Goal: Task Accomplishment & Management: Manage account settings

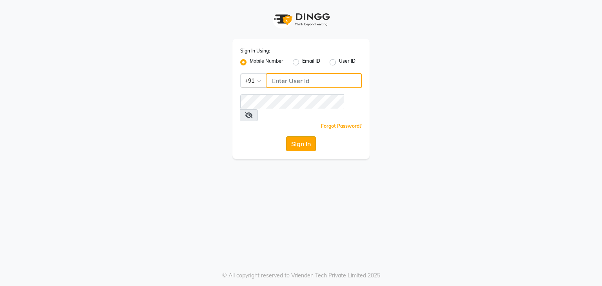
type input "9822634533"
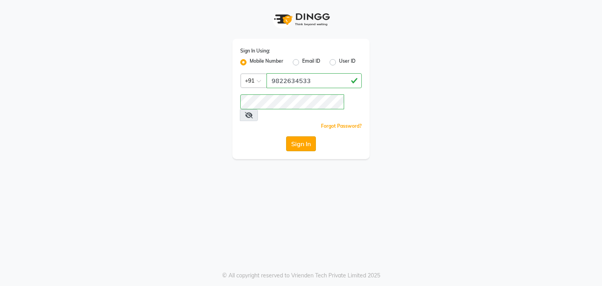
click at [304, 136] on button "Sign In" at bounding box center [301, 143] width 30 height 15
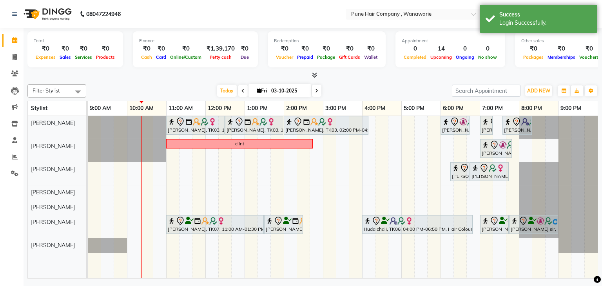
click at [314, 74] on icon at bounding box center [314, 75] width 5 height 6
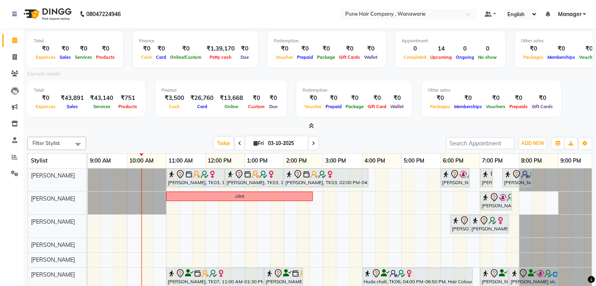
click at [312, 131] on div "Total ₹0 Expenses ₹0 Sales ₹0 Services ₹0 Products Finance ₹0 Cash ₹0 Card ₹0 O…" at bounding box center [310, 180] width 572 height 305
click at [313, 123] on icon at bounding box center [311, 126] width 5 height 6
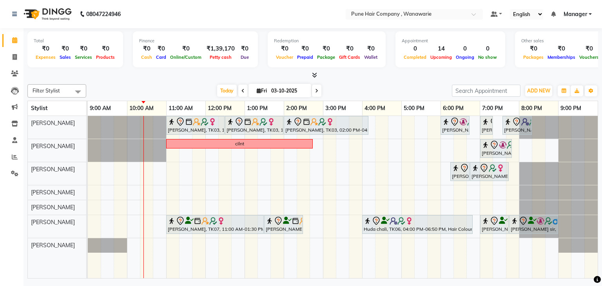
click at [382, 89] on div "Today Fri 03-10-2025" at bounding box center [269, 91] width 358 height 12
click at [363, 145] on div "Pallavi Jadhav, TK03, 11:00 AM-12:30 PM, Hair Colour - Inoa Touch-up (Upto 2 In…" at bounding box center [343, 197] width 510 height 163
select select "74578"
select select "tentative"
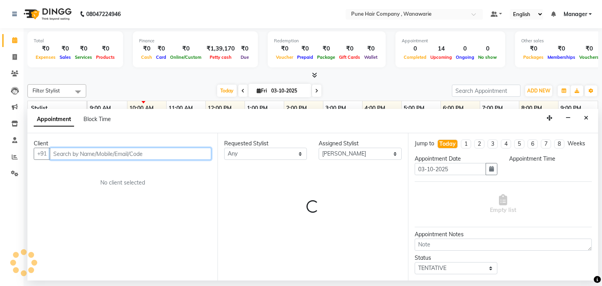
select select "960"
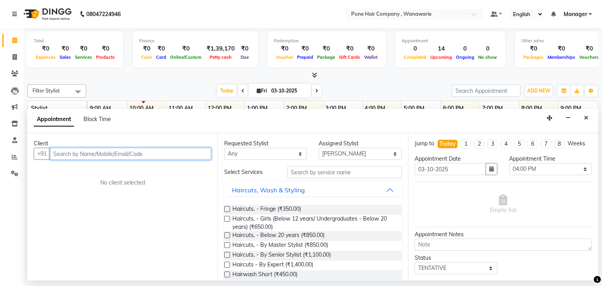
click at [146, 153] on input "text" at bounding box center [130, 154] width 161 height 12
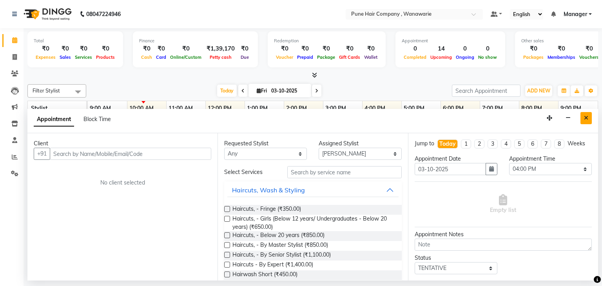
click at [586, 116] on icon "Close" at bounding box center [586, 117] width 4 height 5
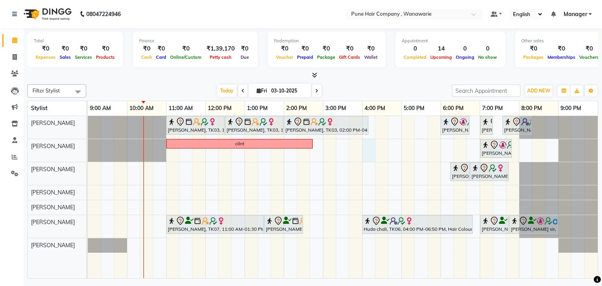
click at [374, 143] on div "Pallavi Jadhav, TK03, 11:00 AM-12:30 PM, Hair Colour - Inoa Touch-up (Upto 2 In…" at bounding box center [343, 197] width 510 height 163
select select "74578"
select select "960"
select select "tentative"
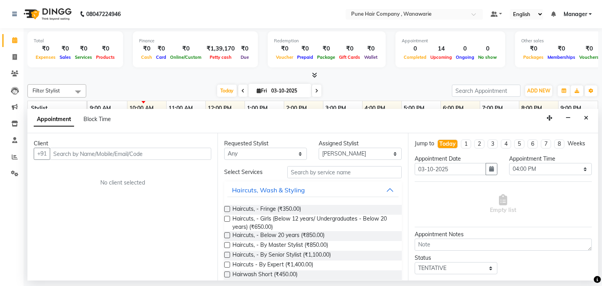
click at [84, 153] on input "text" at bounding box center [130, 154] width 161 height 12
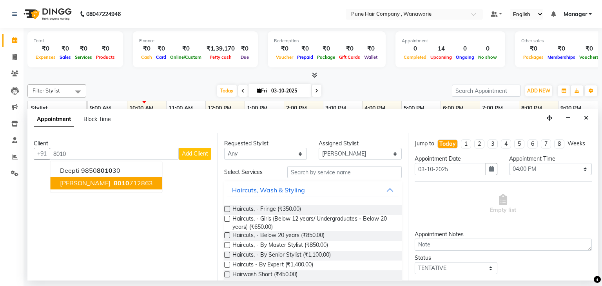
click at [96, 182] on span "[PERSON_NAME]" at bounding box center [85, 183] width 51 height 8
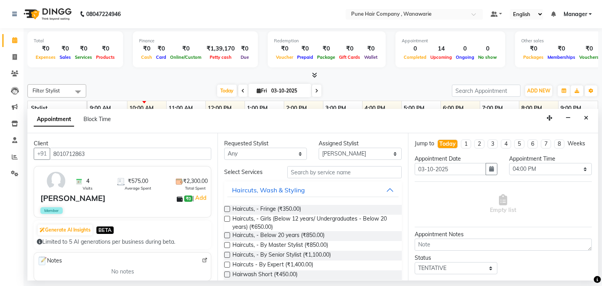
type input "8010712863"
click at [337, 153] on select "Select Faisal shaikh Kasturi bhandari Manoj Zambre Nasim Shaikh Prasad wagh Ran…" at bounding box center [359, 154] width 83 height 12
select select "74579"
click at [318, 148] on select "Select Faisal shaikh Kasturi bhandari Manoj Zambre Nasim Shaikh Prasad wagh Ran…" at bounding box center [359, 154] width 83 height 12
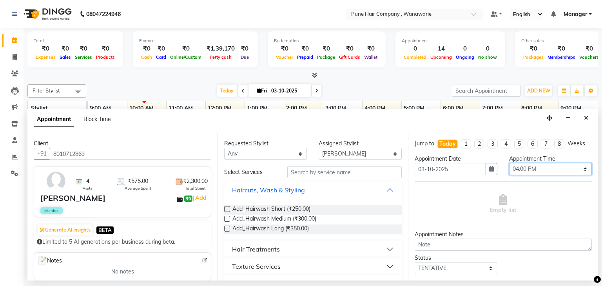
click at [516, 170] on select "Select 10:00 AM 10:15 AM 10:30 AM 10:45 AM 11:00 AM 11:15 AM 11:30 AM 11:45 AM …" at bounding box center [550, 169] width 83 height 12
select select "990"
click at [509, 163] on select "Select 10:00 AM 10:15 AM 10:30 AM 10:45 AM 11:00 AM 11:15 AM 11:30 AM 11:45 AM …" at bounding box center [550, 169] width 83 height 12
click at [381, 193] on button "Haircuts, Wash & Styling" at bounding box center [312, 190] width 171 height 14
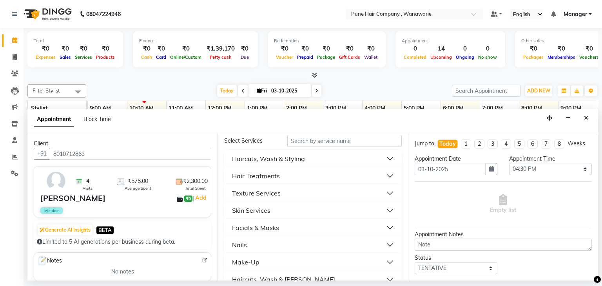
scroll to position [47, 0]
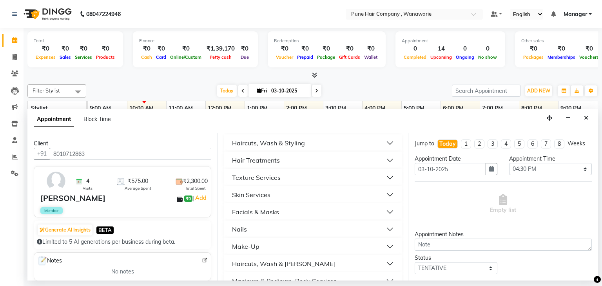
click at [382, 192] on button "Skin Services" at bounding box center [312, 195] width 171 height 14
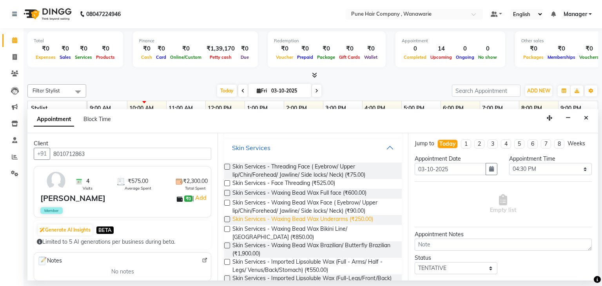
scroll to position [110, 0]
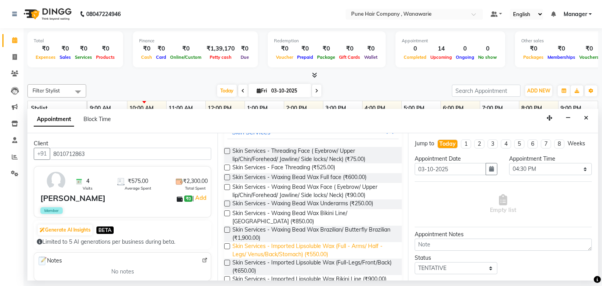
click at [285, 248] on span "Skin Services - Imported Lipsoluble Wax (Full - Arms/ Half - Legs/ Venus/Back/S…" at bounding box center [313, 250] width 163 height 16
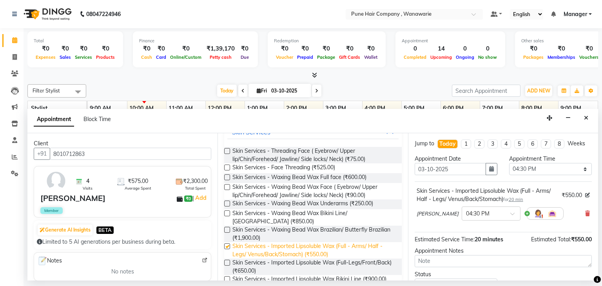
checkbox input "false"
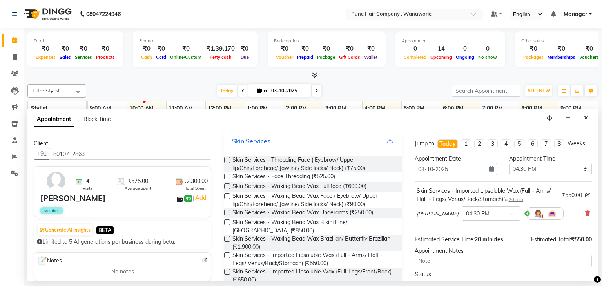
scroll to position [94, 0]
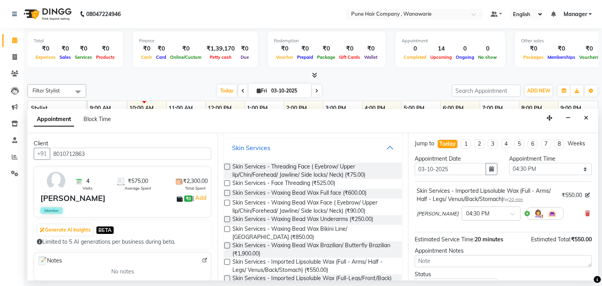
click at [381, 148] on button "Skin Services" at bounding box center [312, 148] width 171 height 14
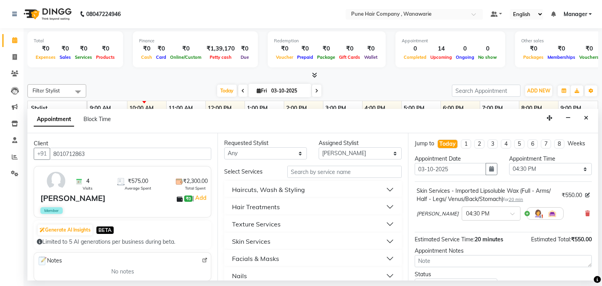
scroll to position [0, 0]
click at [358, 151] on select "Select Faisal shaikh Kasturi bhandari Manoj Zambre Nasim Shaikh Prasad wagh Ran…" at bounding box center [359, 154] width 83 height 12
select select "79314"
click at [318, 148] on select "Select Faisal shaikh Kasturi bhandari Manoj Zambre Nasim Shaikh Prasad wagh Ran…" at bounding box center [359, 154] width 83 height 12
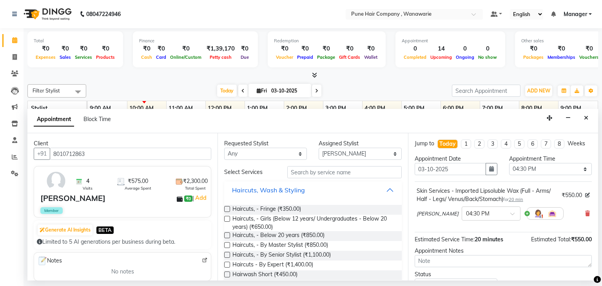
click at [383, 192] on button "Haircuts, Wash & Styling" at bounding box center [312, 190] width 171 height 14
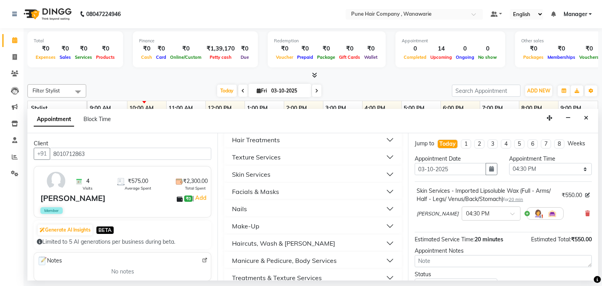
scroll to position [94, 0]
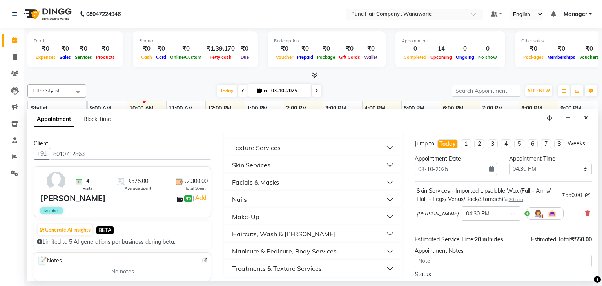
click at [384, 201] on button "Nails" at bounding box center [312, 199] width 171 height 14
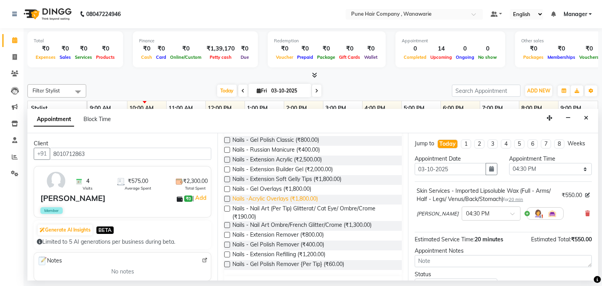
scroll to position [188, 0]
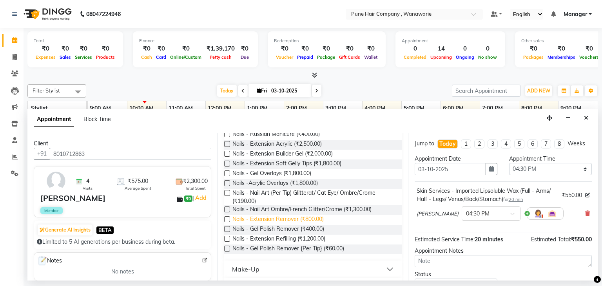
click at [269, 219] on span "Nails - Extension Remover (₹800.00)" at bounding box center [277, 220] width 91 height 10
checkbox input "false"
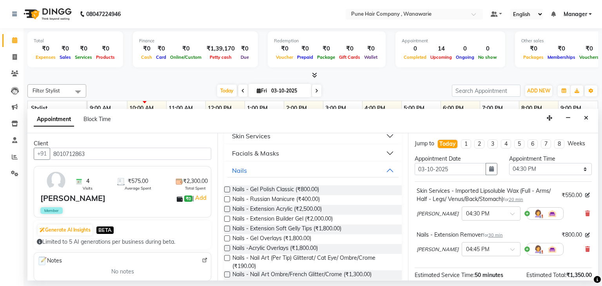
scroll to position [110, 0]
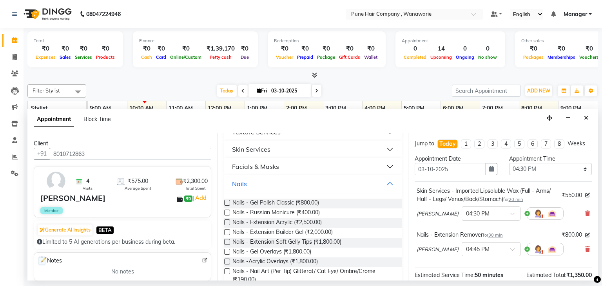
click at [383, 181] on button "Nails" at bounding box center [312, 184] width 171 height 14
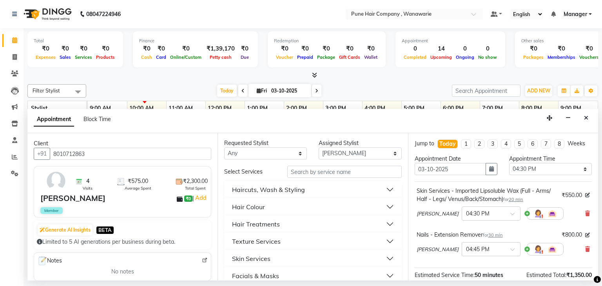
scroll to position [0, 0]
click at [361, 150] on select "Select Faisal shaikh Kasturi bhandari Manoj Zambre Nasim Shaikh Prasad wagh Ran…" at bounding box center [359, 154] width 83 height 12
select select "74580"
click at [318, 148] on select "Select Faisal shaikh Kasturi bhandari Manoj Zambre Nasim Shaikh Prasad wagh Ran…" at bounding box center [359, 154] width 83 height 12
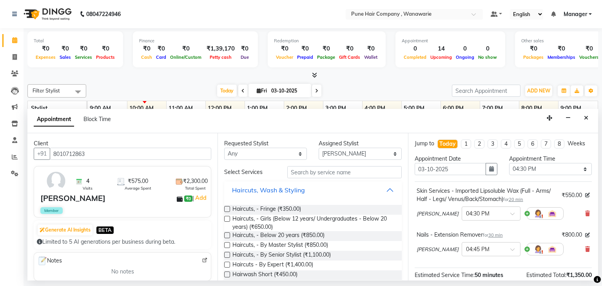
click at [385, 187] on button "Haircuts, Wash & Styling" at bounding box center [312, 190] width 171 height 14
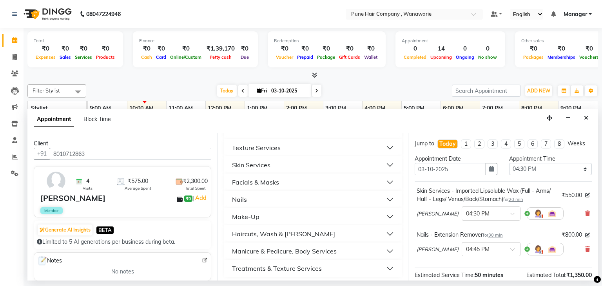
scroll to position [97, 0]
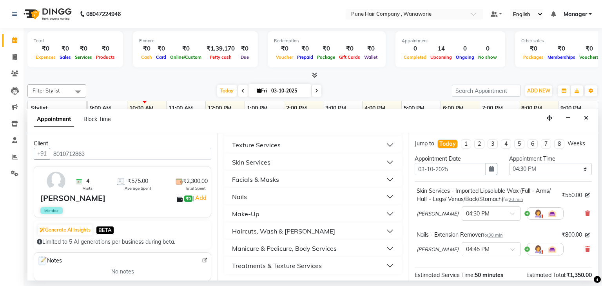
click at [383, 246] on button "Manicure & Pedicure, Body Services" at bounding box center [312, 248] width 171 height 14
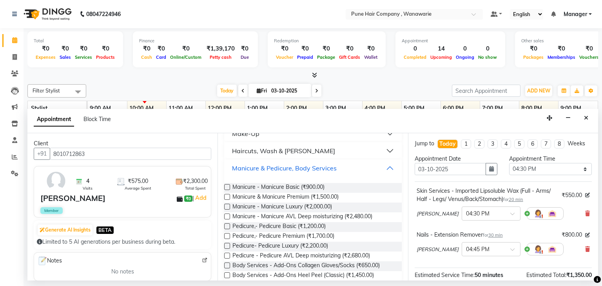
scroll to position [191, 0]
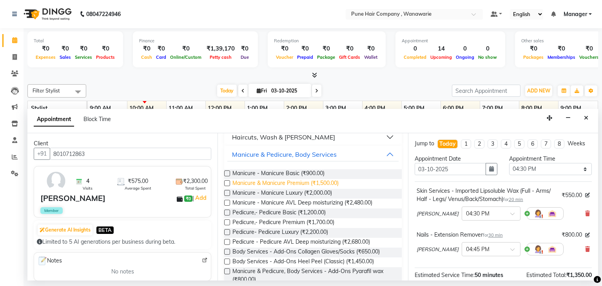
click at [267, 186] on span "Manicure & Manicure Premium (₹1,500.00)" at bounding box center [285, 184] width 106 height 10
checkbox input "false"
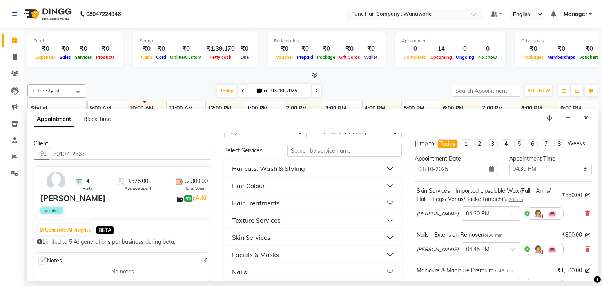
scroll to position [0, 0]
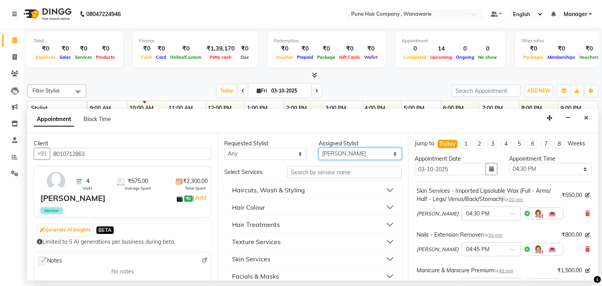
click at [356, 150] on select "Select Faisal shaikh Kasturi bhandari Manoj Zambre Nasim Shaikh Prasad wagh Ran…" at bounding box center [359, 154] width 83 height 12
click at [318, 148] on select "Select Faisal shaikh Kasturi bhandari Manoj Zambre Nasim Shaikh Prasad wagh Ran…" at bounding box center [359, 154] width 83 height 12
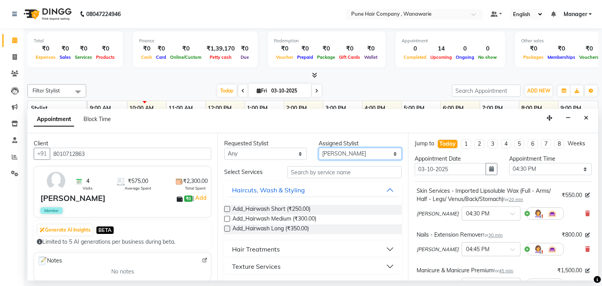
select select "74578"
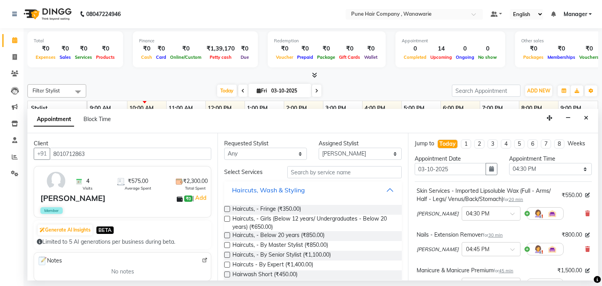
click at [370, 189] on button "Haircuts, Wash & Styling" at bounding box center [312, 190] width 171 height 14
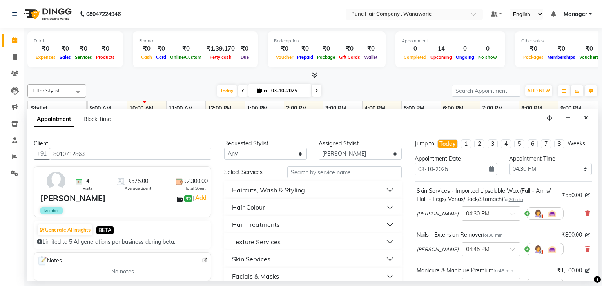
click at [370, 189] on button "Haircuts, Wash & Styling" at bounding box center [312, 190] width 171 height 14
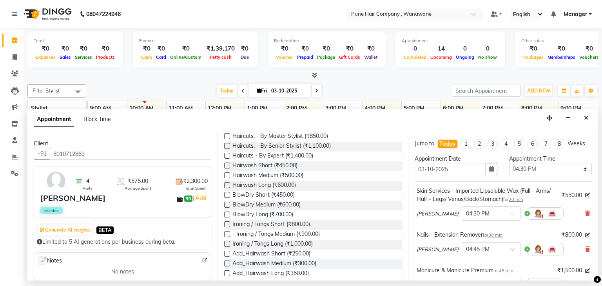
scroll to position [110, 0]
click at [250, 203] on span "BlowDry Medium (₹600.00)" at bounding box center [266, 205] width 68 height 10
checkbox input "false"
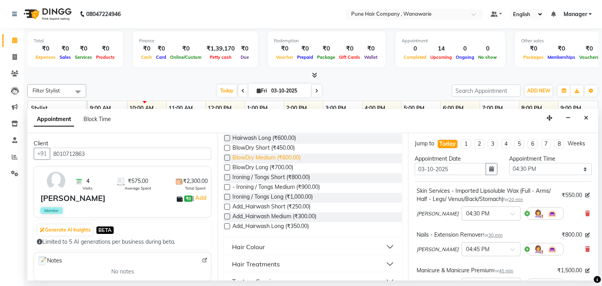
scroll to position [157, 0]
click at [254, 218] on span "Add_Hairwash Medium (₹300.00)" at bounding box center [274, 217] width 84 height 10
checkbox input "false"
click at [513, 229] on div "Nails - Extension Remover for 30 min ₹800.00 Nasim Shaikh × 04:45 PM" at bounding box center [502, 245] width 177 height 33
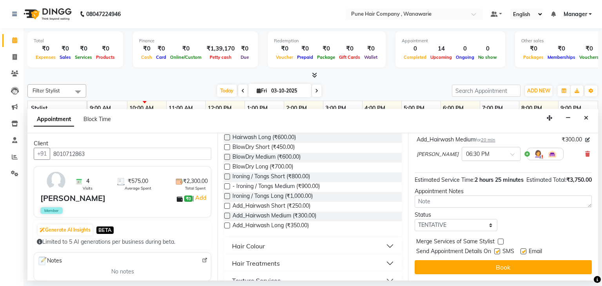
scroll to position [210, 0]
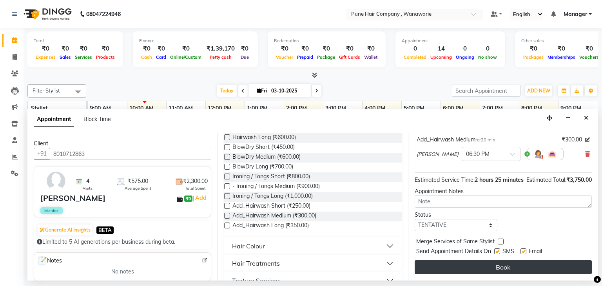
click at [515, 267] on button "Book" at bounding box center [502, 267] width 177 height 14
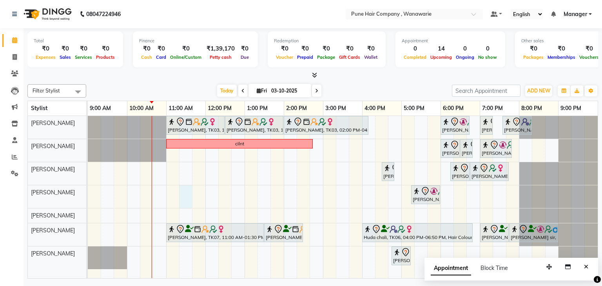
click at [190, 190] on div "Pallavi Jadhav, TK03, 11:00 AM-12:30 PM, Hair Colour - Inoa Touch-up (Upto 2 In…" at bounding box center [343, 197] width 510 height 163
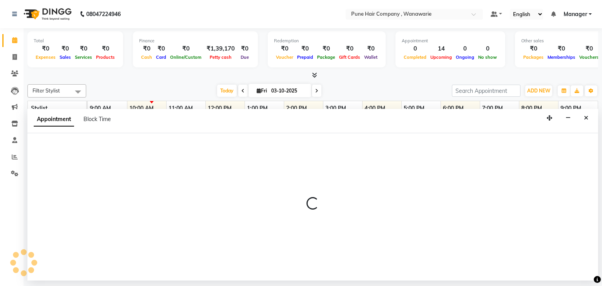
select select "74580"
select select "675"
select select "tentative"
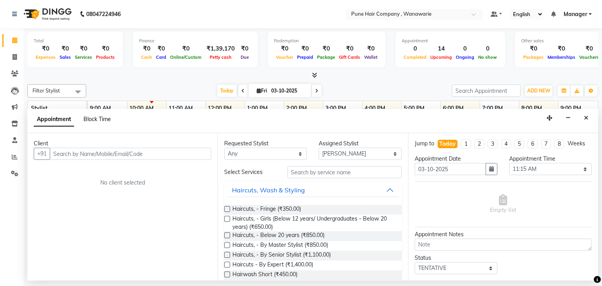
click at [92, 119] on span "Block Time" at bounding box center [96, 119] width 27 height 7
select select "74580"
select select "675"
select select "705"
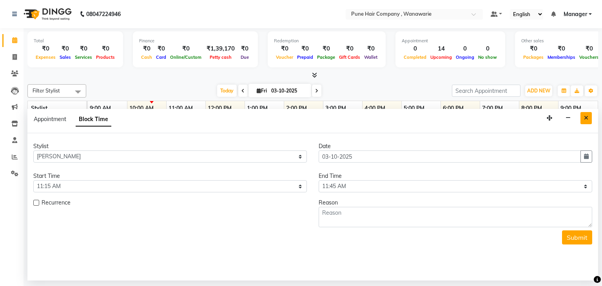
click at [584, 114] on button "Close" at bounding box center [585, 118] width 11 height 12
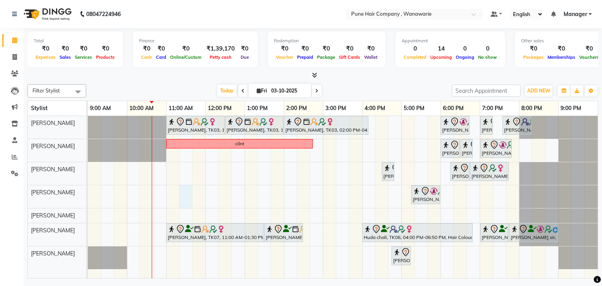
click at [186, 192] on div "Pallavi Jadhav, TK03, 11:00 AM-12:30 PM, Hair Colour - Inoa Touch-up (Upto 2 In…" at bounding box center [343, 197] width 510 height 163
select select "74580"
select select "675"
select select "tentative"
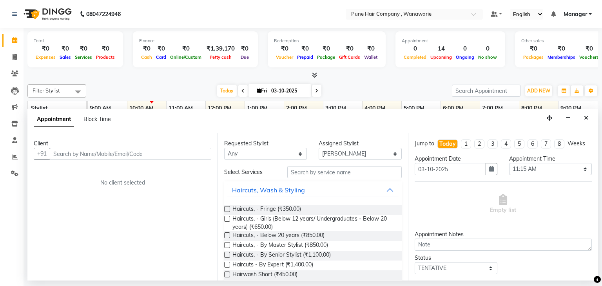
click at [72, 152] on input "text" at bounding box center [130, 154] width 161 height 12
type input "a"
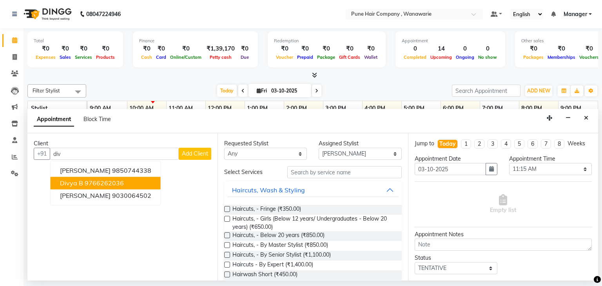
click at [74, 183] on span "Divya B" at bounding box center [71, 183] width 23 height 8
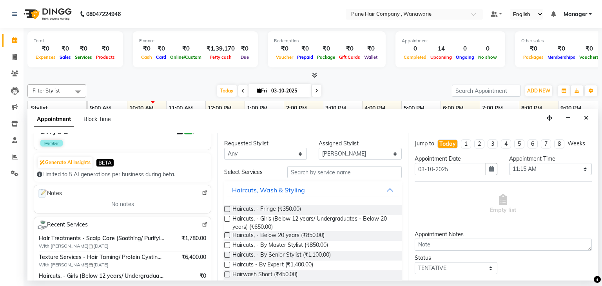
scroll to position [78, 0]
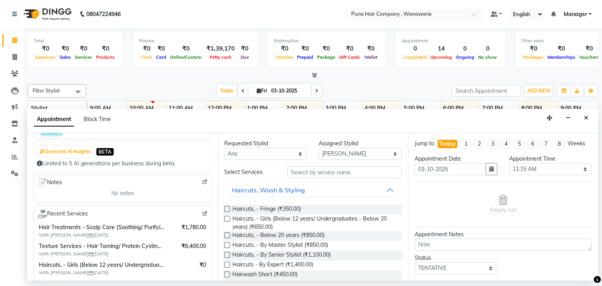
type input "9766262036"
click at [340, 152] on select "Select Faisal shaikh Kasturi bhandari Manoj Zambre Nasim Shaikh Prasad wagh Ran…" at bounding box center [359, 154] width 83 height 12
select select "74578"
click at [318, 148] on select "Select Faisal shaikh Kasturi bhandari Manoj Zambre Nasim Shaikh Prasad wagh Ran…" at bounding box center [359, 154] width 83 height 12
click at [385, 189] on button "Haircuts, Wash & Styling" at bounding box center [312, 190] width 171 height 14
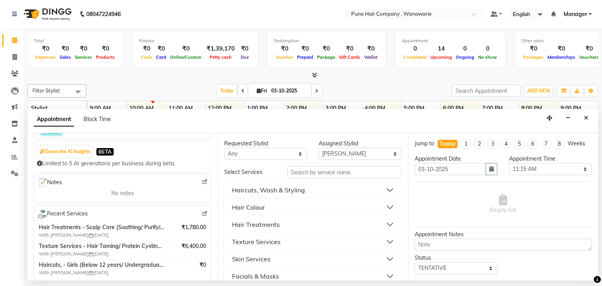
click at [383, 240] on button "Texture Services" at bounding box center [312, 242] width 171 height 14
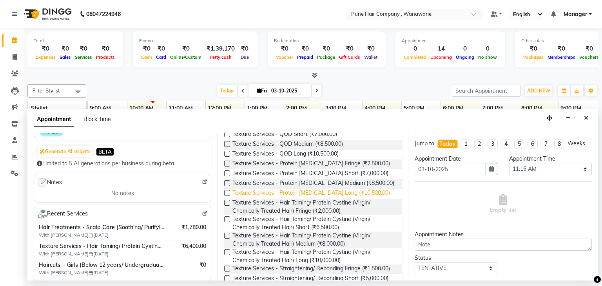
scroll to position [137, 0]
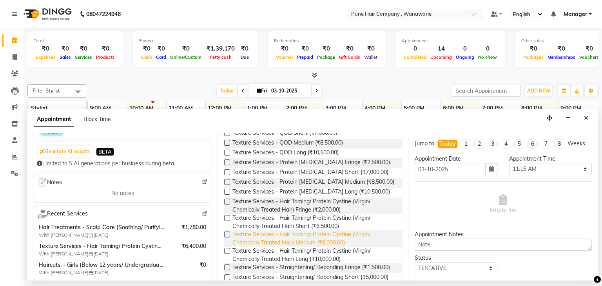
click at [307, 237] on span "Texture Services - Hair Taming/ Protein Cystine (Virgin/ Chemically Treated Hai…" at bounding box center [313, 238] width 163 height 16
checkbox input "false"
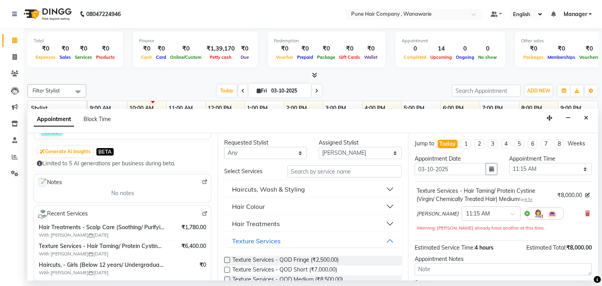
scroll to position [0, 0]
click at [356, 149] on select "Select Faisal shaikh Kasturi bhandari Manoj Zambre Nasim Shaikh Prasad wagh Ran…" at bounding box center [359, 154] width 83 height 12
select select "74580"
click at [318, 148] on select "Select Faisal shaikh Kasturi bhandari Manoj Zambre Nasim Shaikh Prasad wagh Ran…" at bounding box center [359, 154] width 83 height 12
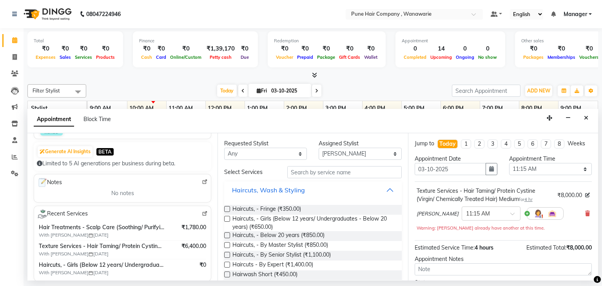
click at [384, 188] on button "Haircuts, Wash & Styling" at bounding box center [312, 190] width 171 height 14
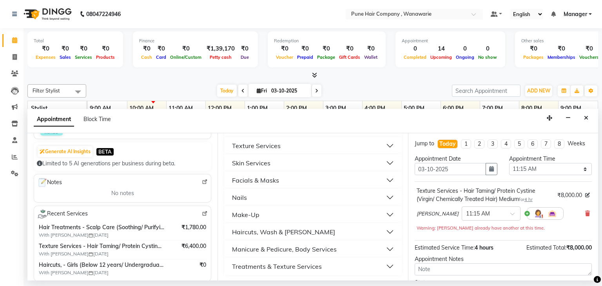
scroll to position [97, 0]
click at [382, 246] on button "Manicure & Pedicure, Body Services" at bounding box center [312, 248] width 171 height 14
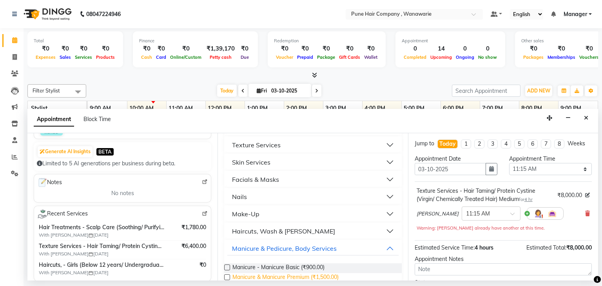
click at [299, 271] on span "Manicure & Manicure Premium (₹1,500.00)" at bounding box center [285, 278] width 106 height 10
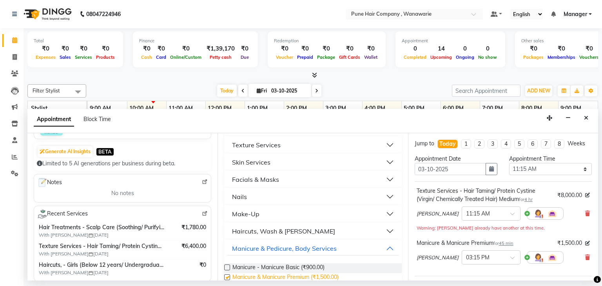
checkbox input "false"
click at [493, 256] on input "text" at bounding box center [483, 257] width 34 height 8
click at [474, 271] on div "11:15 AM" at bounding box center [491, 272] width 58 height 14
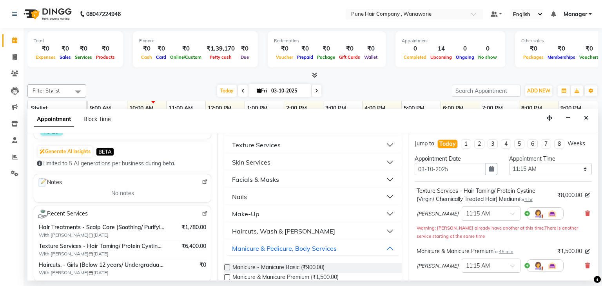
click at [531, 239] on div "Warning: Faisal shaikh already have another at this time. There is another serv…" at bounding box center [502, 232] width 173 height 16
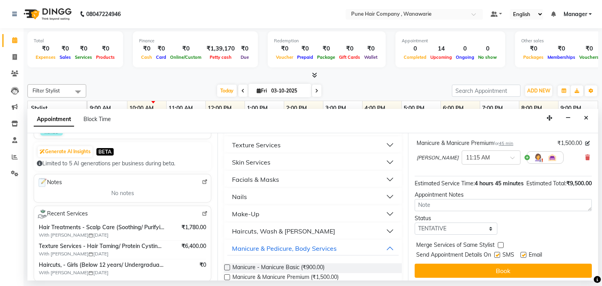
scroll to position [119, 0]
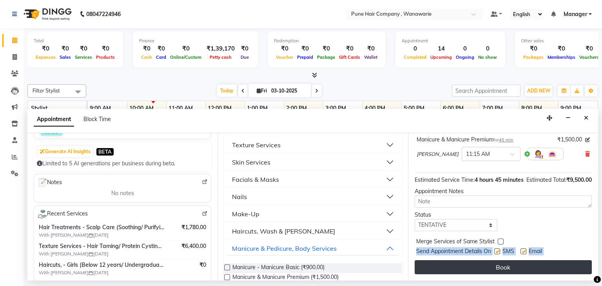
drag, startPoint x: 531, startPoint y: 239, endPoint x: 509, endPoint y: 267, distance: 35.5
click at [509, 267] on div "Jump to Today 1 2 3 4 5 6 7 8 Weeks Appointment Date 03-10-2025 Appointment Tim…" at bounding box center [503, 206] width 190 height 147
click at [509, 267] on button "Book" at bounding box center [502, 267] width 177 height 14
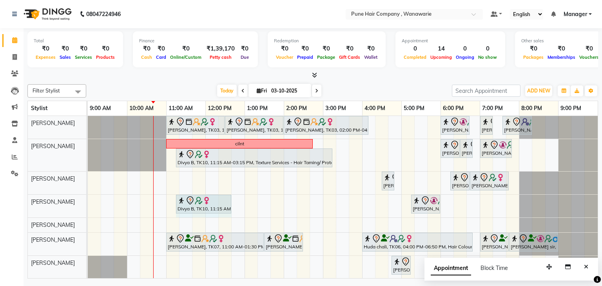
drag, startPoint x: 205, startPoint y: 202, endPoint x: 233, endPoint y: 206, distance: 28.4
click at [233, 206] on div "Pallavi Jadhav, TK03, 11:00 AM-12:30 PM, Hair Colour - Inoa Touch-up (Upto 2 In…" at bounding box center [343, 197] width 510 height 163
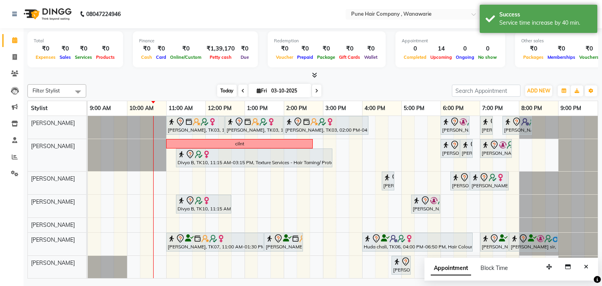
click at [221, 95] on span "Today" at bounding box center [227, 91] width 20 height 12
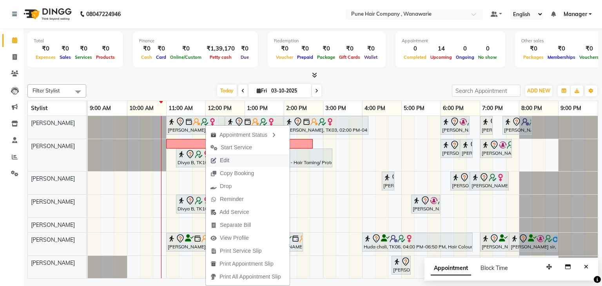
click at [224, 162] on span "Edit" at bounding box center [224, 160] width 9 height 8
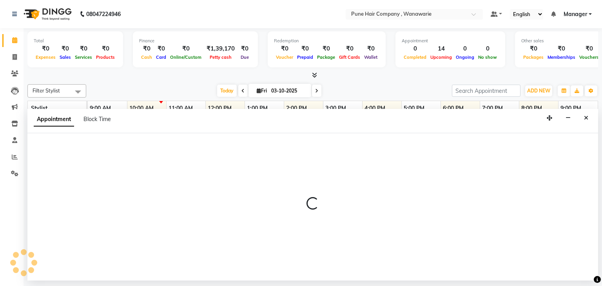
select select "tentative"
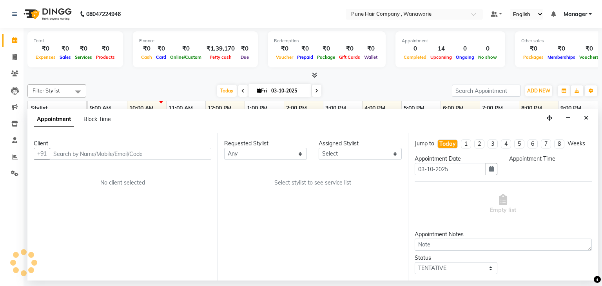
select select "74577"
select select "660"
select select "4060"
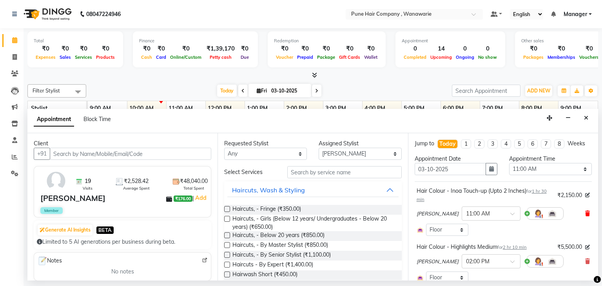
click at [585, 213] on icon at bounding box center [587, 213] width 5 height 5
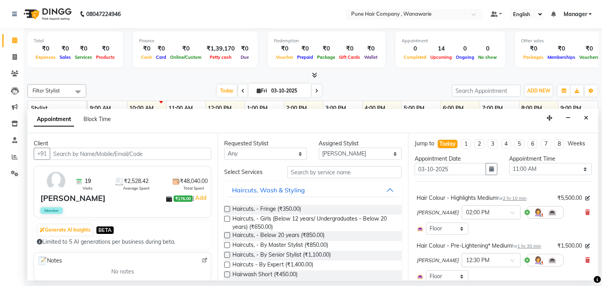
click at [585, 213] on icon at bounding box center [587, 212] width 5 height 5
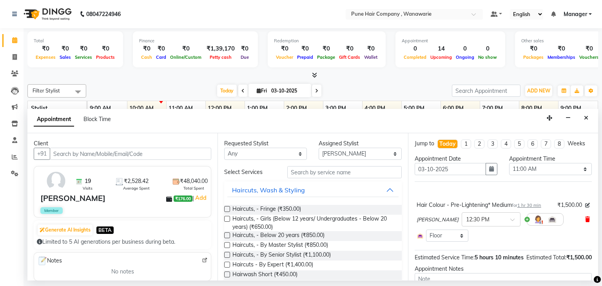
click at [585, 221] on icon at bounding box center [587, 219] width 5 height 5
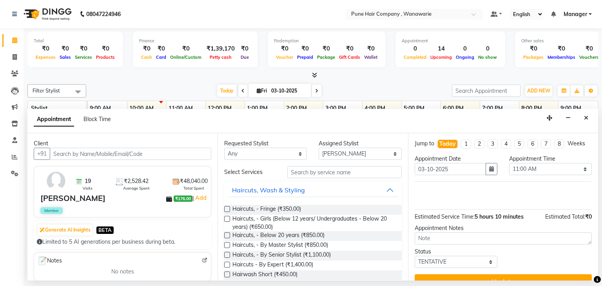
scroll to position [14, 0]
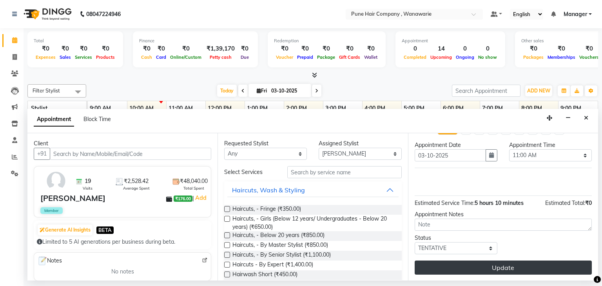
click at [536, 268] on button "Update" at bounding box center [502, 267] width 177 height 14
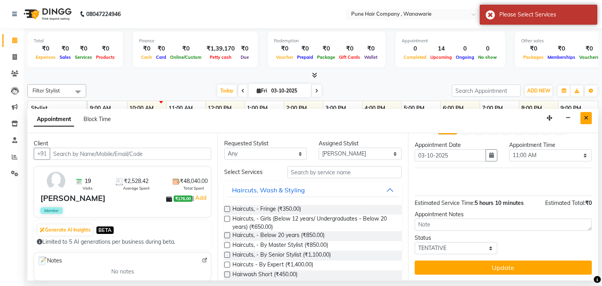
click at [586, 120] on icon "Close" at bounding box center [586, 117] width 4 height 5
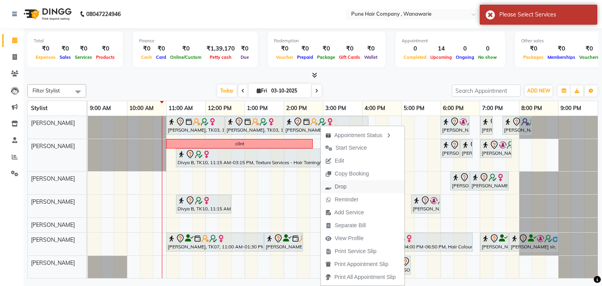
click at [344, 188] on span "Drop" at bounding box center [341, 187] width 12 height 8
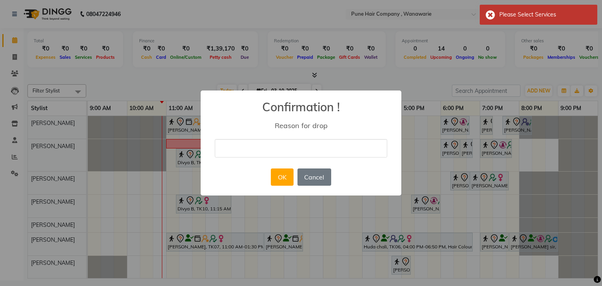
click at [281, 145] on input "text" at bounding box center [301, 148] width 172 height 18
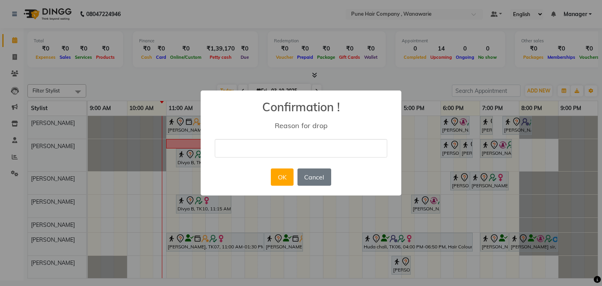
type input "NA"
click at [283, 174] on button "OK" at bounding box center [282, 176] width 22 height 17
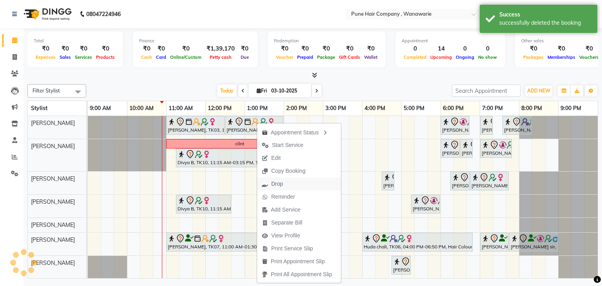
click at [271, 184] on span "Drop" at bounding box center [277, 184] width 12 height 8
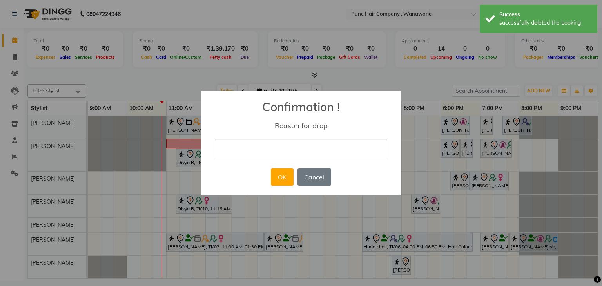
click at [276, 141] on input "text" at bounding box center [301, 148] width 172 height 18
type input "NA"
click at [279, 178] on button "OK" at bounding box center [282, 176] width 22 height 17
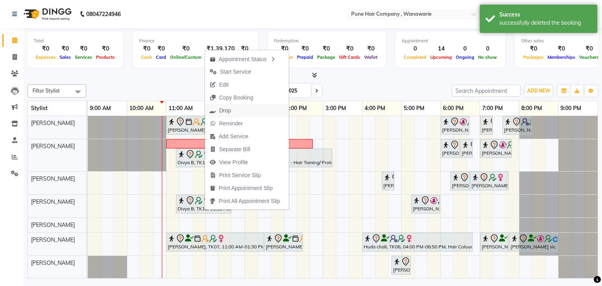
click at [228, 112] on span "Drop" at bounding box center [225, 111] width 12 height 8
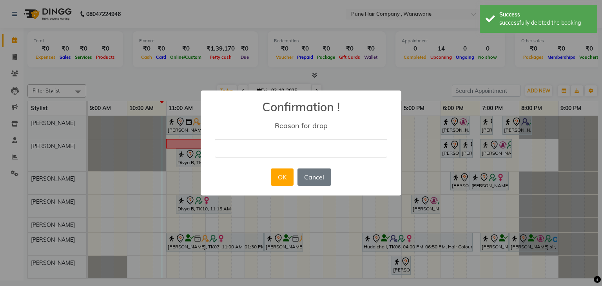
click at [267, 147] on input "text" at bounding box center [301, 148] width 172 height 18
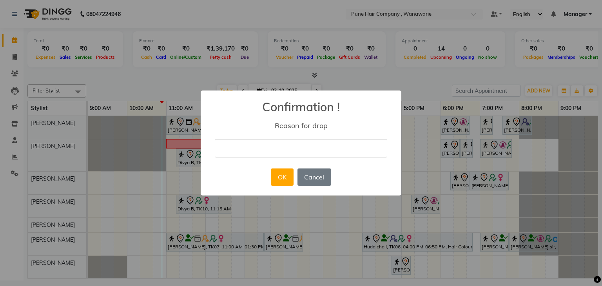
type input "NA"
click at [274, 174] on button "OK" at bounding box center [282, 176] width 22 height 17
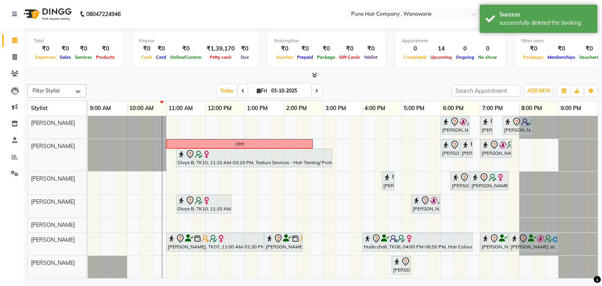
click at [170, 126] on div "Rajiv mitra, TK01, 06:00 PM-06:45 PM, Male Haircut By Senior Stylist Tasneem pa…" at bounding box center [343, 197] width 510 height 163
select select "74577"
select select "tentative"
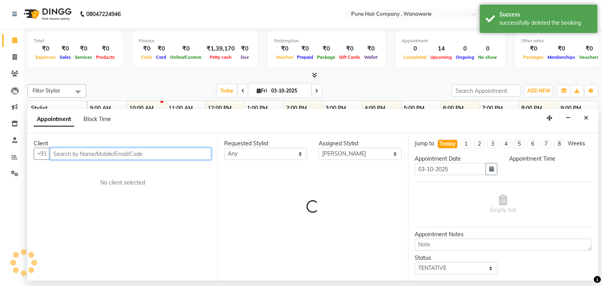
select select "660"
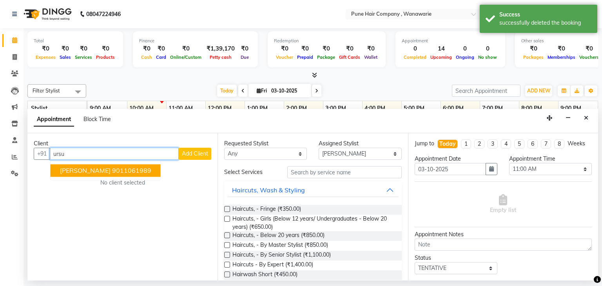
click at [125, 168] on ngb-highlight "9011061989" at bounding box center [131, 171] width 39 height 8
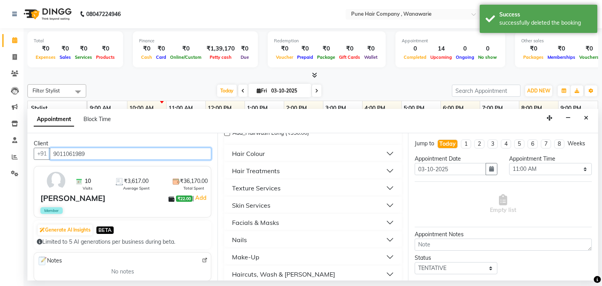
scroll to position [258, 0]
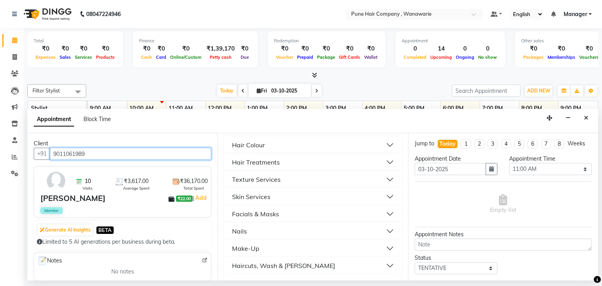
type input "9011061989"
click at [302, 180] on button "Texture Services" at bounding box center [312, 179] width 171 height 14
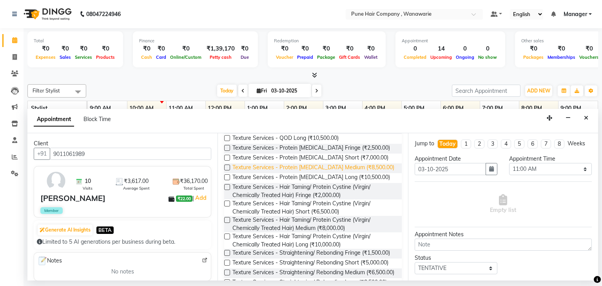
scroll to position [353, 0]
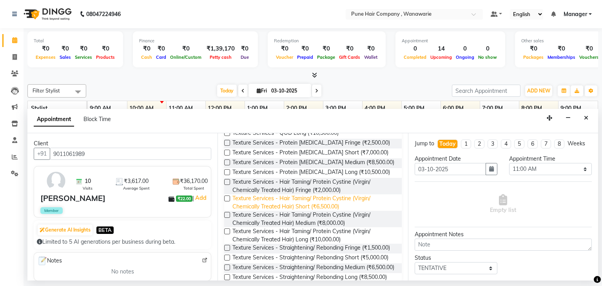
click at [310, 198] on span "Texture Services - Hair Taming/ Protein Cystine (Virgin/ Chemically Treated Hai…" at bounding box center [313, 202] width 163 height 16
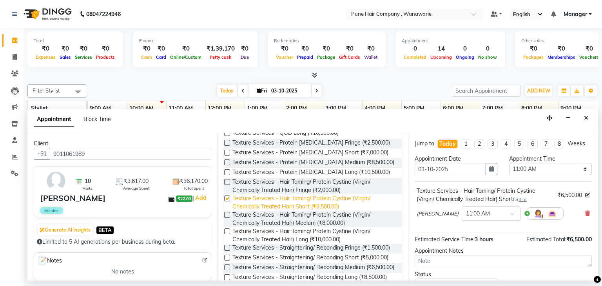
checkbox input "false"
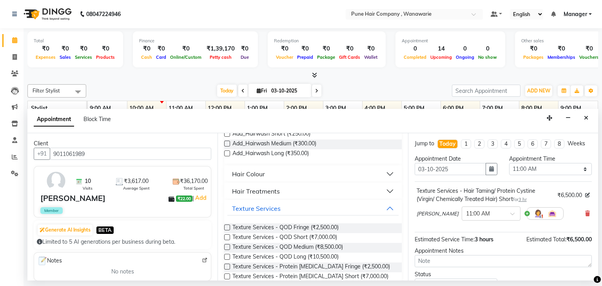
scroll to position [230, 0]
click at [292, 174] on button "Hair Colour" at bounding box center [312, 173] width 171 height 14
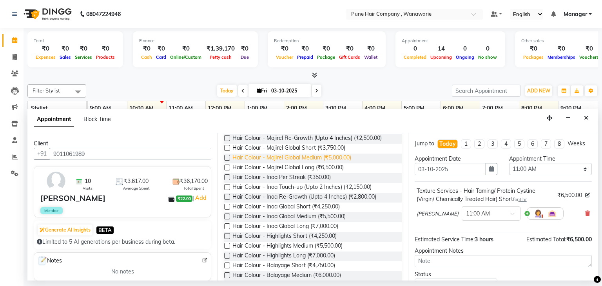
scroll to position [314, 0]
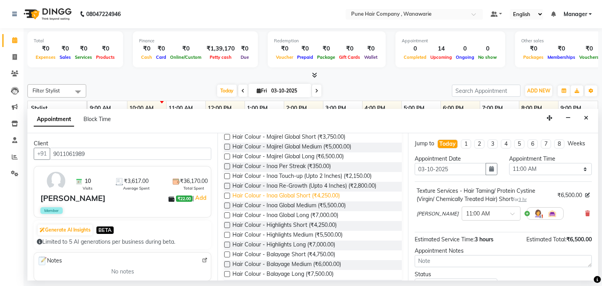
click at [300, 199] on span "Hair Colour - Inoa Global Short (₹4,250.00)" at bounding box center [285, 197] width 107 height 10
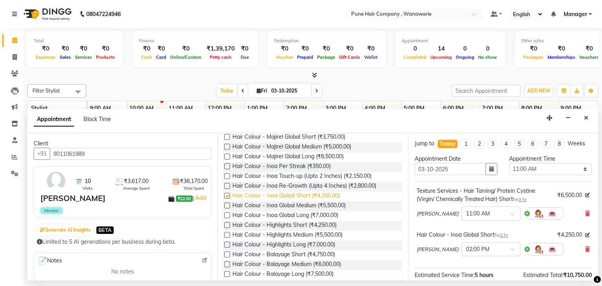
checkbox input "false"
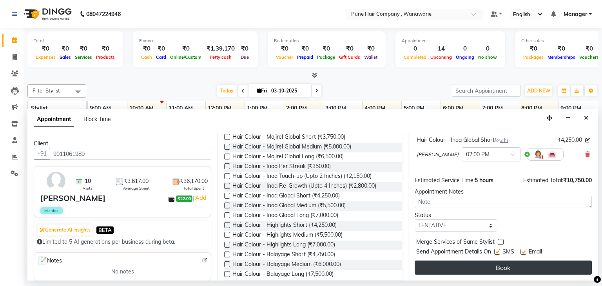
click at [497, 262] on button "Book" at bounding box center [502, 267] width 177 height 14
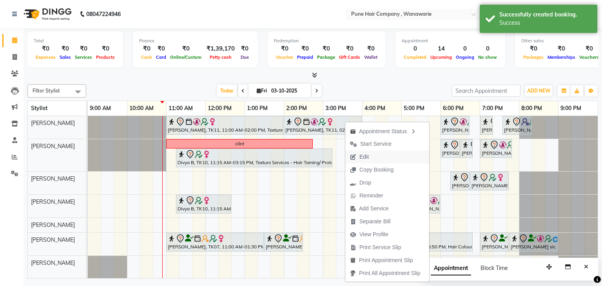
click at [369, 151] on span "Edit" at bounding box center [359, 156] width 28 height 13
select select "tentative"
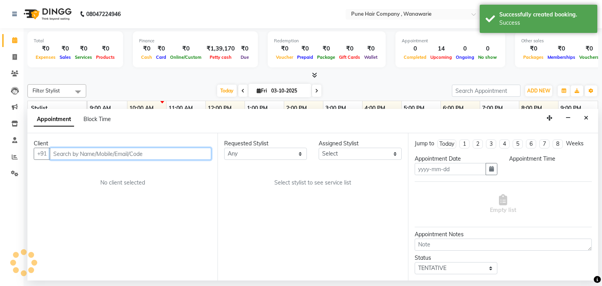
type input "03-10-2025"
select select "74577"
select select "660"
select select "4060"
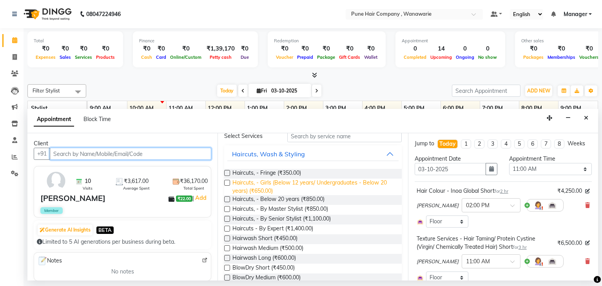
scroll to position [36, 0]
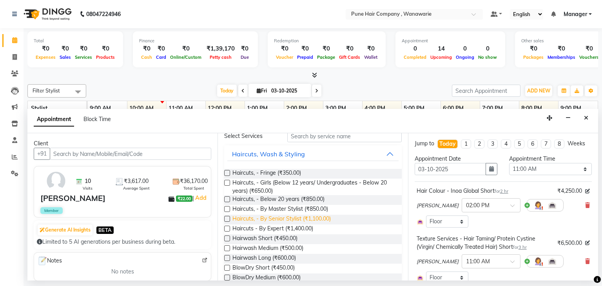
click at [286, 221] on span "Haircuts, - By Senior Stylist (₹1,100.00)" at bounding box center [281, 220] width 98 height 10
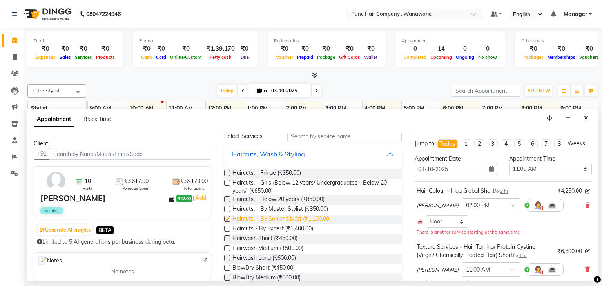
checkbox input "false"
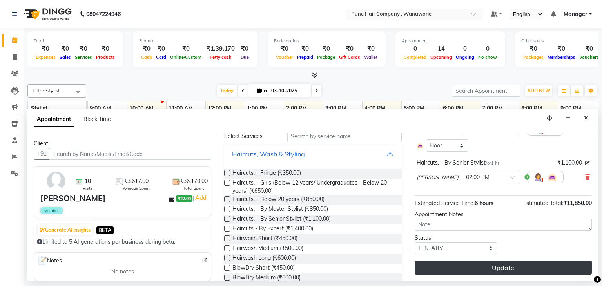
click at [437, 263] on button "Update" at bounding box center [502, 267] width 177 height 14
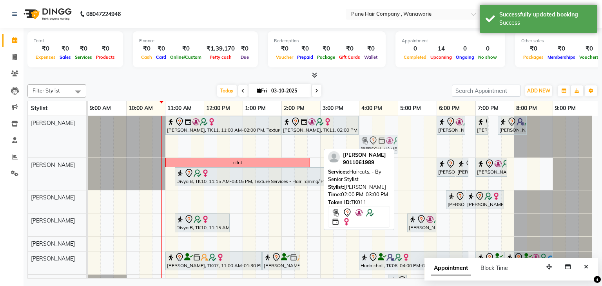
drag, startPoint x: 308, startPoint y: 141, endPoint x: 389, endPoint y: 132, distance: 81.6
click at [389, 132] on div "Ursula Lyer, TK11, 11:00 AM-02:00 PM, Texture Services - Hair Taming/ Protein C…" at bounding box center [343, 206] width 510 height 181
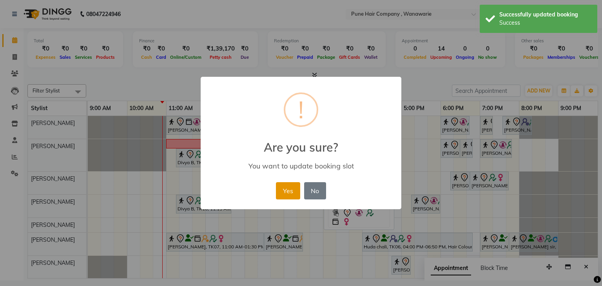
click at [290, 190] on button "Yes" at bounding box center [288, 190] width 24 height 17
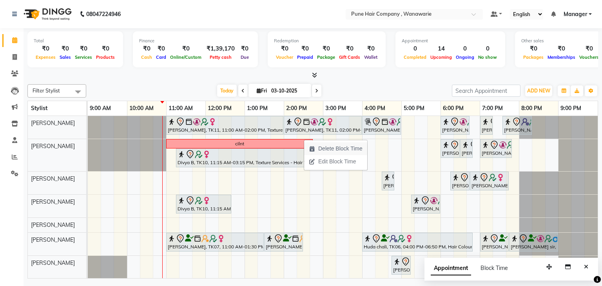
click at [330, 147] on span "Delete Block Time" at bounding box center [340, 149] width 44 height 8
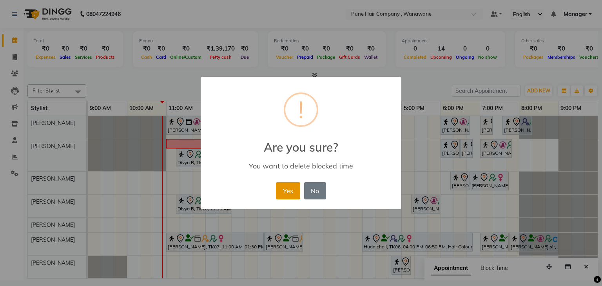
click at [288, 191] on button "Yes" at bounding box center [288, 190] width 24 height 17
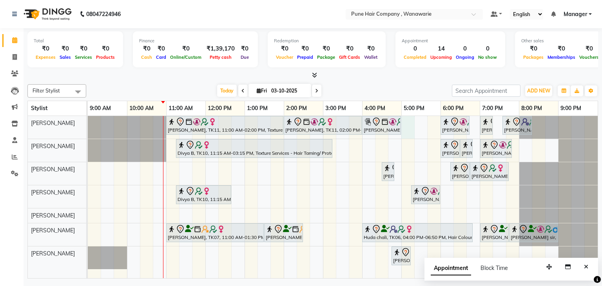
click at [405, 125] on div "Ursula Lyer, TK11, 11:00 AM-02:00 PM, Texture Services - Hair Taming/ Protein C…" at bounding box center [343, 197] width 510 height 163
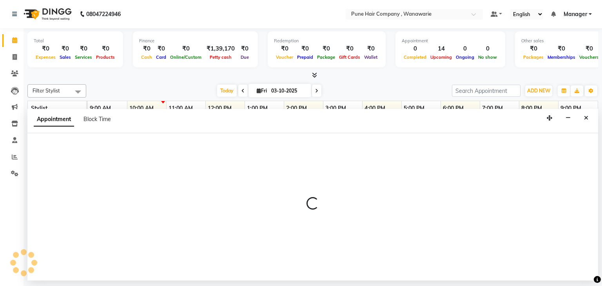
select select "74577"
select select "1020"
select select "tentative"
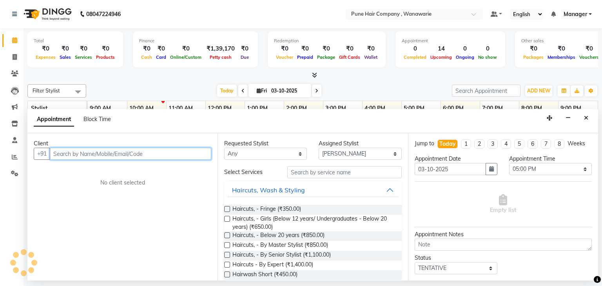
click at [133, 156] on input "text" at bounding box center [130, 154] width 161 height 12
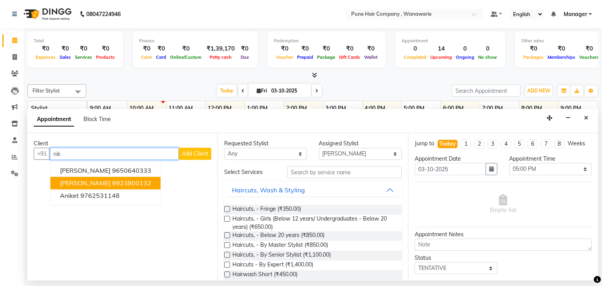
click at [112, 182] on ngb-highlight "9923800132" at bounding box center [131, 183] width 39 height 8
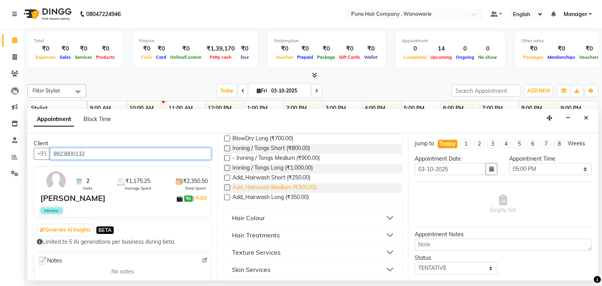
scroll to position [292, 0]
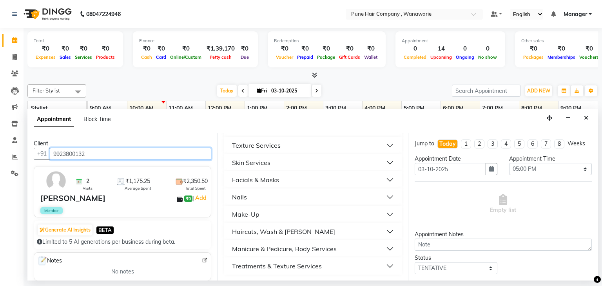
type input "9923800132"
click at [291, 229] on div "Haircuts, Wash & [PERSON_NAME]" at bounding box center [283, 231] width 103 height 9
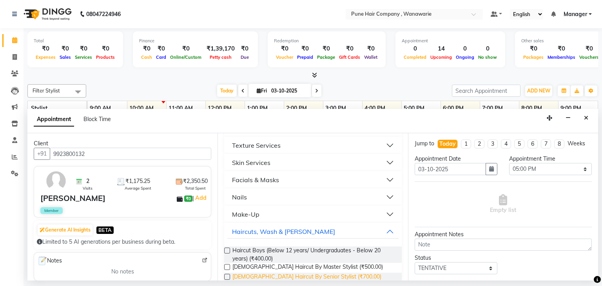
click at [295, 271] on span "[DEMOGRAPHIC_DATA] Haircut By Senior Stylist (₹700.00)" at bounding box center [306, 278] width 149 height 10
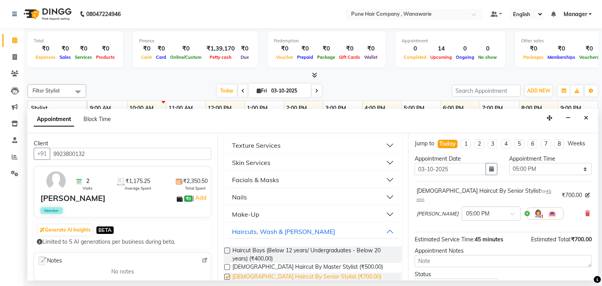
checkbox input "false"
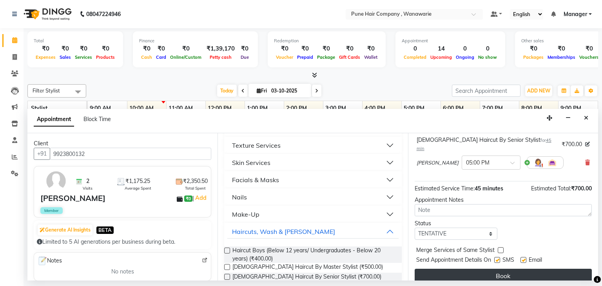
scroll to position [51, 0]
click at [503, 269] on button "Book" at bounding box center [502, 276] width 177 height 14
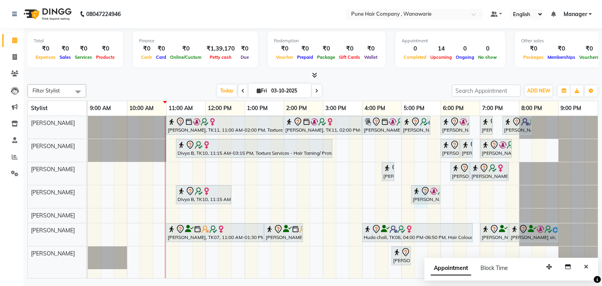
click at [427, 206] on div "Ursula Lyer, TK11, 11:00 AM-02:00 PM, Texture Services - Hair Taming/ Protein C…" at bounding box center [343, 197] width 510 height 163
select select "74580"
select select "tentative"
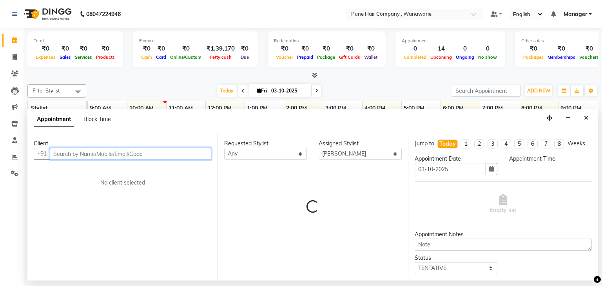
select select "1035"
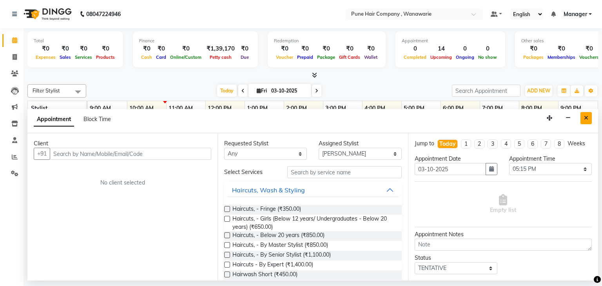
click at [584, 118] on icon "Close" at bounding box center [586, 117] width 4 height 5
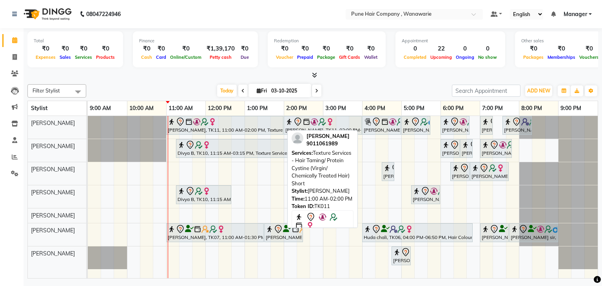
click at [185, 124] on img at bounding box center [189, 122] width 8 height 8
select select "7"
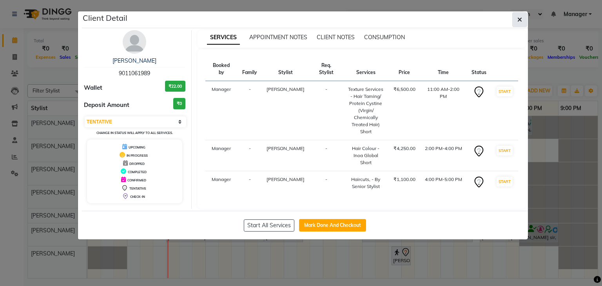
click at [523, 18] on button "button" at bounding box center [519, 19] width 15 height 15
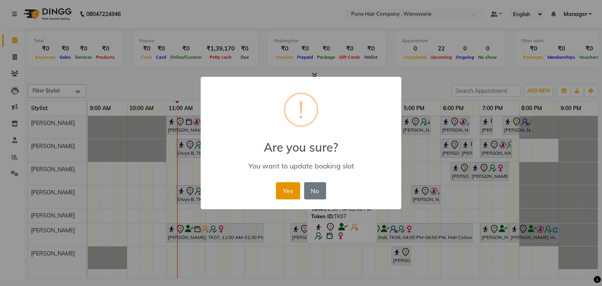
click at [279, 192] on button "Yes" at bounding box center [288, 190] width 24 height 17
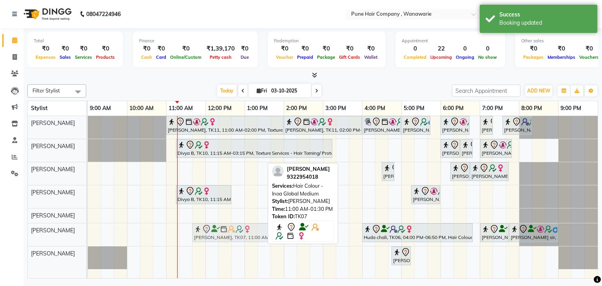
drag, startPoint x: 221, startPoint y: 223, endPoint x: 251, endPoint y: 220, distance: 30.3
click at [251, 220] on div "Ursula Lyer, TK11, 11:00 AM-02:00 PM, Texture Services - Hair Taming/ Protein C…" at bounding box center [343, 197] width 510 height 163
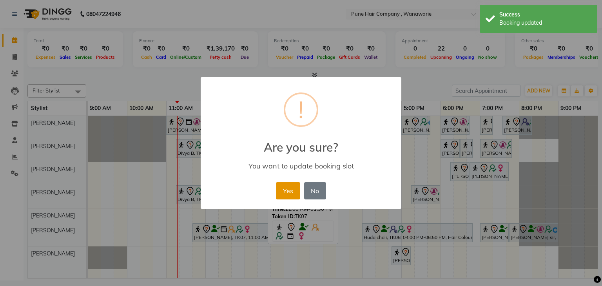
click at [284, 190] on button "Yes" at bounding box center [288, 190] width 24 height 17
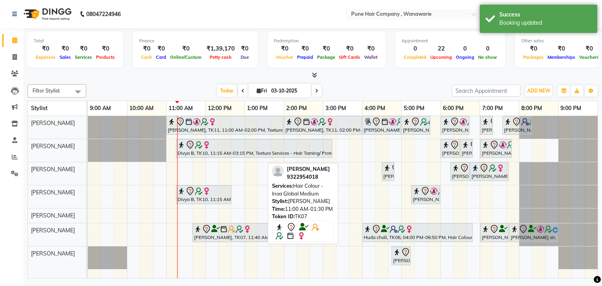
click at [154, 85] on div "Today Fri 03-10-2025" at bounding box center [269, 91] width 358 height 12
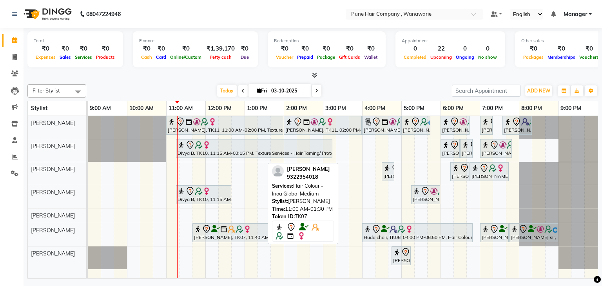
click at [404, 85] on div "Today Fri 03-10-2025" at bounding box center [269, 91] width 358 height 12
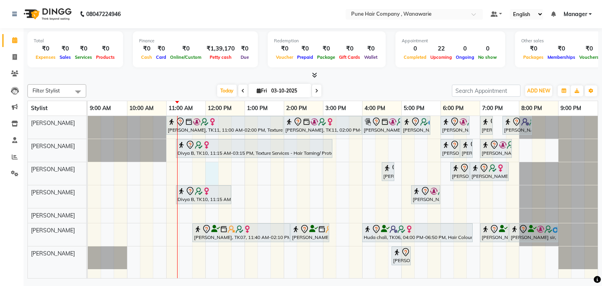
click at [207, 165] on div "Ursula Lyer, TK11, 11:00 AM-02:00 PM, Texture Services - Hair Taming/ Protein C…" at bounding box center [343, 197] width 510 height 163
select select "74579"
select select "tentative"
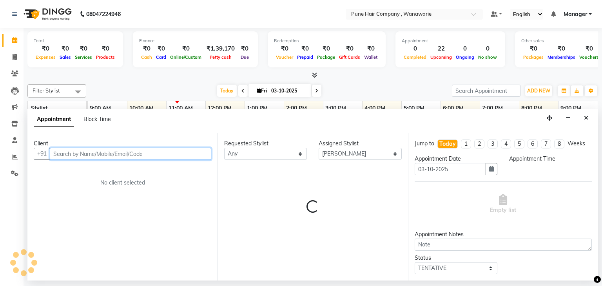
select select "720"
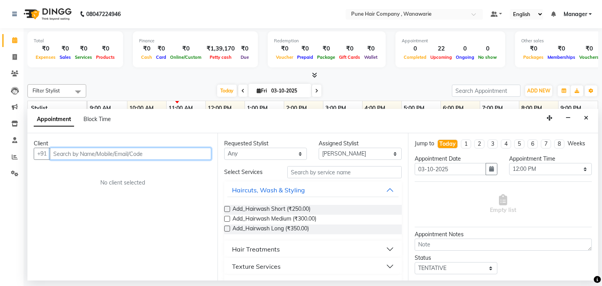
click at [127, 151] on input "text" at bounding box center [130, 154] width 161 height 12
click at [77, 158] on input "text" at bounding box center [130, 154] width 161 height 12
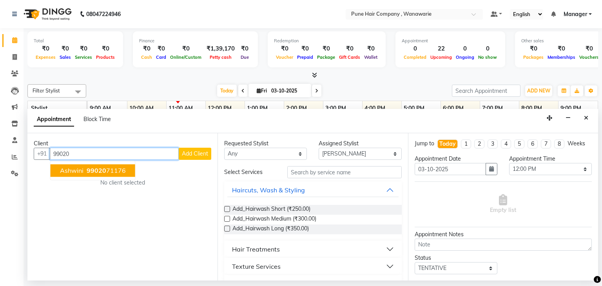
click at [99, 172] on span "99020" at bounding box center [97, 171] width 20 height 8
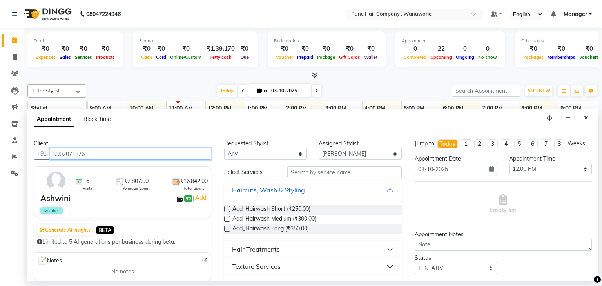
type input "9902071176"
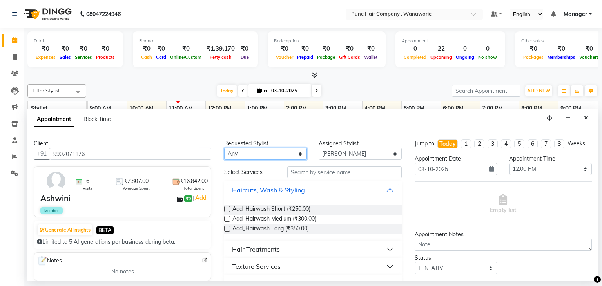
click at [296, 155] on select "Any [PERSON_NAME] [PERSON_NAME] [PERSON_NAME] [PERSON_NAME] [PERSON_NAME] [PERS…" at bounding box center [265, 154] width 83 height 12
select select "74579"
click at [224, 148] on select "Any [PERSON_NAME] [PERSON_NAME] [PERSON_NAME] [PERSON_NAME] [PERSON_NAME] [PERS…" at bounding box center [265, 154] width 83 height 12
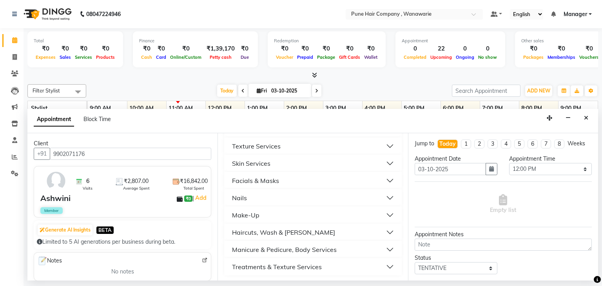
scroll to position [121, 0]
click at [280, 161] on button "Skin Services" at bounding box center [312, 163] width 171 height 14
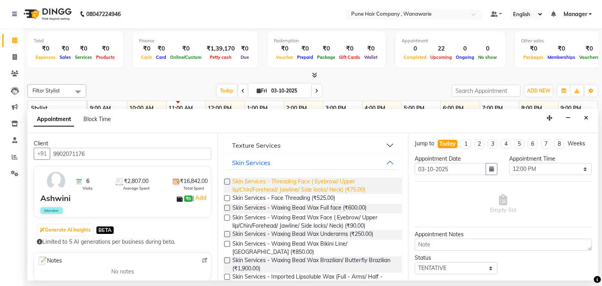
click at [280, 182] on span "Skin Services - Threading Face ( Eyebrow/ Upper lip/Chin/Forehead/ Jawline/ Sid…" at bounding box center [313, 185] width 163 height 16
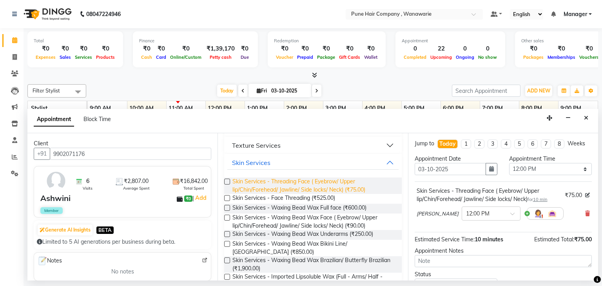
click at [280, 182] on span "Skin Services - Threading Face ( Eyebrow/ Upper lip/Chin/Forehead/ Jawline/ Sid…" at bounding box center [313, 185] width 163 height 16
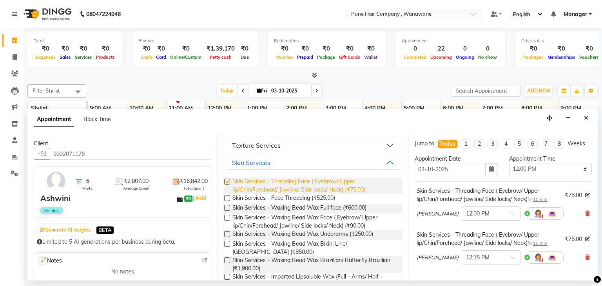
checkbox input "false"
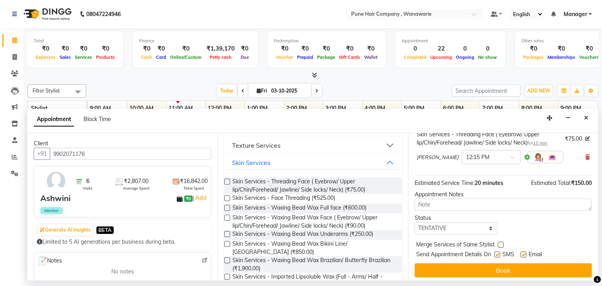
scroll to position [103, 0]
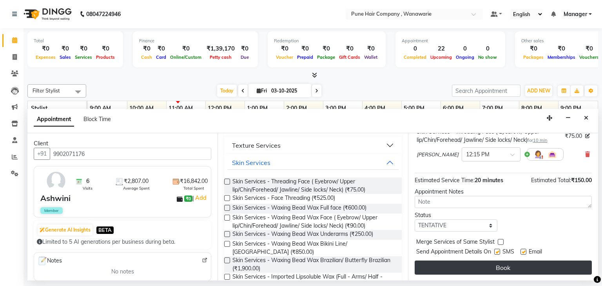
click at [498, 264] on button "Book" at bounding box center [502, 267] width 177 height 14
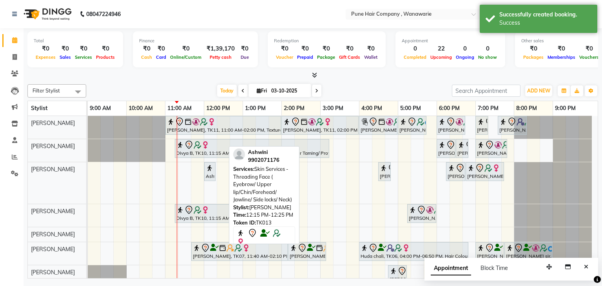
drag, startPoint x: 221, startPoint y: 190, endPoint x: 248, endPoint y: 188, distance: 26.7
click at [248, 188] on div "Filter Stylist Select All Faisal shaikh Kasturi bhandari Manoj Zambre Nasim Sha…" at bounding box center [312, 179] width 570 height 197
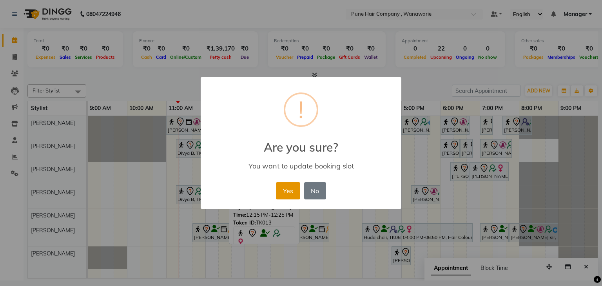
click at [287, 185] on button "Yes" at bounding box center [288, 190] width 24 height 17
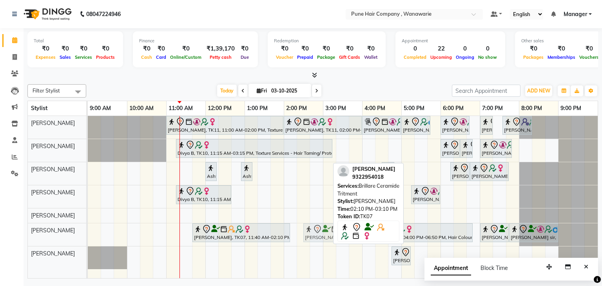
drag, startPoint x: 320, startPoint y: 227, endPoint x: 338, endPoint y: 228, distance: 18.0
click at [338, 228] on div "Filter Stylist Select All Faisal shaikh Kasturi bhandari Manoj Zambre Nasim Sha…" at bounding box center [312, 179] width 570 height 197
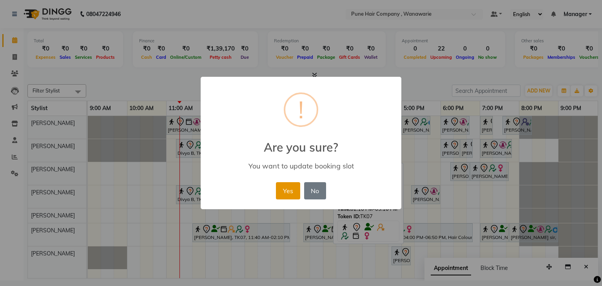
click at [293, 197] on button "Yes" at bounding box center [288, 190] width 24 height 17
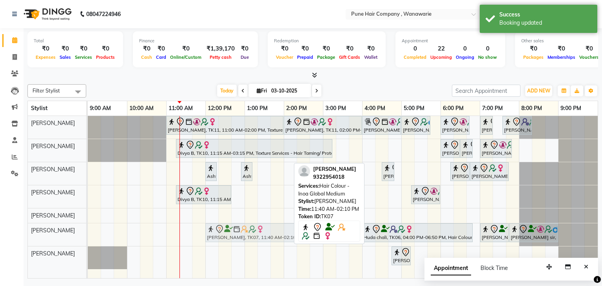
drag, startPoint x: 241, startPoint y: 239, endPoint x: 259, endPoint y: 237, distance: 18.6
click at [88, 237] on div "Beena, TK07, 11:40 AM-02:10 PM, Hair Colour - Inoa Global Medium Beena, TK07, 0…" at bounding box center [88, 234] width 0 height 23
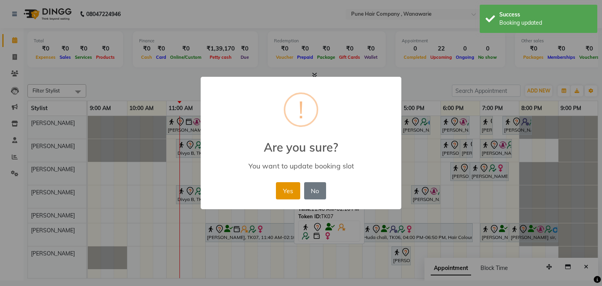
click at [277, 189] on button "Yes" at bounding box center [288, 190] width 24 height 17
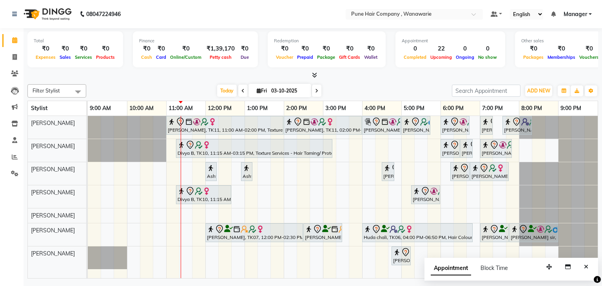
click at [315, 89] on icon at bounding box center [316, 91] width 3 height 5
type input "04-10-2025"
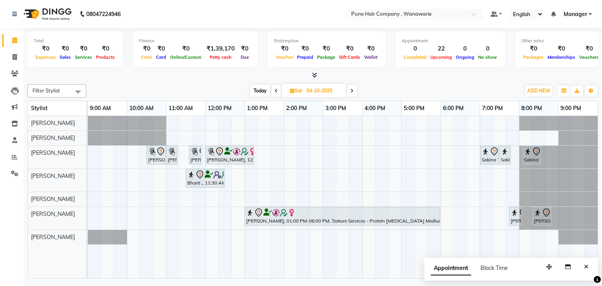
click at [314, 71] on div "Total ₹0 Expenses ₹0 Sales ₹0 Services ₹0 Products Finance ₹0 Cash ₹0 Card ₹0 O…" at bounding box center [312, 53] width 570 height 51
click at [314, 75] on icon at bounding box center [314, 75] width 5 height 6
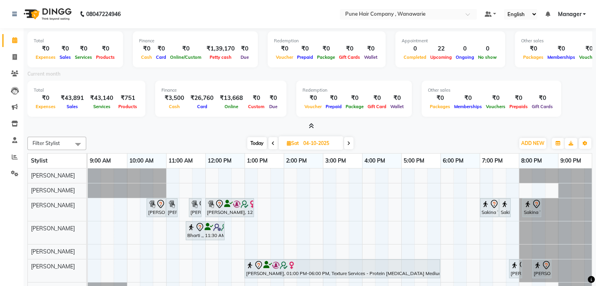
click at [313, 123] on icon at bounding box center [311, 126] width 5 height 6
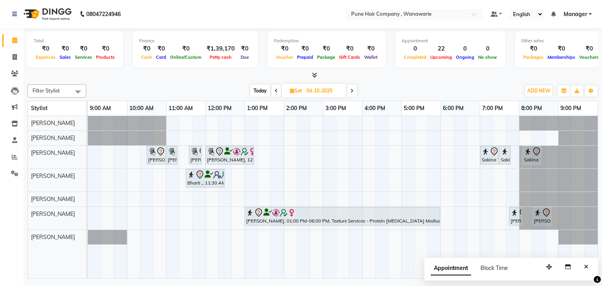
click at [290, 90] on icon at bounding box center [292, 90] width 4 height 5
select select "10"
select select "2025"
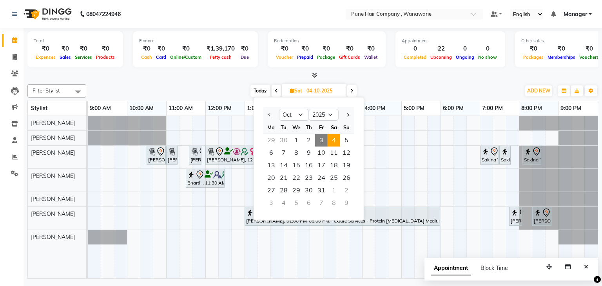
click at [257, 86] on span "Today" at bounding box center [260, 91] width 20 height 12
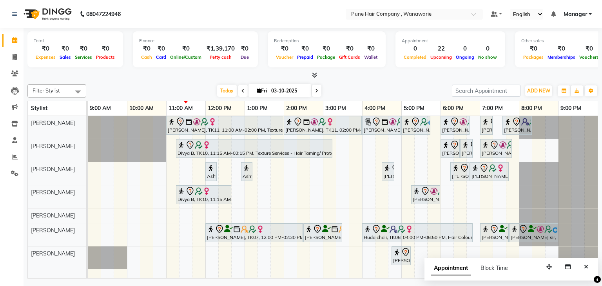
click at [313, 89] on span at bounding box center [316, 91] width 9 height 12
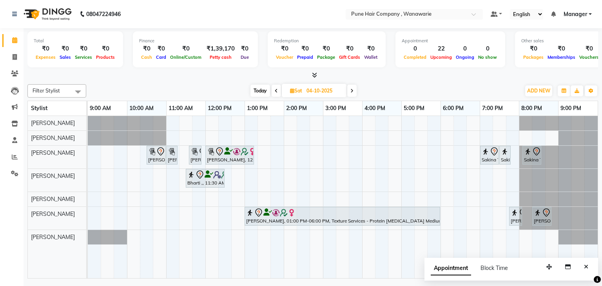
click at [355, 89] on span at bounding box center [351, 91] width 9 height 12
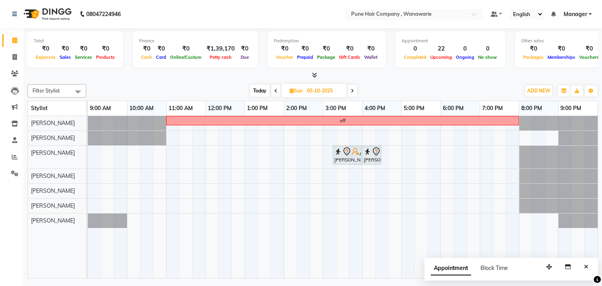
click at [257, 85] on span "Today" at bounding box center [260, 91] width 20 height 12
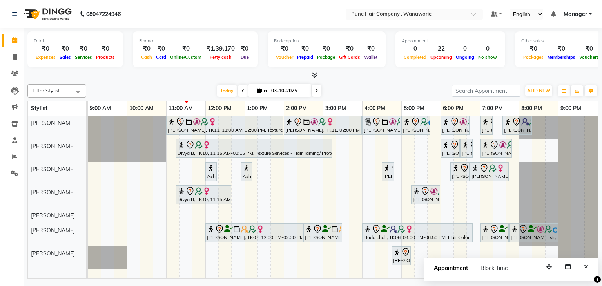
click at [239, 89] on span at bounding box center [242, 91] width 9 height 12
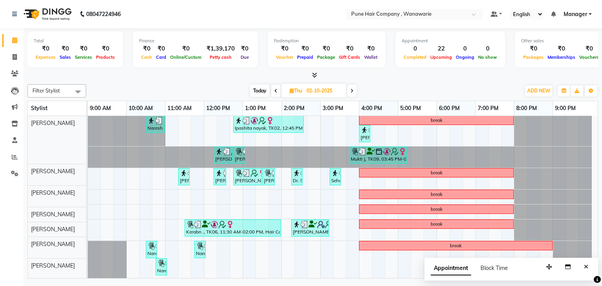
scroll to position [18, 0]
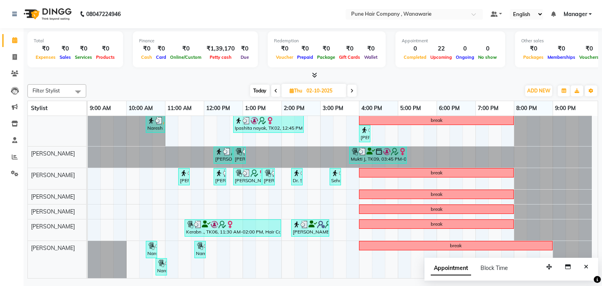
click at [254, 86] on span "Today" at bounding box center [260, 91] width 20 height 12
type input "03-10-2025"
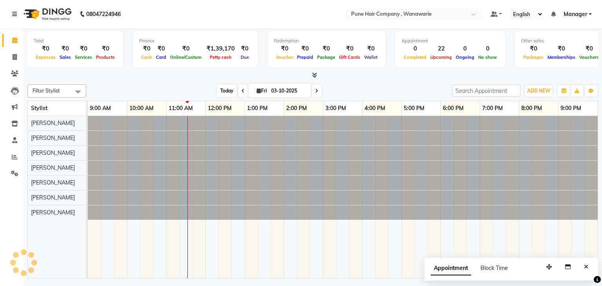
scroll to position [0, 0]
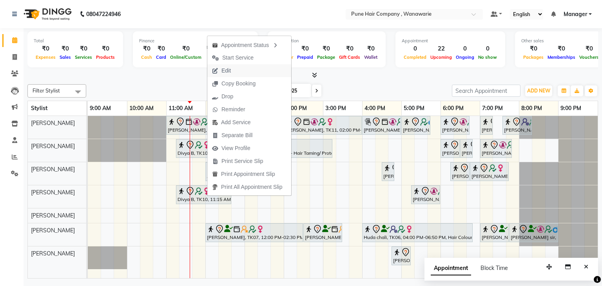
click at [226, 69] on span "Edit" at bounding box center [225, 71] width 9 height 8
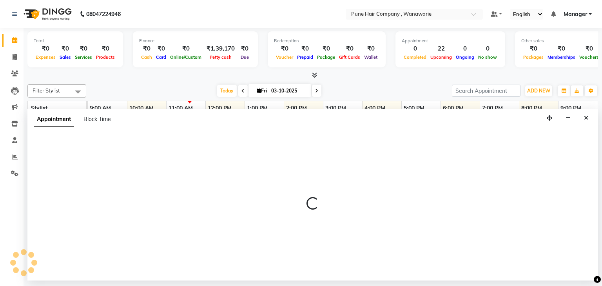
select select "675"
select select "tentative"
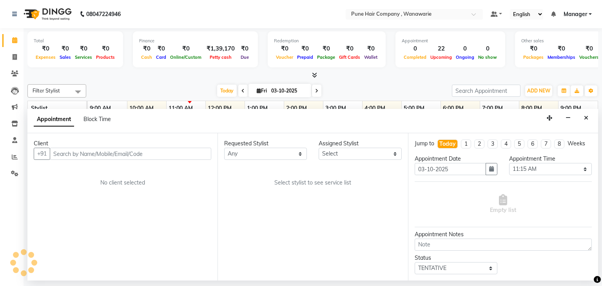
select select "74580"
select select "4060"
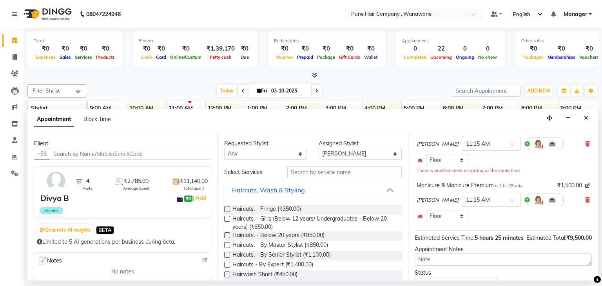
scroll to position [71, 0]
click at [585, 197] on icon at bounding box center [587, 198] width 5 height 5
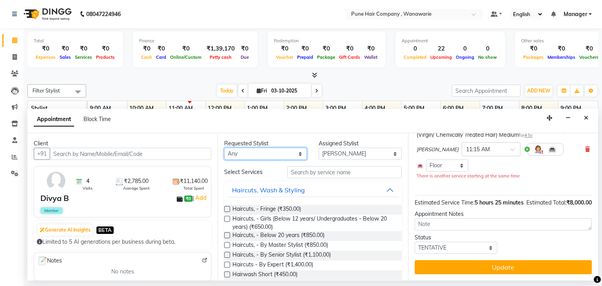
click at [299, 151] on select "Any [PERSON_NAME] [PERSON_NAME] [PERSON_NAME] [PERSON_NAME] [PERSON_NAME] [PERS…" at bounding box center [265, 154] width 83 height 12
select select "74580"
click at [224, 148] on select "Any [PERSON_NAME] [PERSON_NAME] [PERSON_NAME] [PERSON_NAME] [PERSON_NAME] [PERS…" at bounding box center [265, 154] width 83 height 12
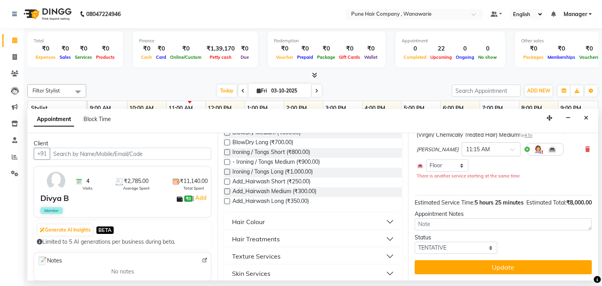
scroll to position [292, 0]
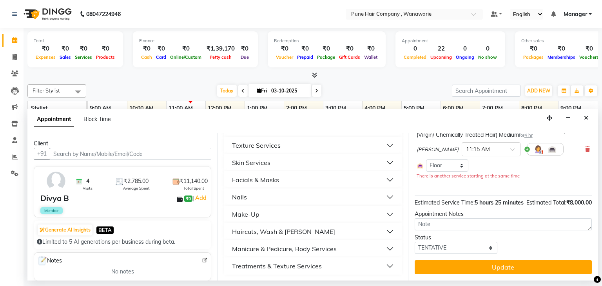
click at [272, 247] on div "Manicure & Pedicure, Body Services" at bounding box center [284, 248] width 105 height 9
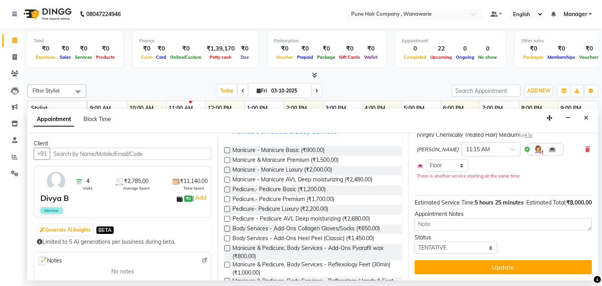
scroll to position [411, 0]
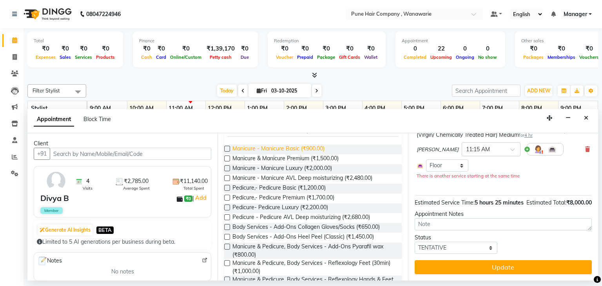
click at [274, 148] on span "Manicure - Manicure Basic (₹900.00)" at bounding box center [278, 150] width 92 height 10
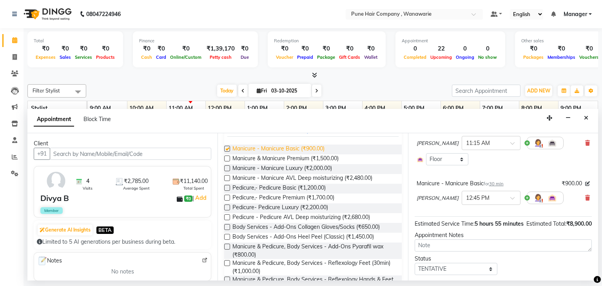
checkbox input "false"
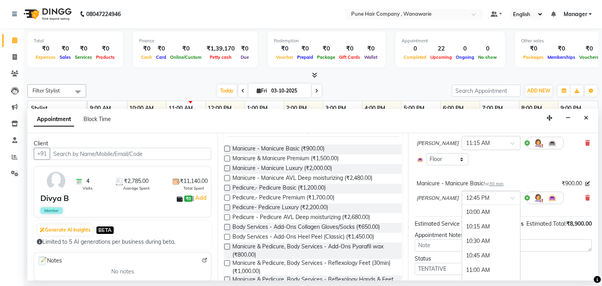
click at [510, 197] on span at bounding box center [515, 200] width 10 height 8
click at [476, 213] on div "11:45 AM" at bounding box center [491, 219] width 58 height 14
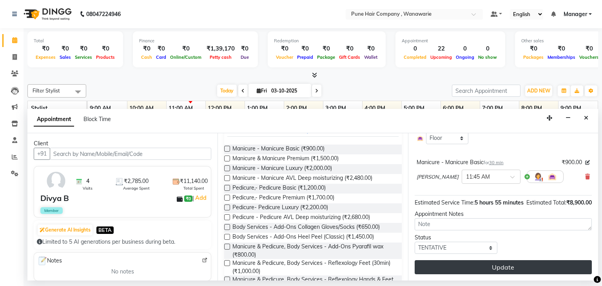
click at [483, 266] on button "Update" at bounding box center [502, 267] width 177 height 14
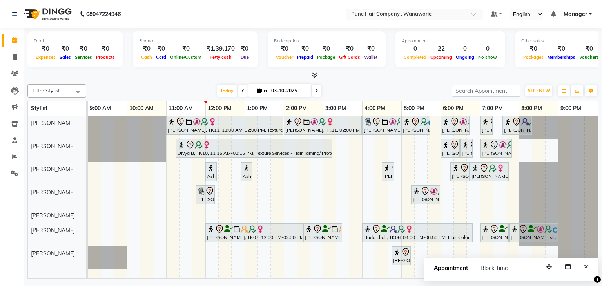
click at [287, 88] on input "03-10-2025" at bounding box center [288, 91] width 39 height 12
select select "10"
select select "2025"
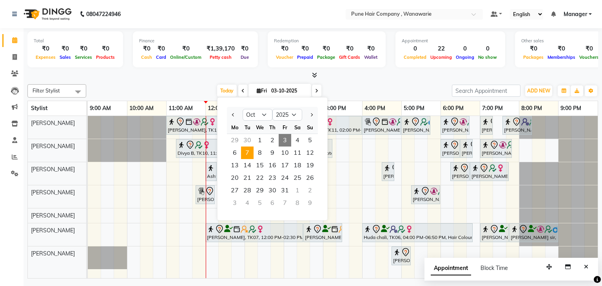
click at [243, 155] on span "7" at bounding box center [247, 152] width 13 height 13
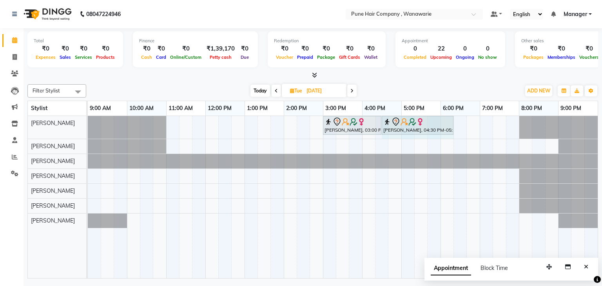
drag, startPoint x: 400, startPoint y: 121, endPoint x: 447, endPoint y: 126, distance: 47.7
click at [88, 126] on div "Sanchita mitra, 03:00 PM-04:30 PM, Hair Colour - Majirel Touch-up (Upto 2 Inche…" at bounding box center [88, 127] width 0 height 23
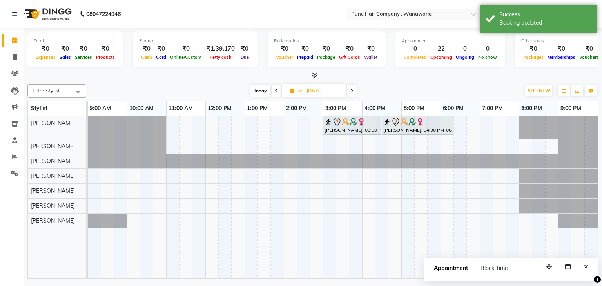
click at [265, 90] on span "Today" at bounding box center [260, 91] width 20 height 12
type input "03-10-2025"
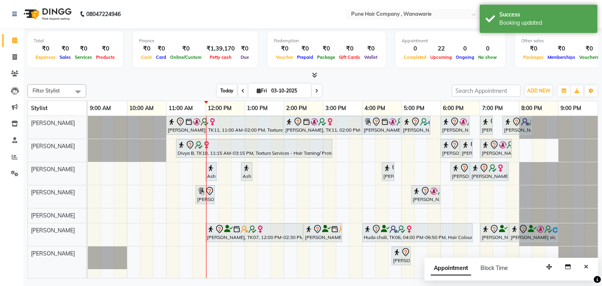
click at [222, 87] on span "Today" at bounding box center [227, 91] width 20 height 12
click at [221, 90] on span "Today" at bounding box center [227, 91] width 20 height 12
click at [271, 92] on input "03-10-2025" at bounding box center [288, 91] width 39 height 12
select select "10"
select select "2025"
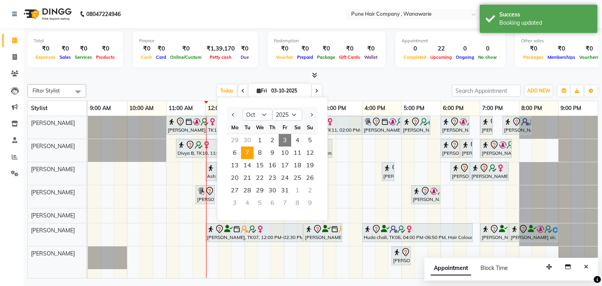
click at [247, 154] on span "7" at bounding box center [247, 152] width 13 height 13
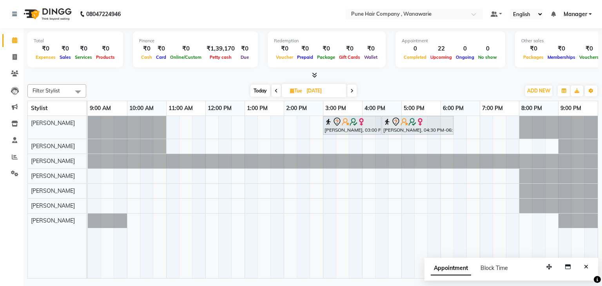
click at [260, 89] on span "Today" at bounding box center [260, 91] width 20 height 12
type input "03-10-2025"
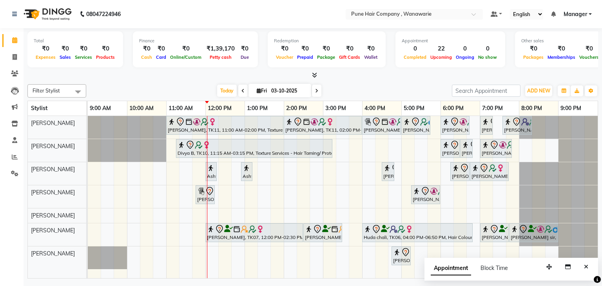
click at [314, 74] on icon at bounding box center [314, 75] width 5 height 6
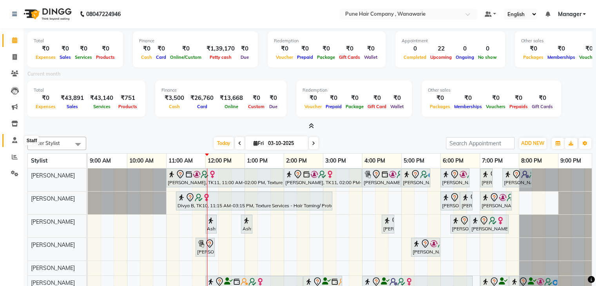
click at [11, 142] on span at bounding box center [15, 140] width 14 height 9
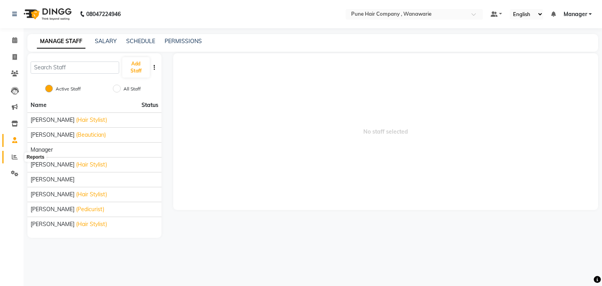
click at [15, 161] on span at bounding box center [15, 157] width 14 height 9
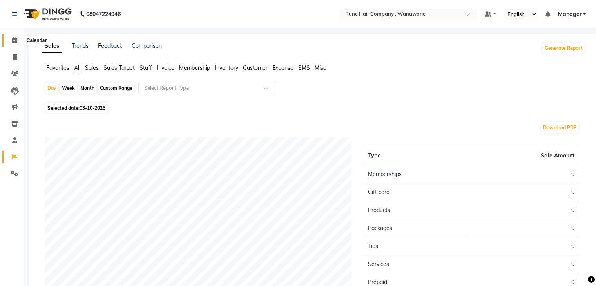
click at [13, 39] on icon at bounding box center [14, 40] width 5 height 6
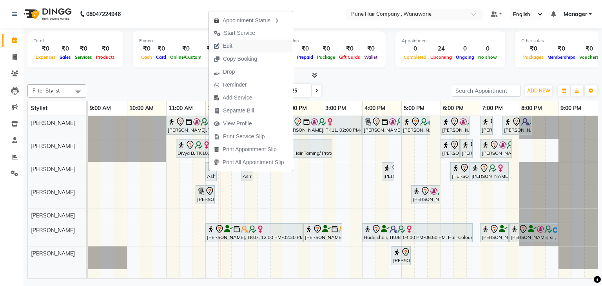
click at [234, 45] on span "Edit" at bounding box center [223, 46] width 28 height 13
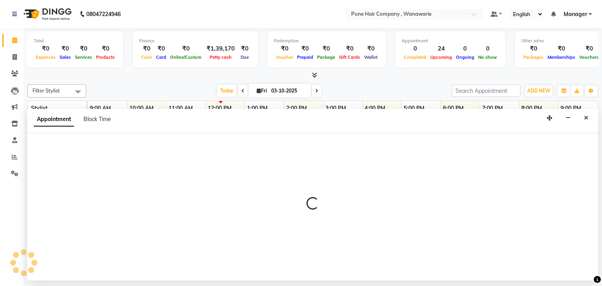
select select "tentative"
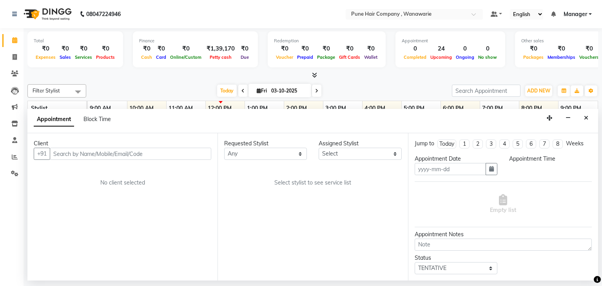
type input "03-10-2025"
select select "720"
select select "74579"
select select "4060"
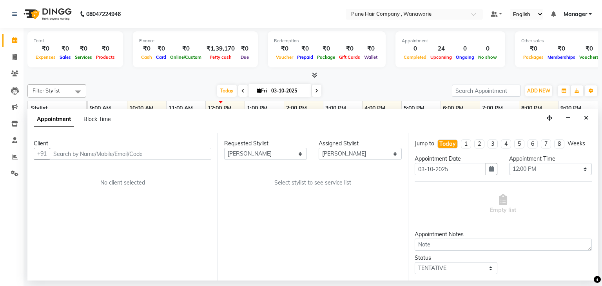
select select "4060"
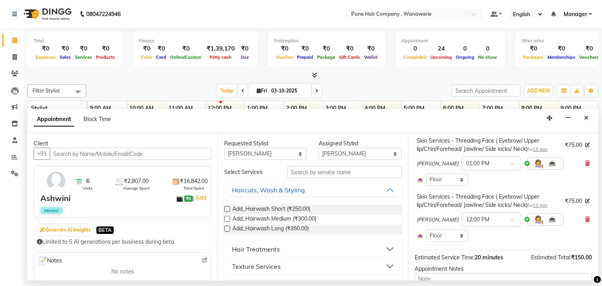
scroll to position [63, 0]
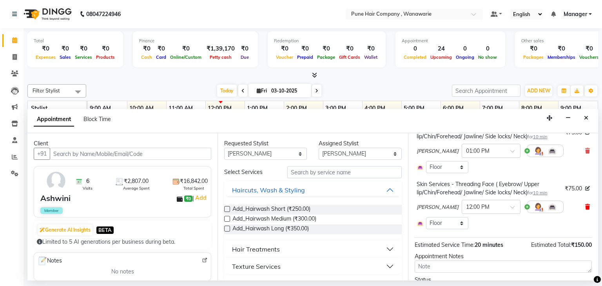
click at [585, 209] on icon at bounding box center [587, 206] width 5 height 5
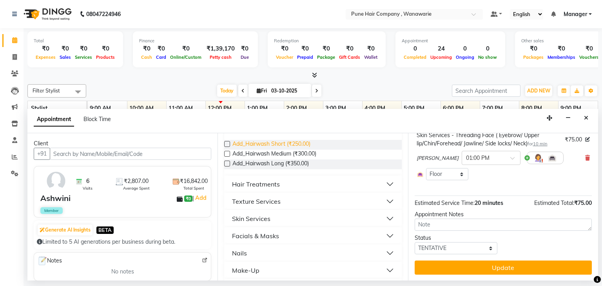
scroll to position [70, 0]
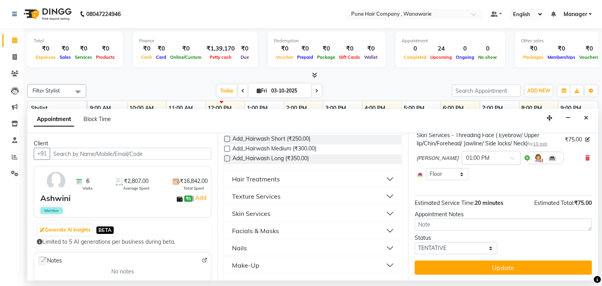
click at [307, 211] on button "Skin Services" at bounding box center [312, 213] width 171 height 14
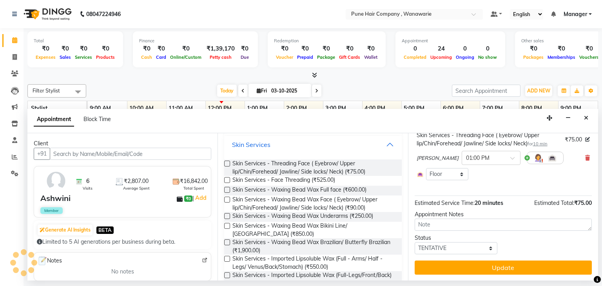
scroll to position [140, 0]
click at [227, 199] on label at bounding box center [227, 198] width 6 height 6
click at [227, 199] on input "checkbox" at bounding box center [226, 199] width 5 height 5
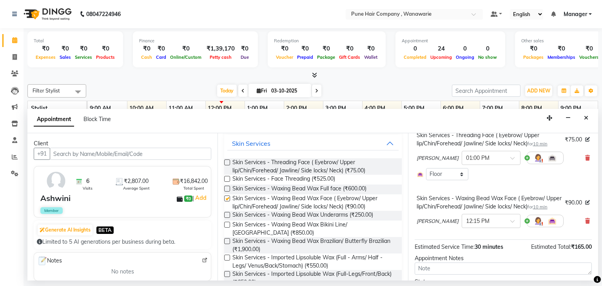
checkbox input "false"
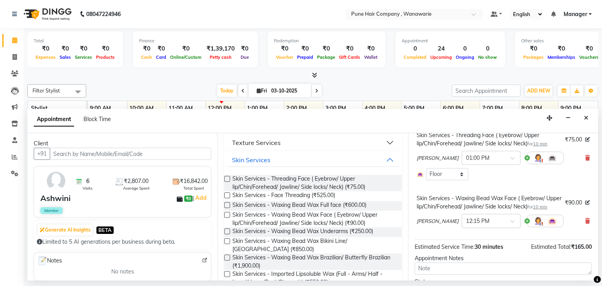
scroll to position [148, 0]
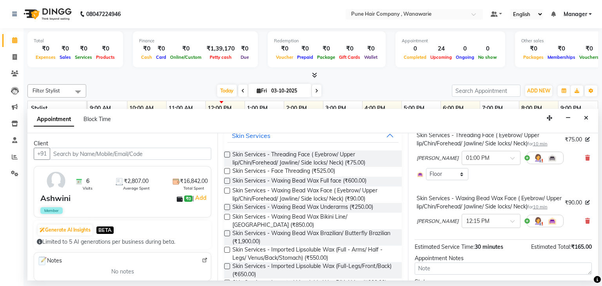
click at [227, 207] on label at bounding box center [227, 207] width 6 height 6
click at [227, 207] on input "checkbox" at bounding box center [226, 207] width 5 height 5
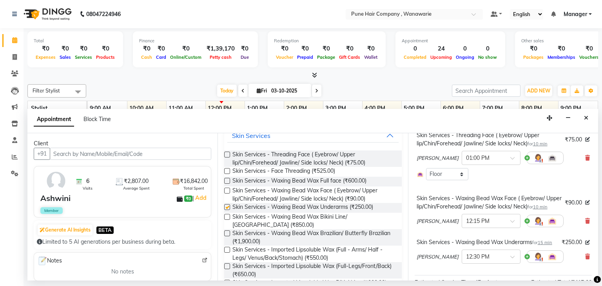
checkbox input "false"
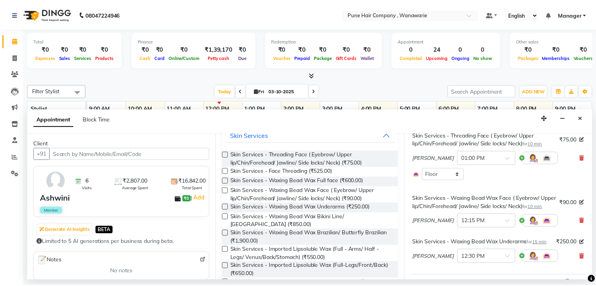
scroll to position [152, 0]
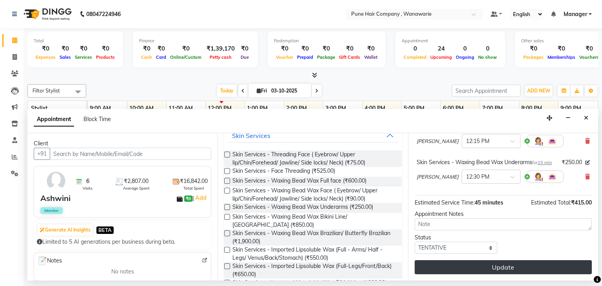
click at [497, 268] on button "Update" at bounding box center [502, 267] width 177 height 14
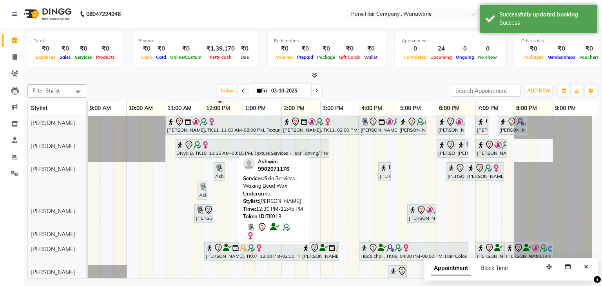
drag, startPoint x: 228, startPoint y: 191, endPoint x: 202, endPoint y: 197, distance: 26.6
click at [88, 197] on div "Ashwini, TK13, 12:15 PM-12:25 PM, Skin Services - Waxing Bead Wax Face ( Eyebro…" at bounding box center [88, 183] width 0 height 42
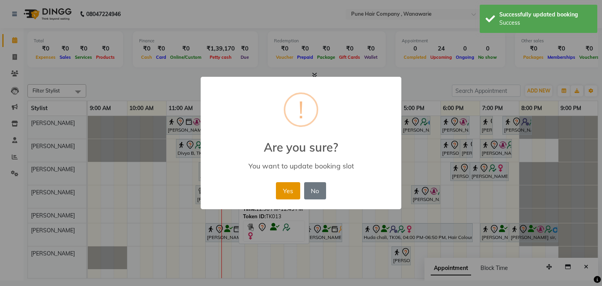
click at [288, 187] on button "Yes" at bounding box center [288, 190] width 24 height 17
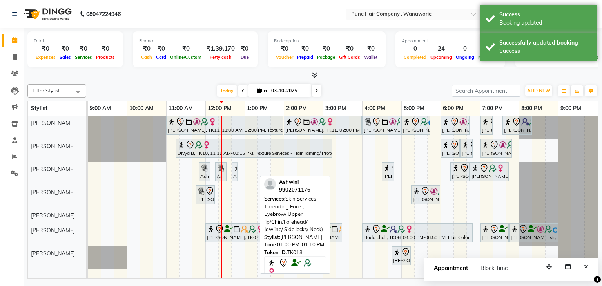
drag, startPoint x: 252, startPoint y: 168, endPoint x: 239, endPoint y: 173, distance: 14.3
click at [239, 173] on div "Ursula Lyer, TK11, 11:00 AM-02:00 PM, Texture Services - Hair Taming/ Protein C…" at bounding box center [343, 197] width 510 height 163
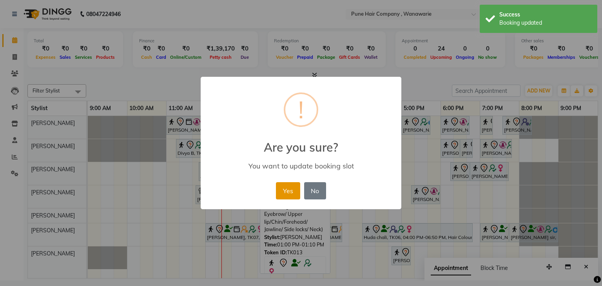
click at [292, 194] on button "Yes" at bounding box center [288, 190] width 24 height 17
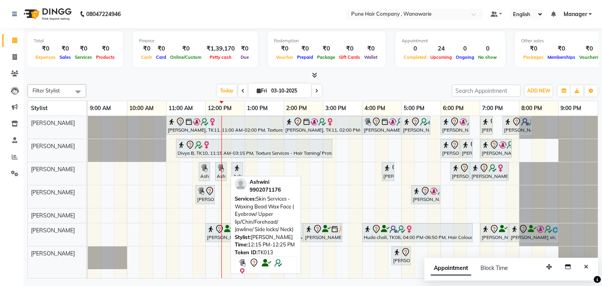
click at [222, 172] on div "Ashwini, TK13, 12:15 PM-12:25 PM, Skin Services - Waxing Bead Wax Face ( Eyebro…" at bounding box center [221, 171] width 10 height 16
select select "7"
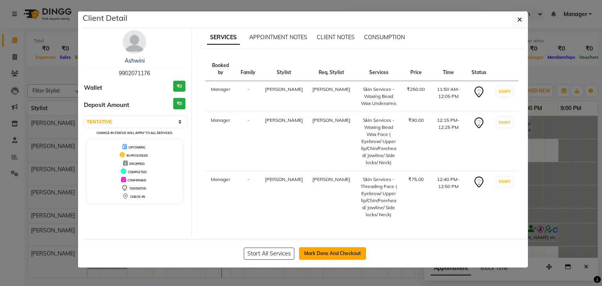
click at [327, 250] on button "Mark Done And Checkout" at bounding box center [332, 253] width 67 height 13
select select "service"
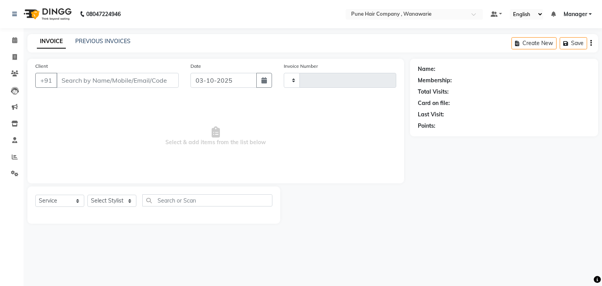
type input "2145"
select select "8072"
type input "9902071176"
select select "74579"
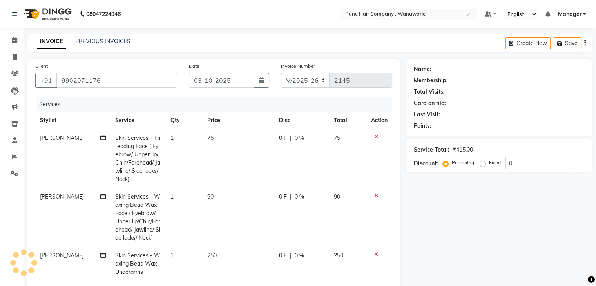
select select "1: Object"
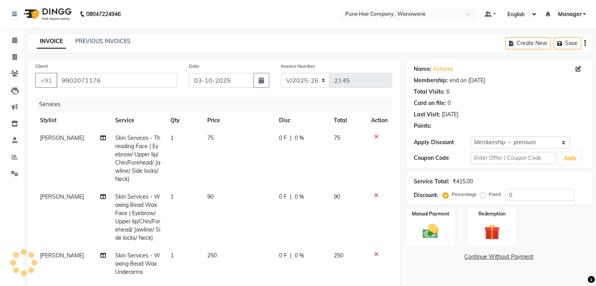
type input "20"
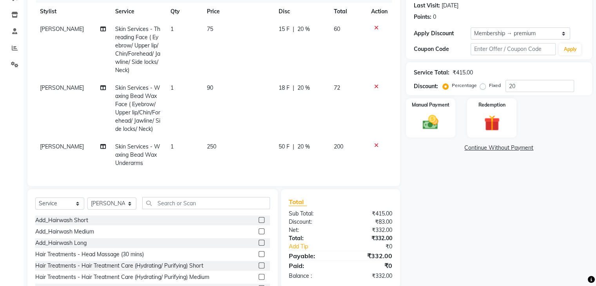
scroll to position [146, 0]
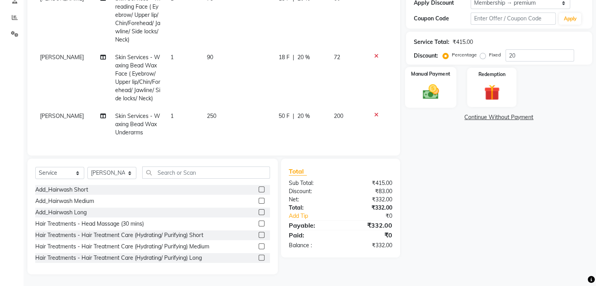
click at [423, 83] on img at bounding box center [430, 92] width 26 height 19
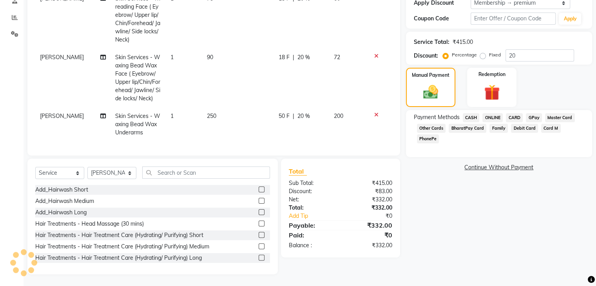
click at [534, 113] on span "GPay" at bounding box center [534, 117] width 16 height 9
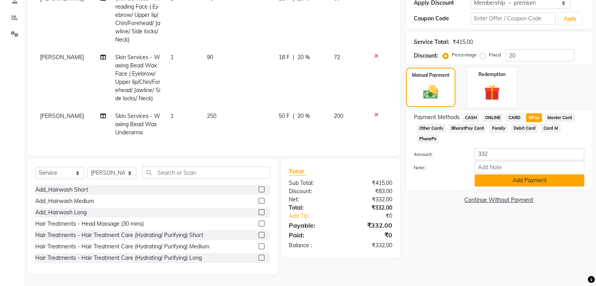
click at [519, 174] on button "Add Payment" at bounding box center [529, 180] width 110 height 12
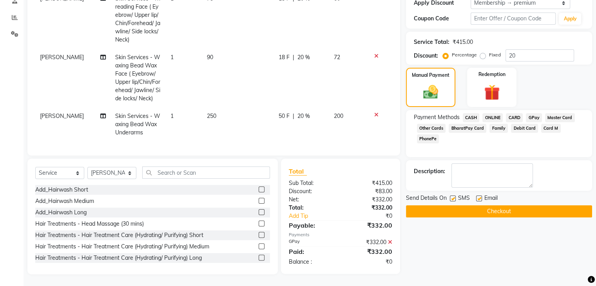
click at [497, 205] on button "Checkout" at bounding box center [499, 211] width 186 height 12
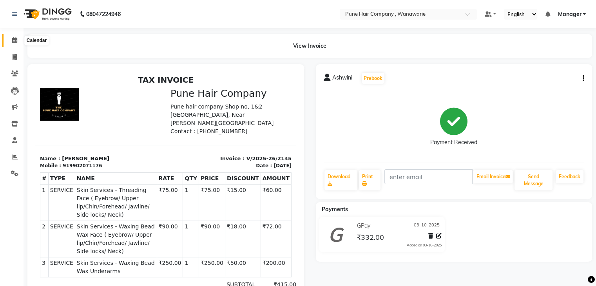
click at [14, 40] on icon at bounding box center [14, 40] width 5 height 6
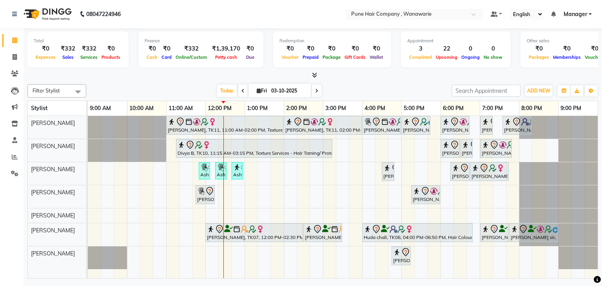
click at [255, 93] on span "Fri" at bounding box center [262, 91] width 14 height 6
select select "10"
select select "2025"
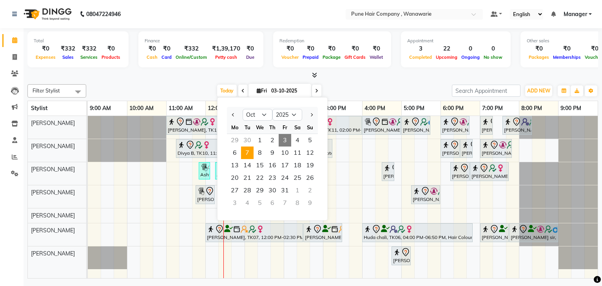
click at [246, 152] on span "7" at bounding box center [247, 152] width 13 height 13
type input "07-10-2025"
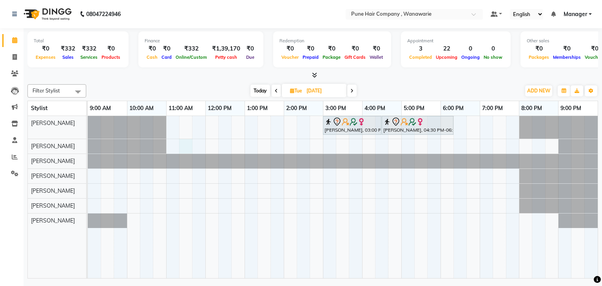
click at [186, 144] on div "Sanchita mitra, 03:00 PM-04:30 PM, Hair Colour - Majirel Touch-up (Upto 2 Inche…" at bounding box center [343, 197] width 510 height 163
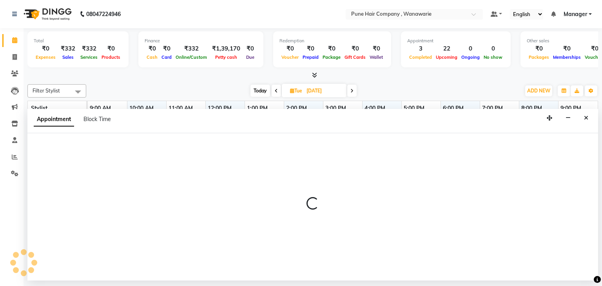
select select "74578"
select select "675"
select select "tentative"
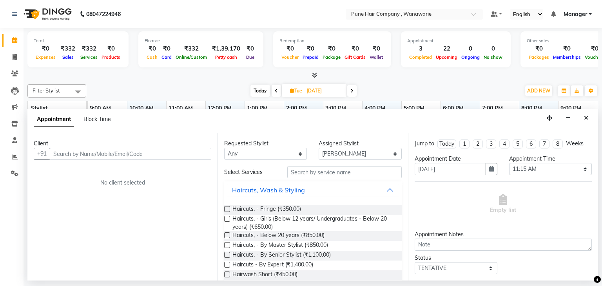
click at [66, 155] on input "text" at bounding box center [130, 154] width 161 height 12
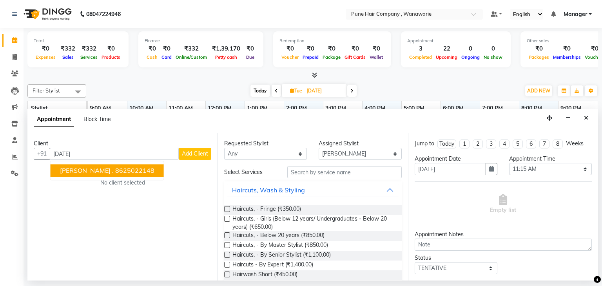
click at [87, 149] on input "ASHVIN" at bounding box center [114, 154] width 129 height 12
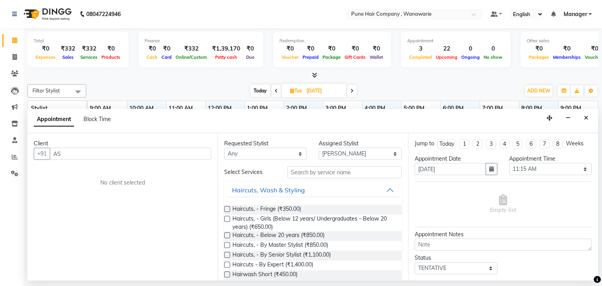
type input "A"
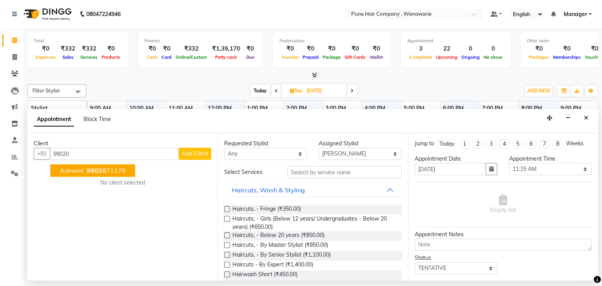
click at [84, 168] on button "Ashwini 99020 71176" at bounding box center [93, 171] width 85 height 13
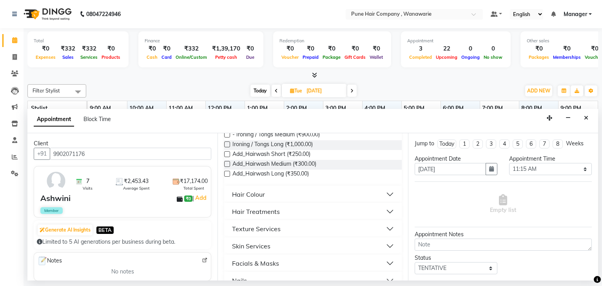
scroll to position [215, 0]
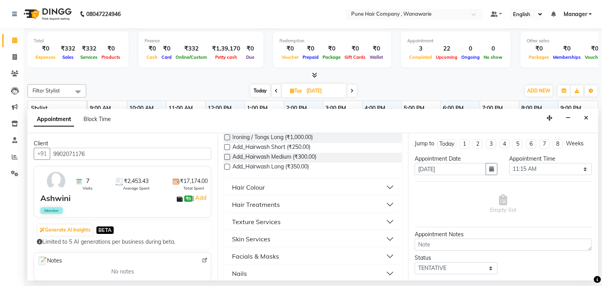
type input "9902071176"
click at [293, 187] on button "Hair Colour" at bounding box center [312, 187] width 171 height 14
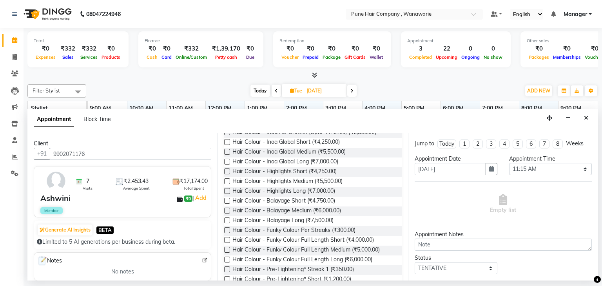
scroll to position [367, 0]
click at [226, 202] on label at bounding box center [227, 201] width 6 height 6
click at [226, 202] on input "checkbox" at bounding box center [226, 201] width 5 height 5
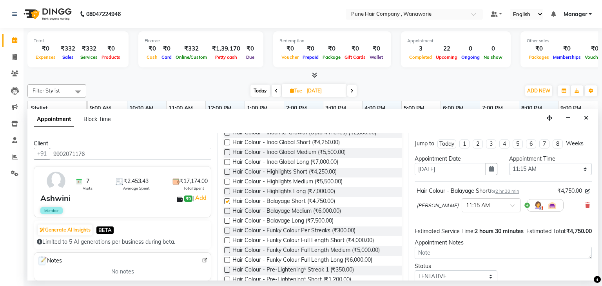
checkbox input "false"
click at [510, 205] on span at bounding box center [515, 208] width 10 height 8
click at [470, 246] on div "11:30 AM" at bounding box center [491, 249] width 58 height 14
click at [585, 205] on icon at bounding box center [587, 205] width 5 height 5
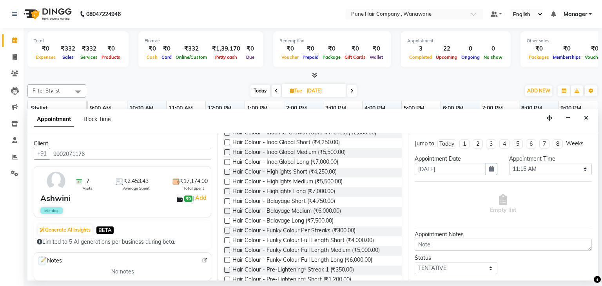
click at [226, 182] on label at bounding box center [227, 182] width 6 height 6
click at [226, 182] on input "checkbox" at bounding box center [226, 182] width 5 height 5
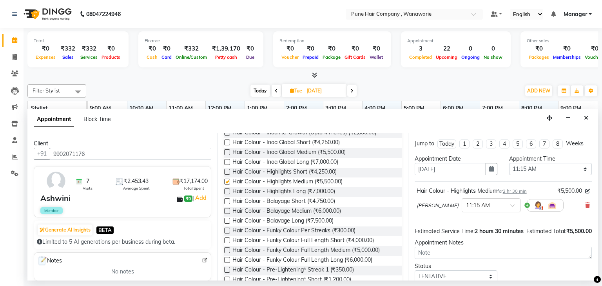
checkbox input "false"
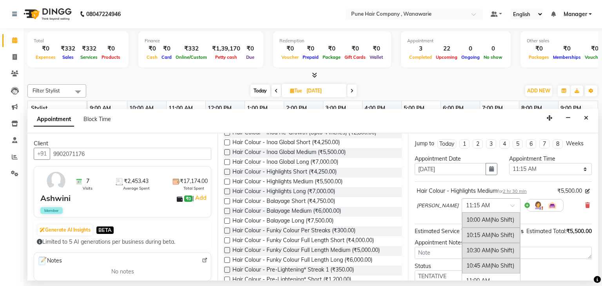
click at [510, 204] on span at bounding box center [515, 208] width 10 height 8
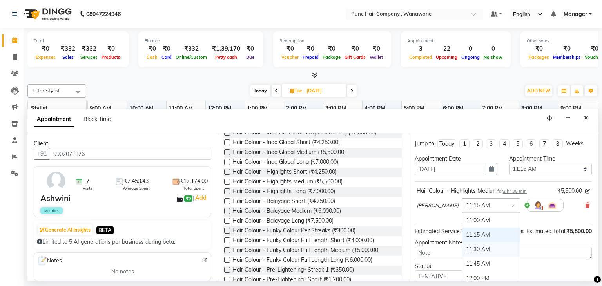
click at [472, 251] on div "11:30 AM" at bounding box center [491, 249] width 58 height 14
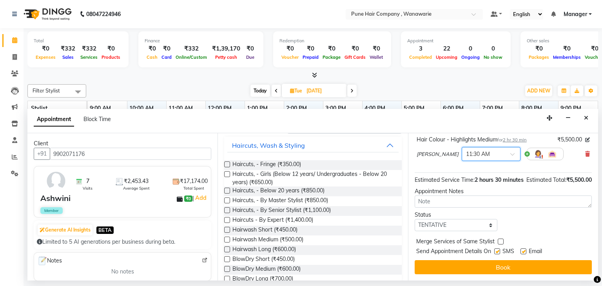
scroll to position [0, 0]
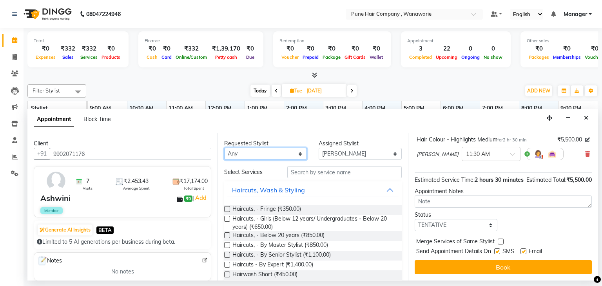
click at [297, 152] on select "Any [PERSON_NAME] [PERSON_NAME] [PERSON_NAME] [PERSON_NAME] [PERSON_NAME] [PERS…" at bounding box center [265, 154] width 83 height 12
select select "79314"
click at [224, 148] on select "Any [PERSON_NAME] [PERSON_NAME] [PERSON_NAME] [PERSON_NAME] [PERSON_NAME] [PERS…" at bounding box center [265, 154] width 83 height 12
select select "79314"
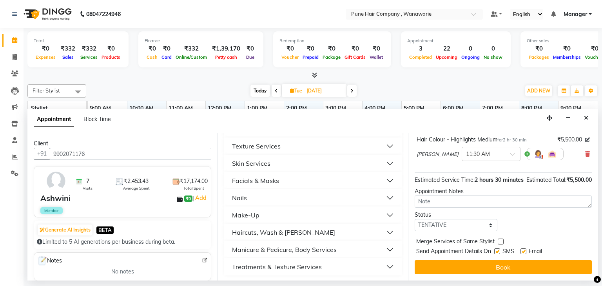
scroll to position [291, 0]
click at [291, 197] on button "Nails" at bounding box center [312, 197] width 171 height 14
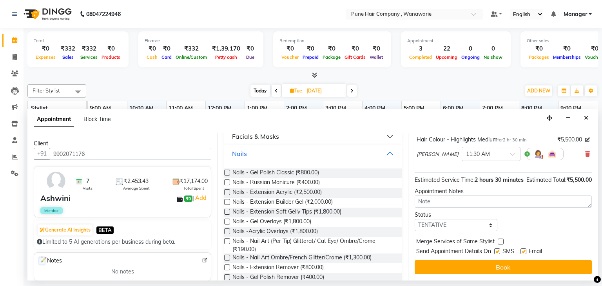
scroll to position [335, 0]
click at [227, 173] on label at bounding box center [227, 173] width 6 height 6
click at [227, 173] on input "checkbox" at bounding box center [226, 173] width 5 height 5
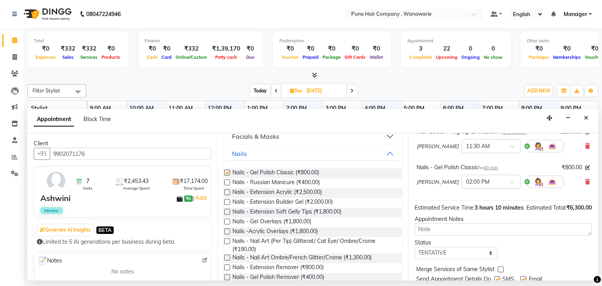
checkbox input "false"
click at [510, 181] on span at bounding box center [515, 184] width 10 height 8
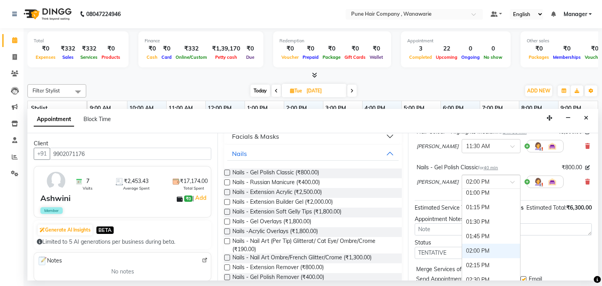
scroll to position [169, 0]
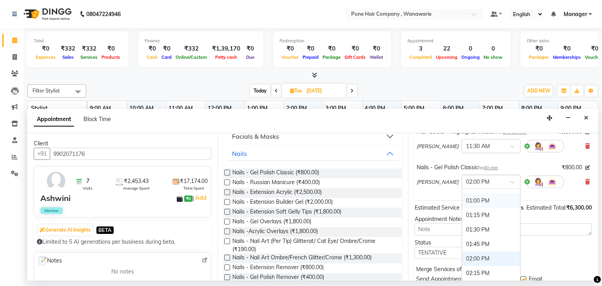
click at [471, 199] on div "01:00 PM" at bounding box center [491, 201] width 58 height 14
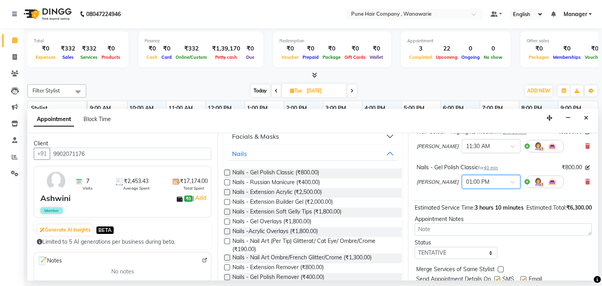
scroll to position [95, 0]
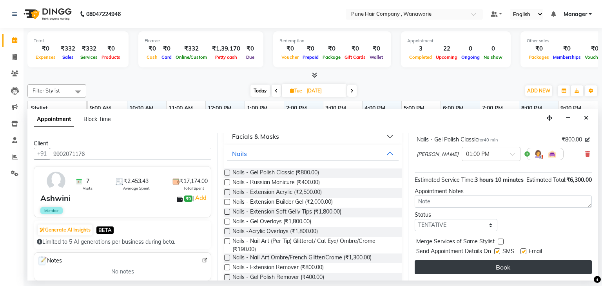
click at [501, 268] on button "Book" at bounding box center [502, 267] width 177 height 14
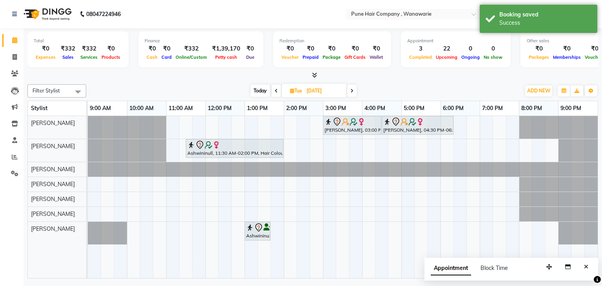
click at [292, 91] on icon at bounding box center [292, 90] width 4 height 5
select select "10"
select select "2025"
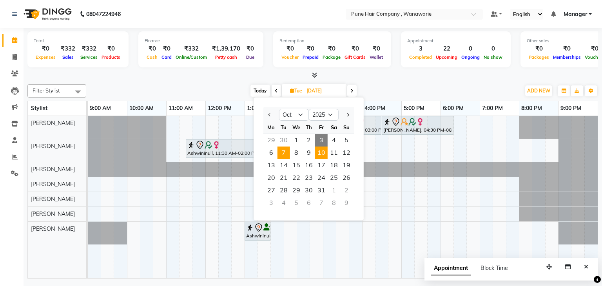
click at [322, 150] on span "10" at bounding box center [321, 152] width 13 height 13
type input "10-10-2025"
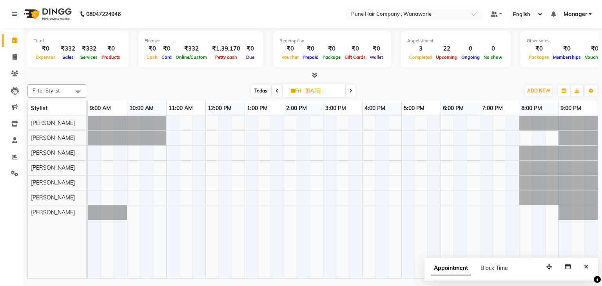
click at [206, 150] on div at bounding box center [343, 197] width 510 height 163
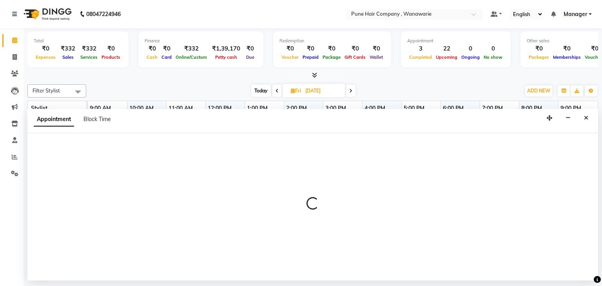
select select "74579"
select select "720"
select select "tentative"
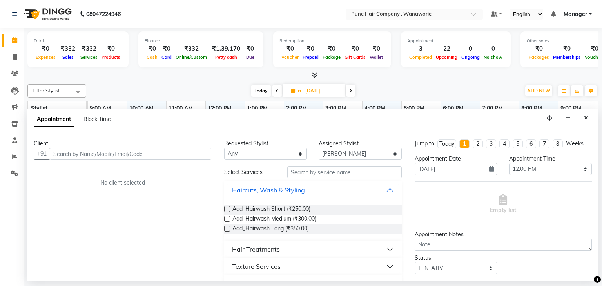
click at [63, 154] on input "text" at bounding box center [130, 154] width 161 height 12
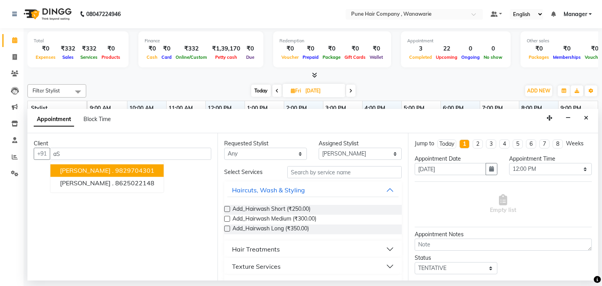
type input "a"
type input "A"
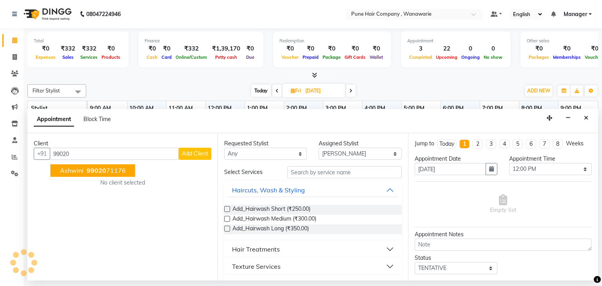
click at [87, 169] on span "99020" at bounding box center [97, 171] width 20 height 8
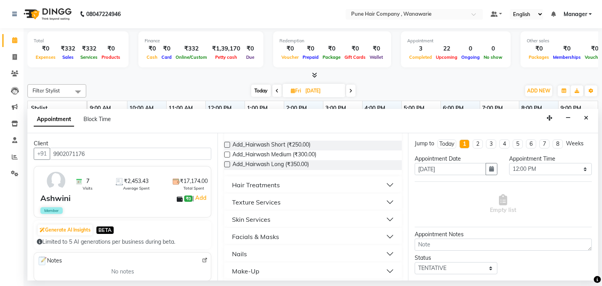
scroll to position [67, 0]
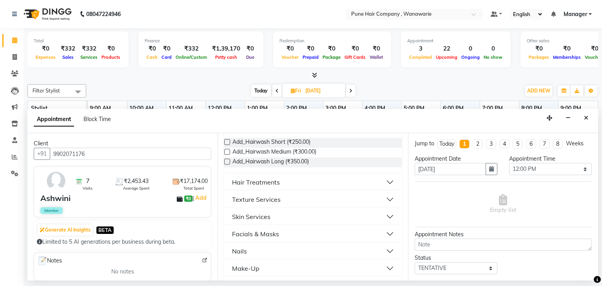
type input "9902071176"
click at [315, 214] on button "Skin Services" at bounding box center [312, 217] width 171 height 14
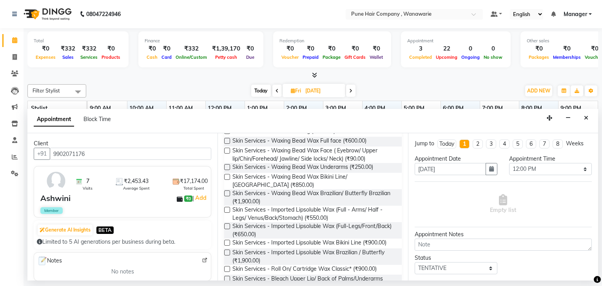
scroll to position [188, 0]
click at [227, 209] on label at bounding box center [227, 210] width 6 height 6
click at [227, 209] on input "checkbox" at bounding box center [226, 210] width 5 height 5
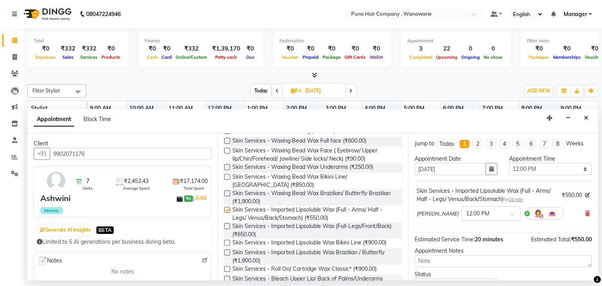
checkbox input "false"
click at [227, 227] on label at bounding box center [227, 226] width 6 height 6
click at [227, 227] on input "checkbox" at bounding box center [226, 226] width 5 height 5
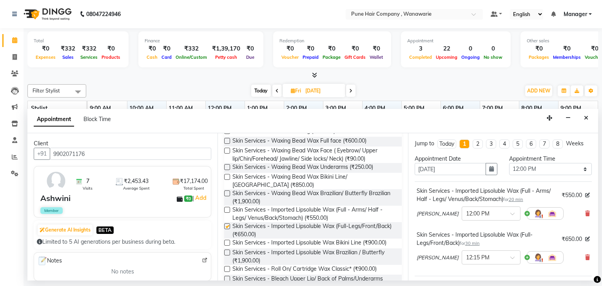
checkbox input "false"
click at [226, 242] on label at bounding box center [227, 243] width 6 height 6
click at [226, 242] on input "checkbox" at bounding box center [226, 243] width 5 height 5
checkbox input "false"
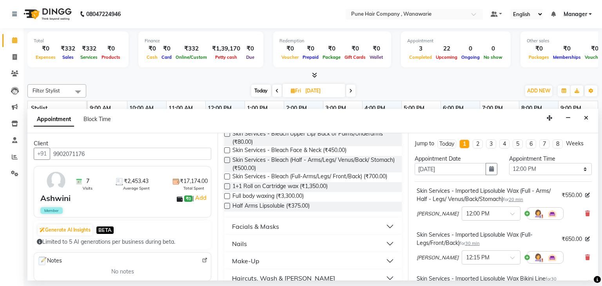
scroll to position [329, 0]
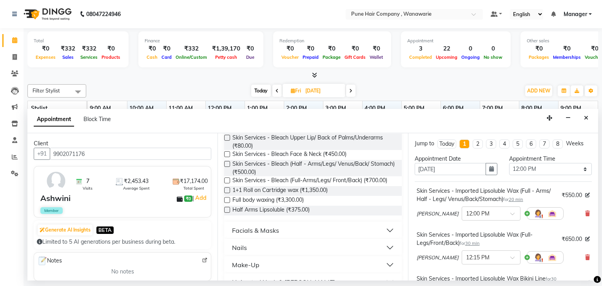
click at [227, 154] on label at bounding box center [227, 154] width 6 height 6
click at [227, 154] on input "checkbox" at bounding box center [226, 154] width 5 height 5
checkbox input "false"
click at [257, 230] on div "Facials & Masks" at bounding box center [255, 230] width 47 height 9
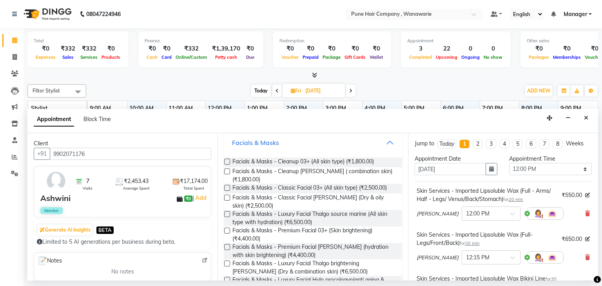
scroll to position [419, 0]
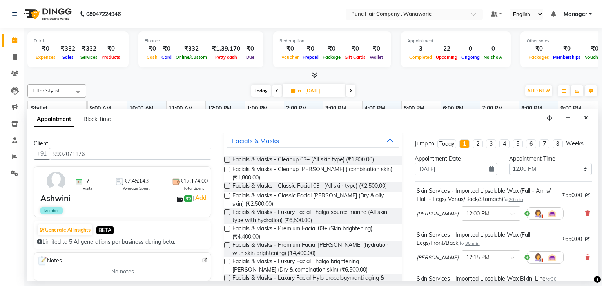
click at [227, 185] on label at bounding box center [227, 186] width 6 height 6
click at [227, 185] on input "checkbox" at bounding box center [226, 186] width 5 height 5
checkbox input "false"
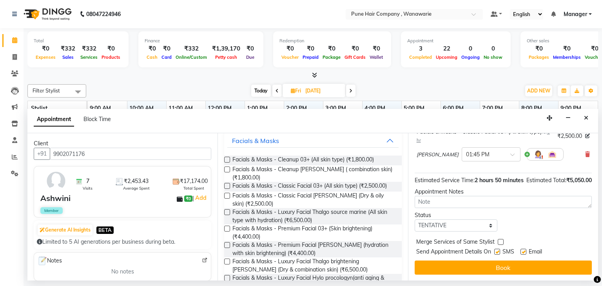
scroll to position [235, 0]
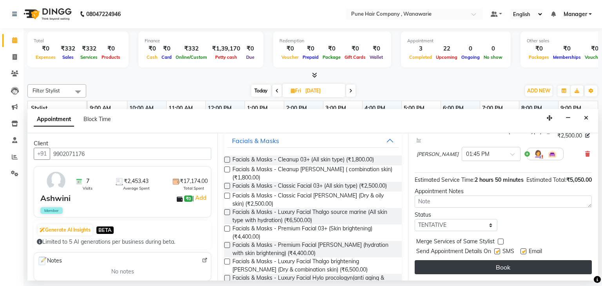
click at [499, 267] on button "Book" at bounding box center [502, 267] width 177 height 14
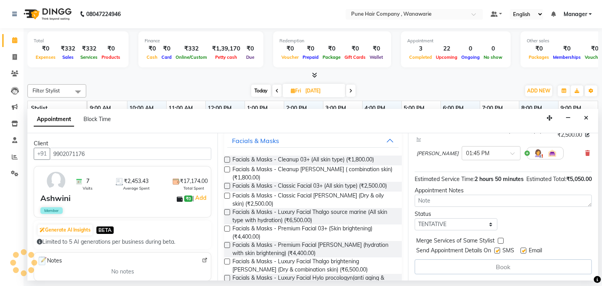
click at [499, 267] on div "Book" at bounding box center [502, 266] width 177 height 15
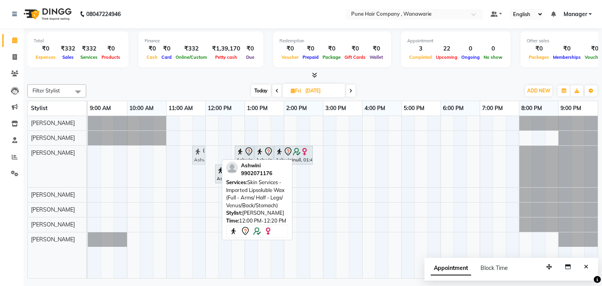
drag, startPoint x: 210, startPoint y: 154, endPoint x: 204, endPoint y: 157, distance: 7.1
click at [88, 157] on div "Ashwininull, 12:00 PM-12:20 PM, Skin Services - Imported Lipsoluble Wax (Full -…" at bounding box center [88, 167] width 0 height 42
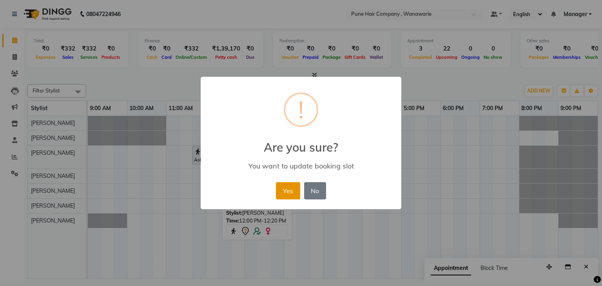
click at [289, 193] on button "Yes" at bounding box center [288, 190] width 24 height 17
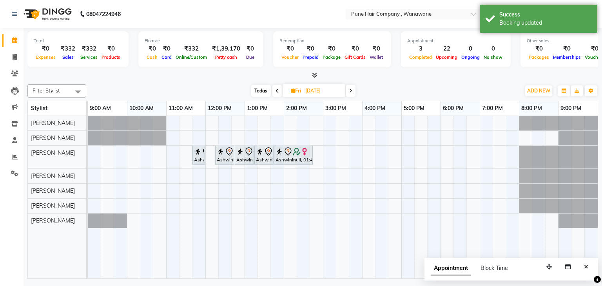
click at [262, 89] on span "Today" at bounding box center [261, 91] width 20 height 12
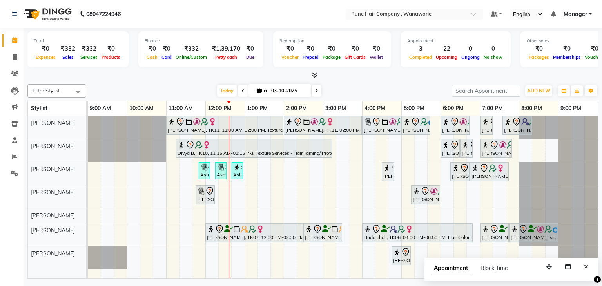
click at [318, 89] on span at bounding box center [316, 91] width 9 height 12
type input "04-10-2025"
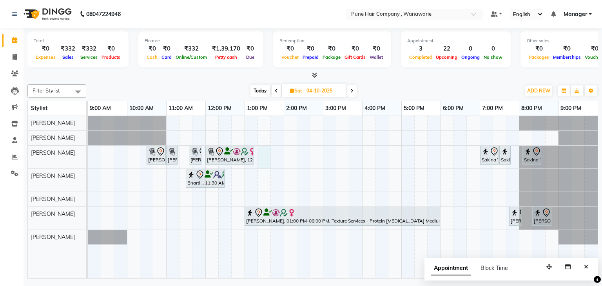
click at [259, 153] on div "Suman Nayar, 10:30 AM-11:00 AM, Skin Services - Imported Lipsoluble Wax (Full-L…" at bounding box center [343, 197] width 510 height 163
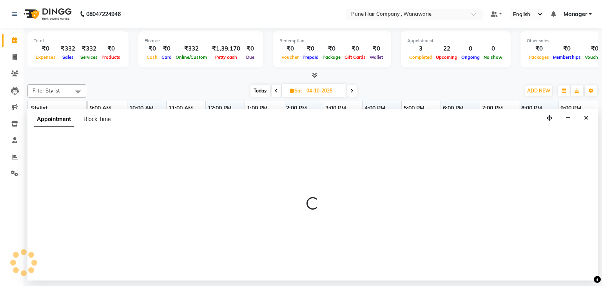
select select "74579"
select select "tentative"
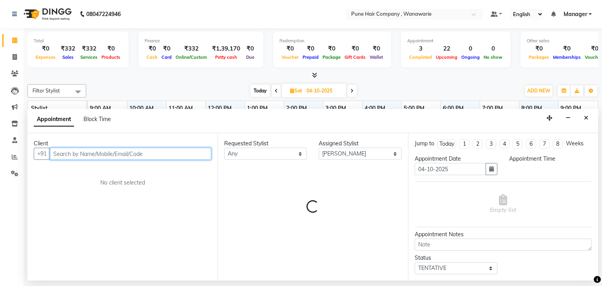
select select "795"
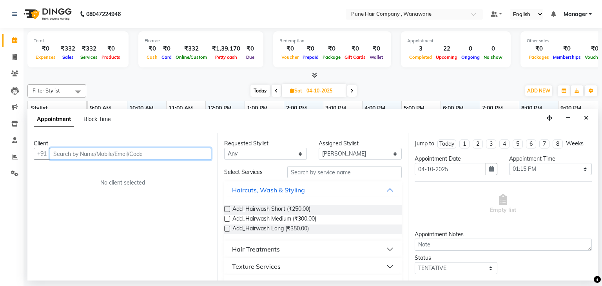
click at [68, 150] on input "text" at bounding box center [130, 154] width 161 height 12
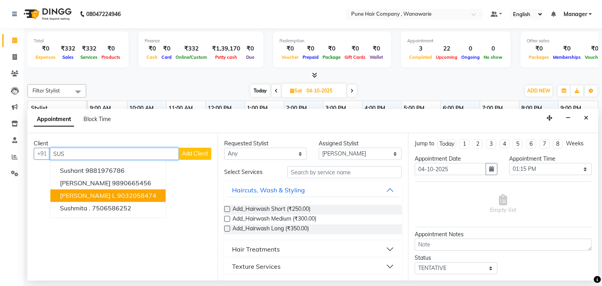
click at [70, 197] on span "Sushma L" at bounding box center [88, 196] width 56 height 8
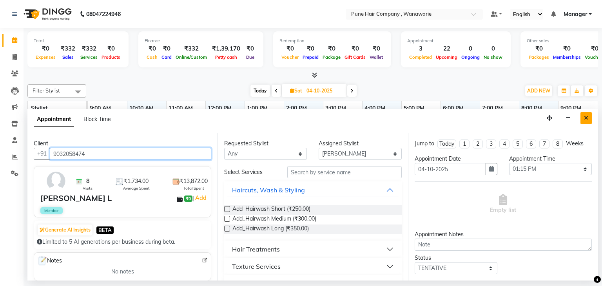
type input "9032058474"
click at [586, 118] on icon "Close" at bounding box center [586, 117] width 4 height 5
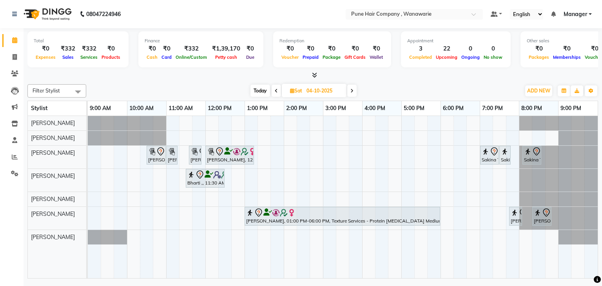
click at [256, 90] on span "Today" at bounding box center [260, 91] width 20 height 12
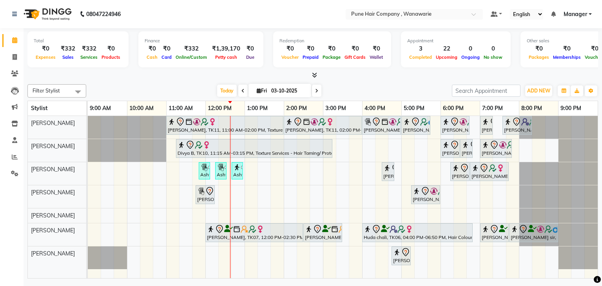
click at [318, 91] on span at bounding box center [316, 91] width 9 height 12
type input "04-10-2025"
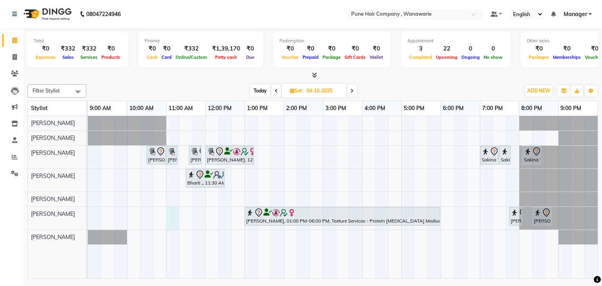
click at [170, 217] on div "Suman Nayar, 10:30 AM-11:00 AM, Skin Services - Imported Lipsoluble Wax (Full-L…" at bounding box center [343, 197] width 510 height 163
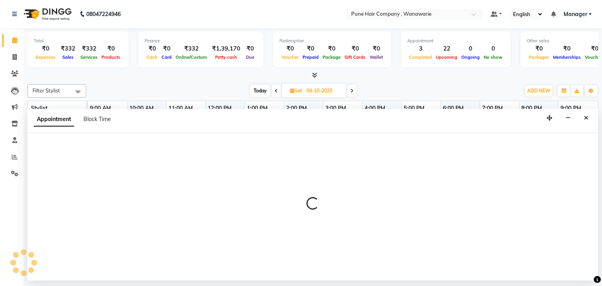
select select "74603"
select select "660"
select select "tentative"
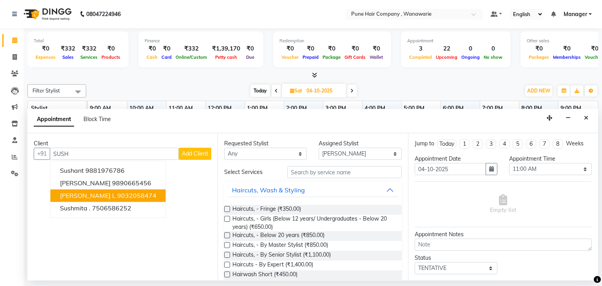
click at [117, 194] on ngb-highlight "9032058474" at bounding box center [136, 196] width 39 height 8
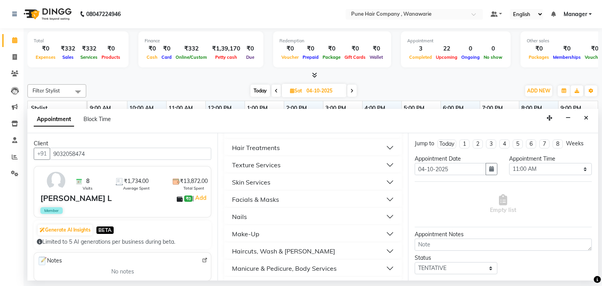
scroll to position [277, 0]
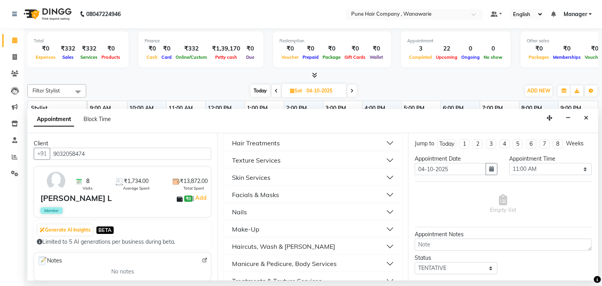
type input "9032058474"
click at [288, 246] on div "Haircuts, Wash & [PERSON_NAME]" at bounding box center [283, 246] width 103 height 9
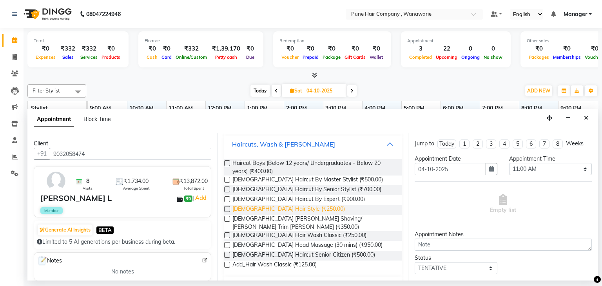
scroll to position [379, 0]
click at [227, 219] on label at bounding box center [227, 219] width 6 height 6
click at [227, 219] on input "checkbox" at bounding box center [226, 219] width 5 height 5
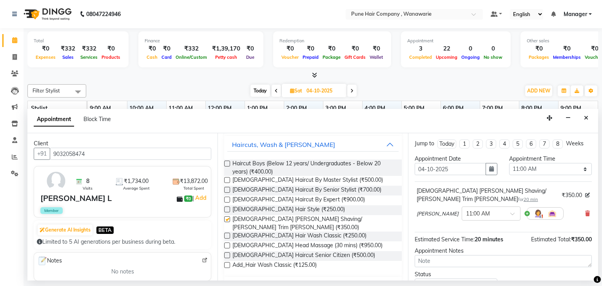
checkbox input "false"
click at [227, 190] on label at bounding box center [227, 190] width 6 height 6
click at [227, 190] on input "checkbox" at bounding box center [226, 190] width 5 height 5
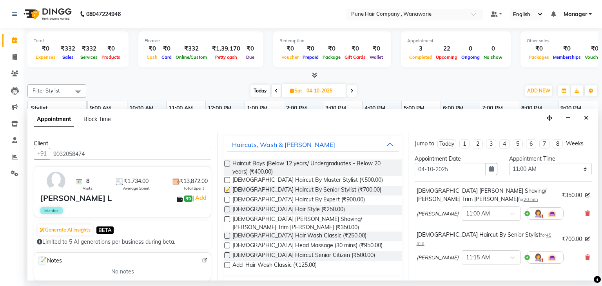
checkbox input "false"
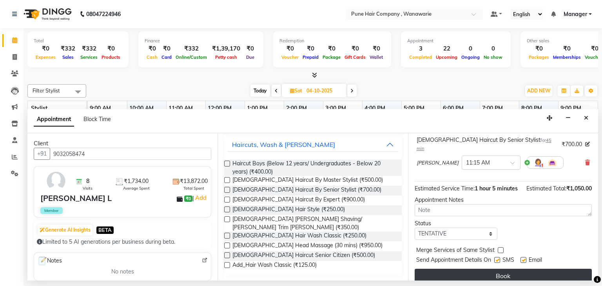
click at [503, 269] on button "Book" at bounding box center [502, 276] width 177 height 14
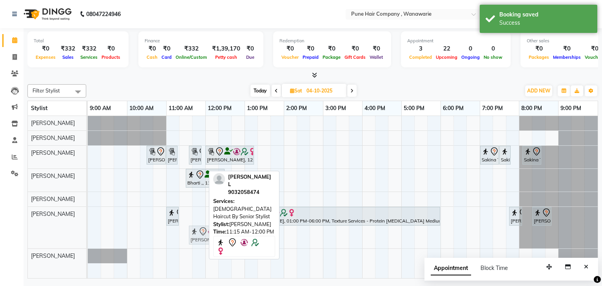
drag, startPoint x: 185, startPoint y: 234, endPoint x: 194, endPoint y: 234, distance: 9.4
click at [88, 234] on div "Sushma L, 11:00 AM-11:20 AM, Male Beard Shaving/ Beard Trim Beard Suman Nayar, …" at bounding box center [88, 228] width 0 height 42
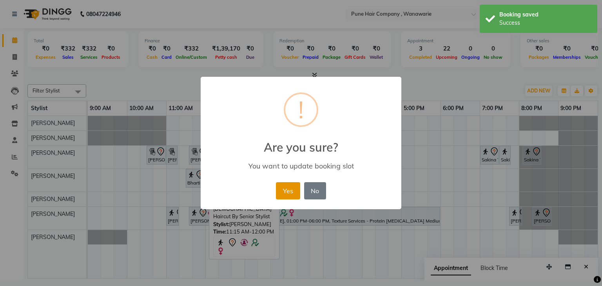
click at [285, 191] on button "Yes" at bounding box center [288, 190] width 24 height 17
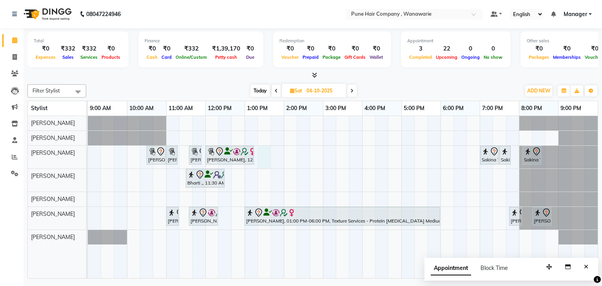
click at [260, 153] on div "Suman Nayar, 10:30 AM-11:00 AM, Skin Services - Imported Lipsoluble Wax (Full-L…" at bounding box center [343, 197] width 510 height 163
select select "74579"
select select "795"
select select "tentative"
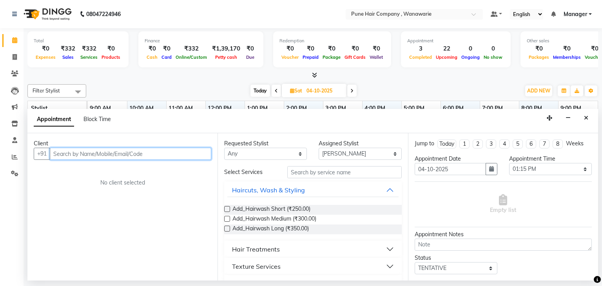
click at [66, 154] on input "text" at bounding box center [130, 154] width 161 height 12
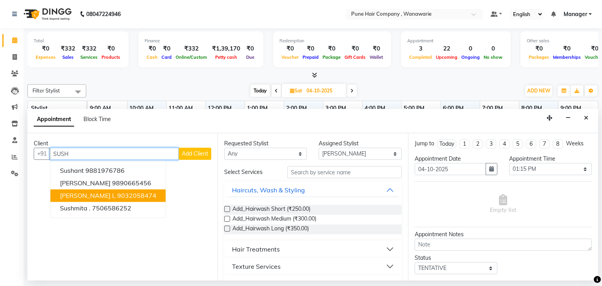
click at [80, 197] on span "Sushma L" at bounding box center [88, 196] width 56 height 8
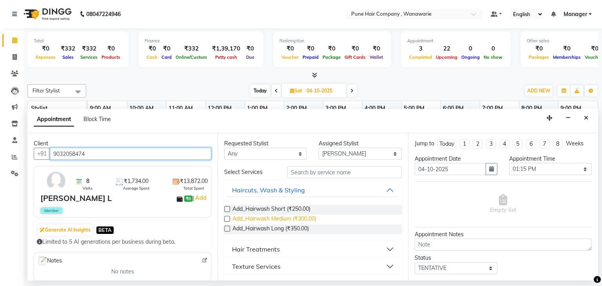
scroll to position [121, 0]
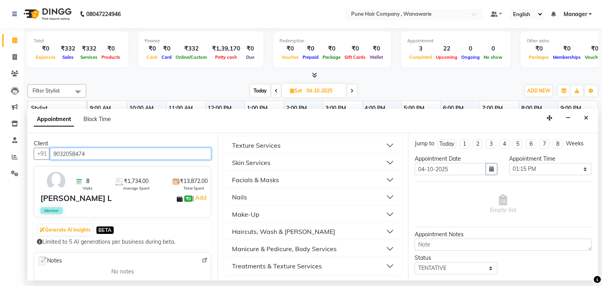
type input "9032058474"
click at [307, 163] on button "Skin Services" at bounding box center [312, 163] width 171 height 14
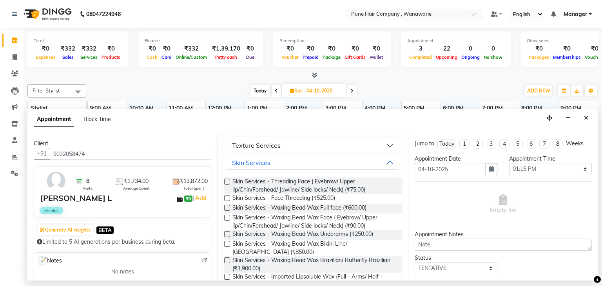
click at [226, 219] on label at bounding box center [227, 218] width 6 height 6
click at [226, 219] on input "checkbox" at bounding box center [226, 218] width 5 height 5
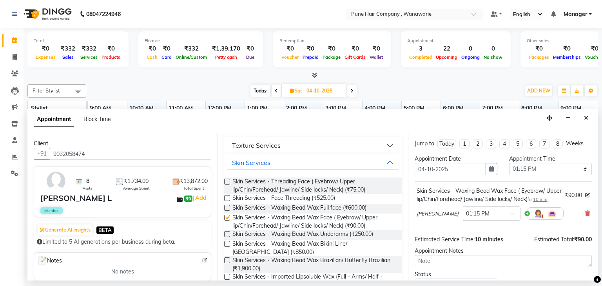
checkbox input "false"
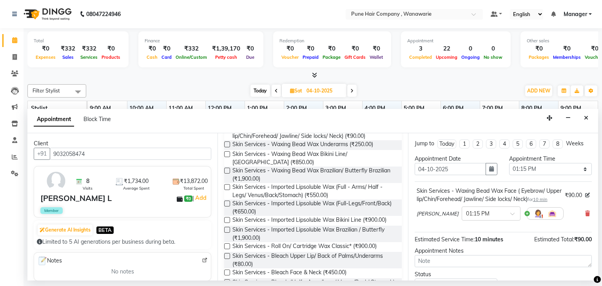
scroll to position [212, 0]
click at [226, 144] on label at bounding box center [227, 144] width 6 height 6
click at [226, 144] on input "checkbox" at bounding box center [226, 144] width 5 height 5
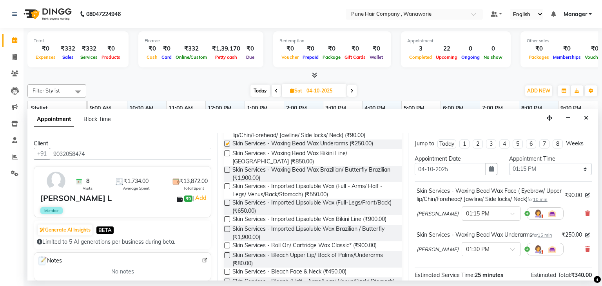
checkbox input "false"
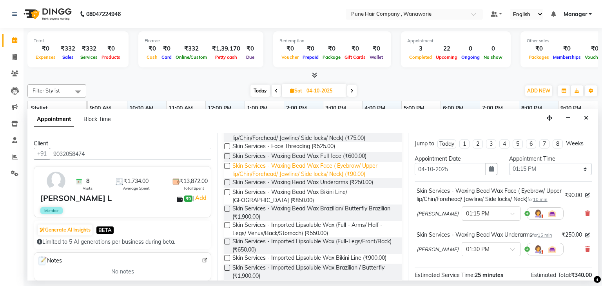
scroll to position [172, 0]
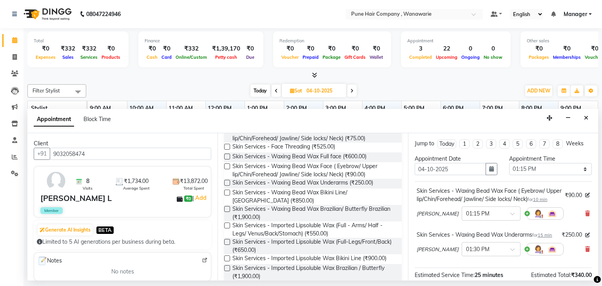
click at [227, 167] on label at bounding box center [227, 166] width 6 height 6
click at [227, 167] on input "checkbox" at bounding box center [226, 167] width 5 height 5
click at [227, 167] on label at bounding box center [227, 166] width 6 height 6
click at [227, 167] on input "checkbox" at bounding box center [226, 167] width 5 height 5
checkbox input "false"
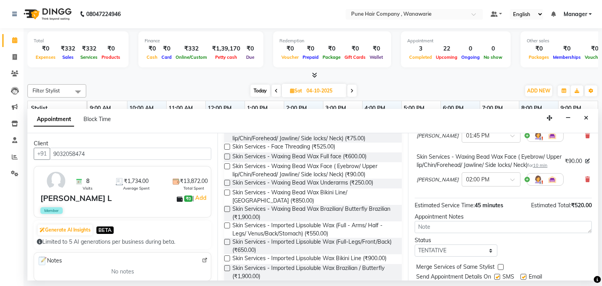
scroll to position [215, 0]
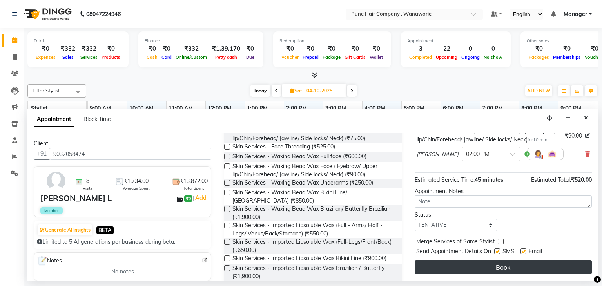
click at [498, 267] on button "Book" at bounding box center [502, 267] width 177 height 14
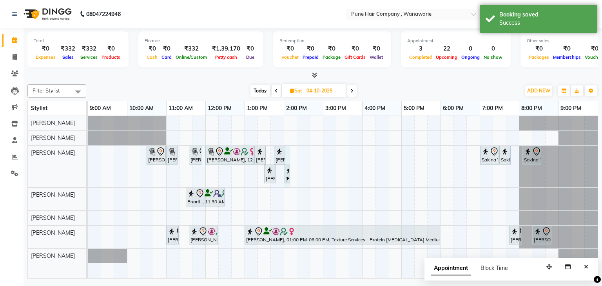
drag, startPoint x: 294, startPoint y: 171, endPoint x: 289, endPoint y: 176, distance: 6.9
click at [88, 176] on div "Suman Nayar, 10:30 AM-11:00 AM, Skin Services - Imported Lipsoluble Wax (Full-L…" at bounding box center [88, 167] width 0 height 42
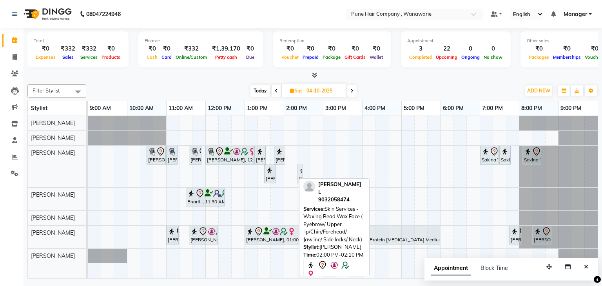
drag, startPoint x: 289, startPoint y: 176, endPoint x: 298, endPoint y: 177, distance: 9.1
click at [88, 177] on div "Suman Nayar, 10:30 AM-11:00 AM, Skin Services - Imported Lipsoluble Wax (Full-L…" at bounding box center [88, 167] width 0 height 42
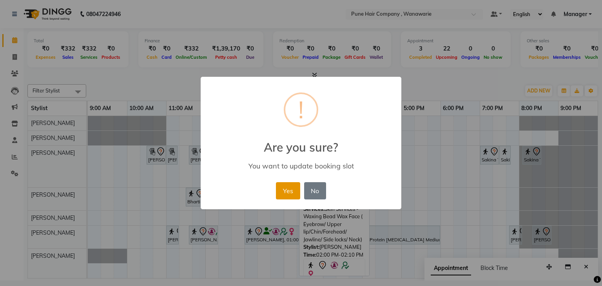
click at [292, 193] on button "Yes" at bounding box center [288, 190] width 24 height 17
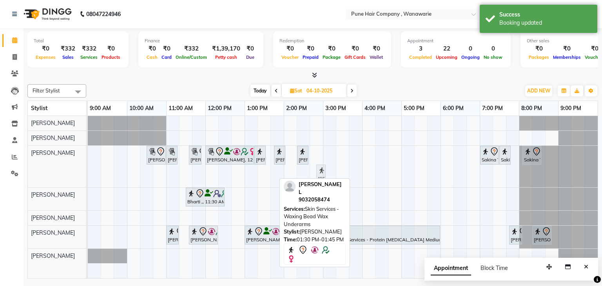
drag, startPoint x: 270, startPoint y: 172, endPoint x: 320, endPoint y: 162, distance: 50.8
click at [320, 162] on div "Suman Nayar, 10:30 AM-11:00 AM, Skin Services - Imported Lipsoluble Wax (Full-L…" at bounding box center [343, 197] width 510 height 163
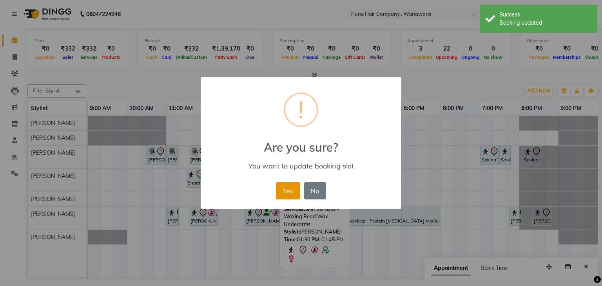
click at [290, 192] on button "Yes" at bounding box center [288, 190] width 24 height 17
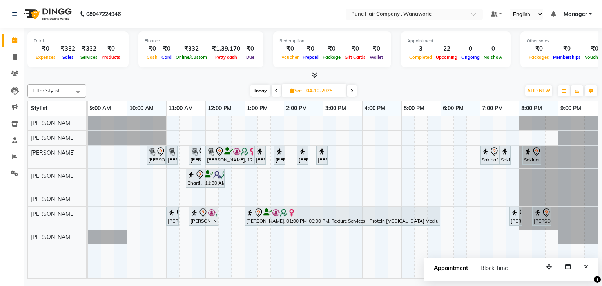
click at [262, 88] on span "Today" at bounding box center [260, 91] width 20 height 12
type input "03-10-2025"
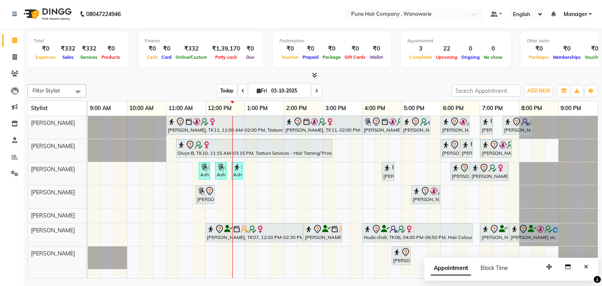
click at [225, 94] on span "Today" at bounding box center [227, 91] width 20 height 12
click at [257, 90] on icon at bounding box center [259, 90] width 4 height 5
select select "10"
select select "2025"
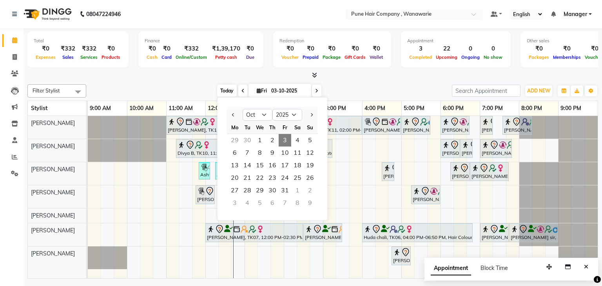
click at [222, 89] on span "Today" at bounding box center [227, 91] width 20 height 12
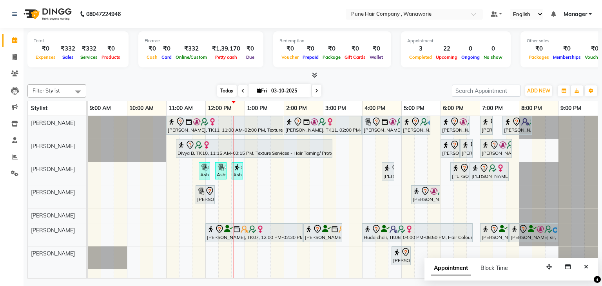
click at [224, 91] on span "Today" at bounding box center [227, 91] width 20 height 12
click at [257, 88] on icon at bounding box center [259, 90] width 4 height 5
select select "10"
select select "2025"
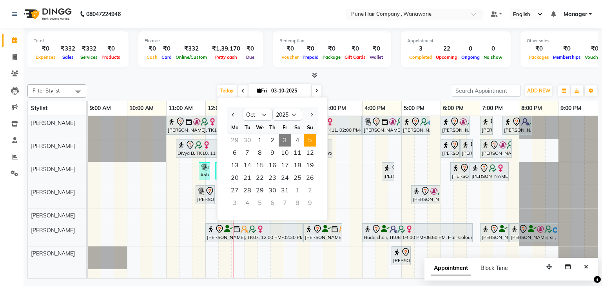
click at [310, 139] on span "5" at bounding box center [310, 140] width 13 height 13
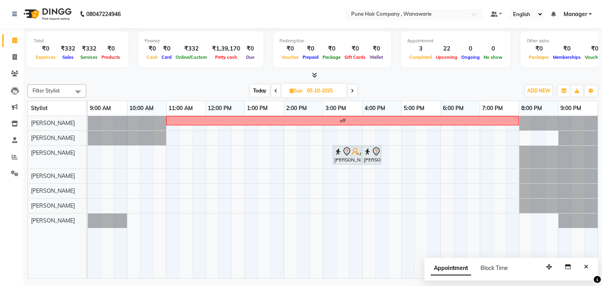
click at [260, 91] on span "Today" at bounding box center [260, 91] width 20 height 12
type input "03-10-2025"
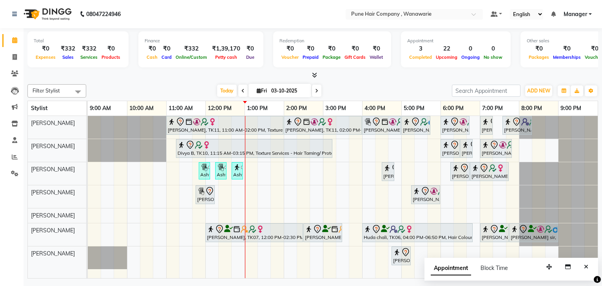
click at [258, 92] on icon at bounding box center [259, 90] width 4 height 5
select select "10"
select select "2025"
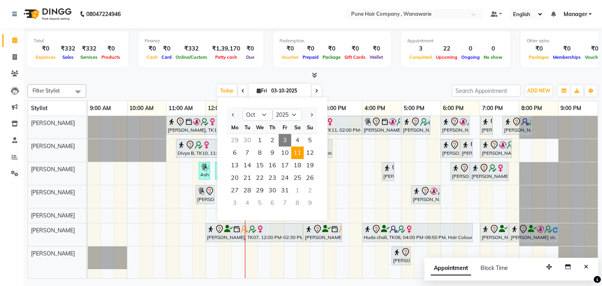
click at [296, 153] on span "11" at bounding box center [297, 152] width 13 height 13
type input "11-10-2025"
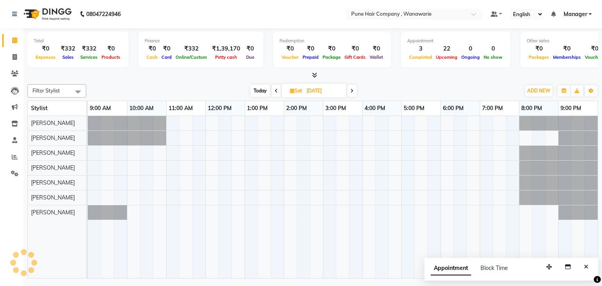
click at [305, 197] on div at bounding box center [343, 197] width 510 height 163
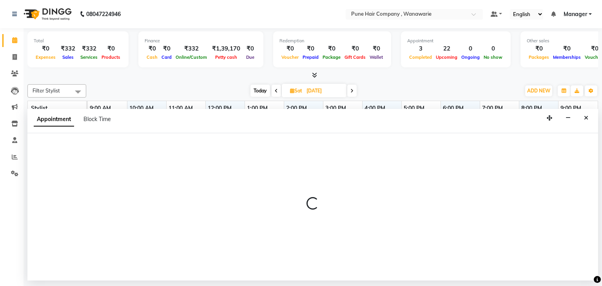
select select "74603"
select select "tentative"
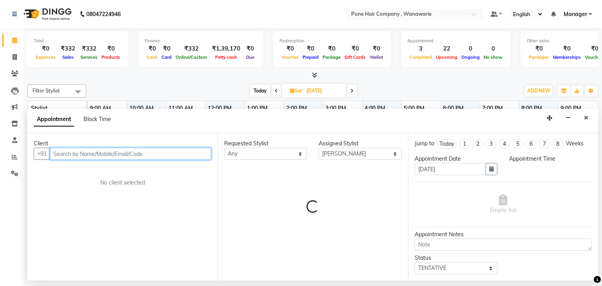
select select "855"
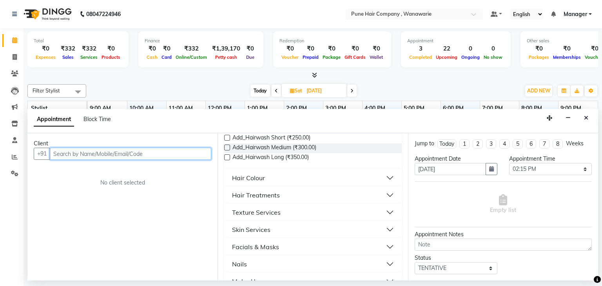
scroll to position [226, 0]
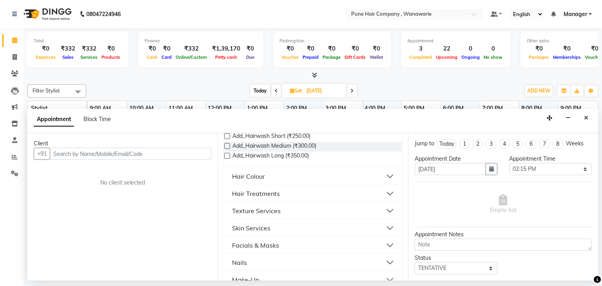
click at [298, 175] on button "Hair Colour" at bounding box center [312, 176] width 171 height 14
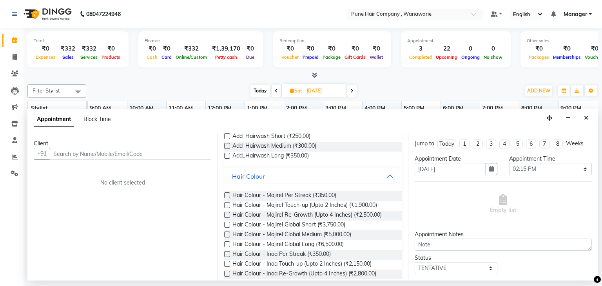
click at [227, 204] on label at bounding box center [227, 205] width 6 height 6
click at [227, 204] on input "checkbox" at bounding box center [226, 205] width 5 height 5
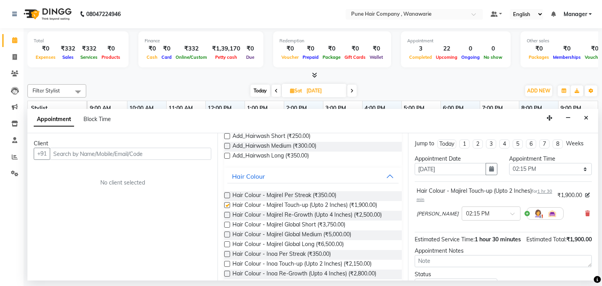
checkbox input "false"
click at [510, 213] on span at bounding box center [515, 216] width 10 height 8
click at [501, 243] on div "02:30 PM" at bounding box center [491, 242] width 58 height 14
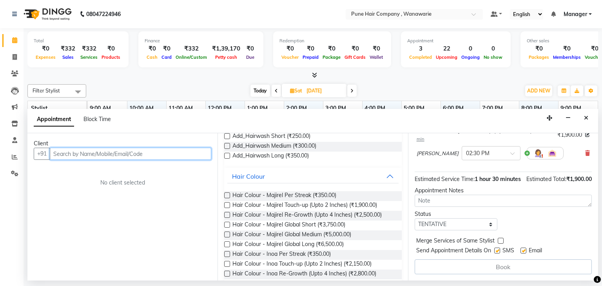
click at [61, 156] on input "text" at bounding box center [130, 154] width 161 height 12
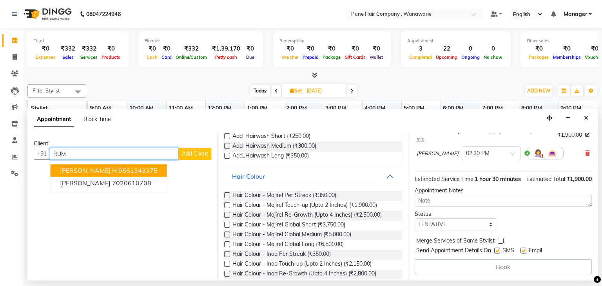
click at [78, 169] on span "Rumi H" at bounding box center [88, 171] width 57 height 8
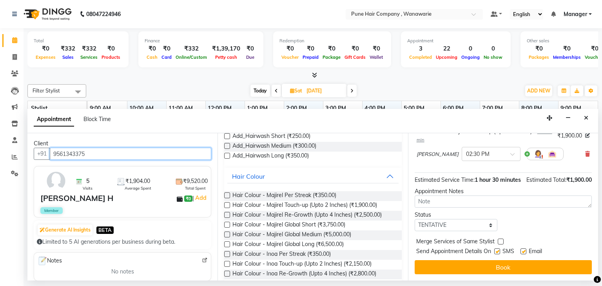
scroll to position [67, 0]
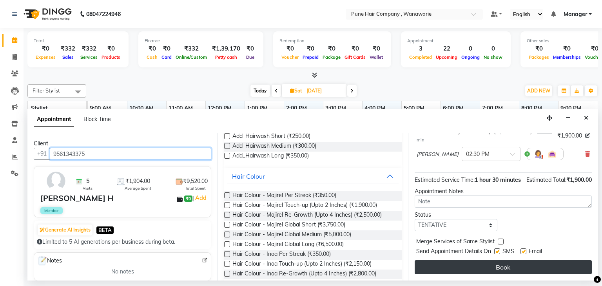
type input "9561343375"
click at [500, 268] on button "Book" at bounding box center [502, 267] width 177 height 14
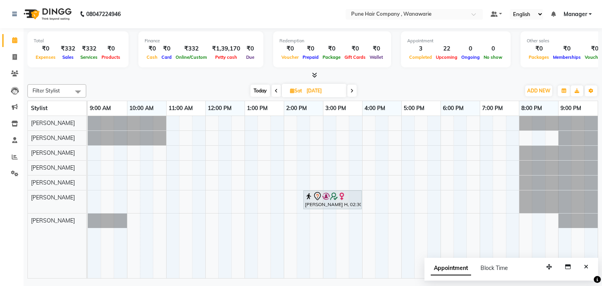
click at [262, 92] on span "Today" at bounding box center [260, 91] width 20 height 12
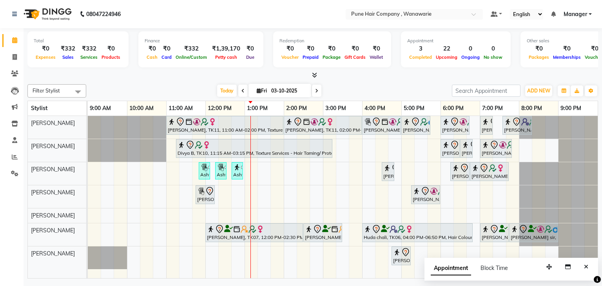
click at [316, 90] on icon at bounding box center [316, 91] width 3 height 5
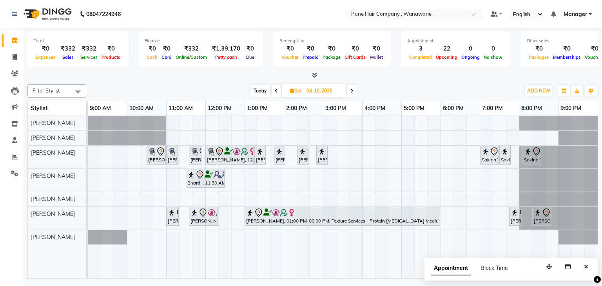
click at [258, 89] on span "Today" at bounding box center [260, 91] width 20 height 12
type input "03-10-2025"
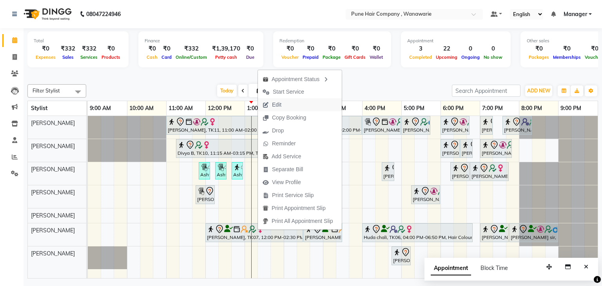
click at [279, 102] on span "Edit" at bounding box center [276, 105] width 9 height 8
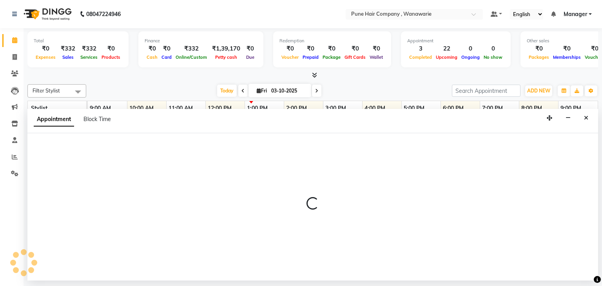
select select "tentative"
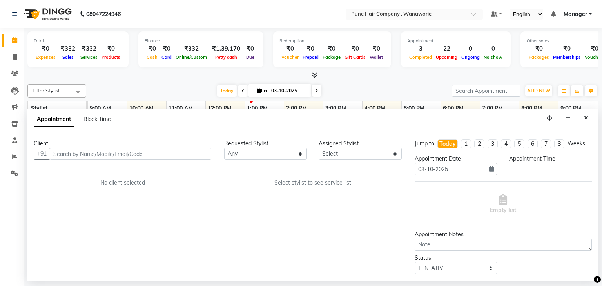
select select "74603"
select select "720"
select select "4060"
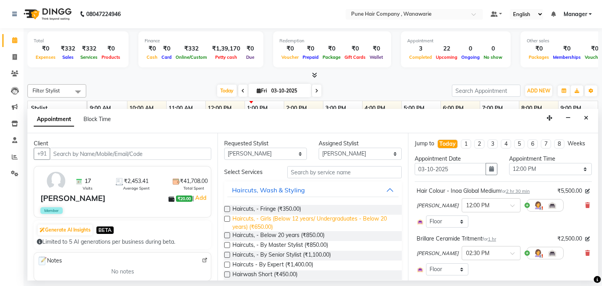
scroll to position [28, 0]
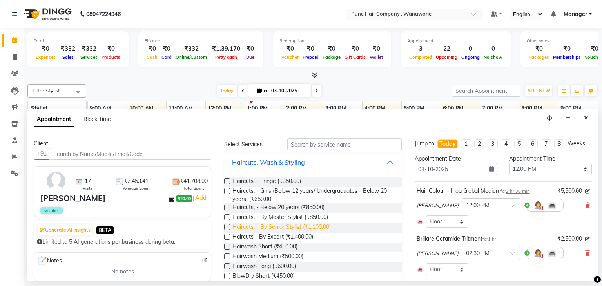
click at [287, 227] on span "Haircuts, - By Senior Stylist (₹1,100.00)" at bounding box center [281, 228] width 98 height 10
checkbox input "false"
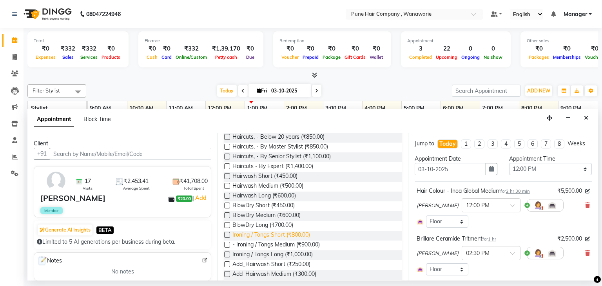
scroll to position [130, 0]
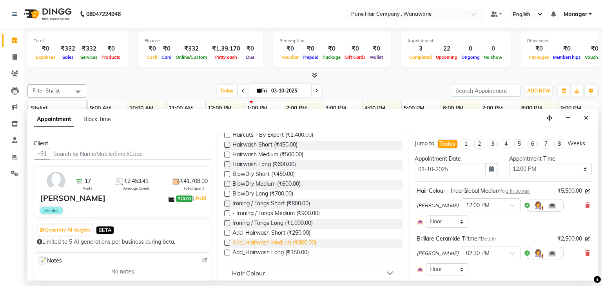
click at [286, 242] on span "Add_Hairwash Medium (₹300.00)" at bounding box center [274, 244] width 84 height 10
checkbox input "false"
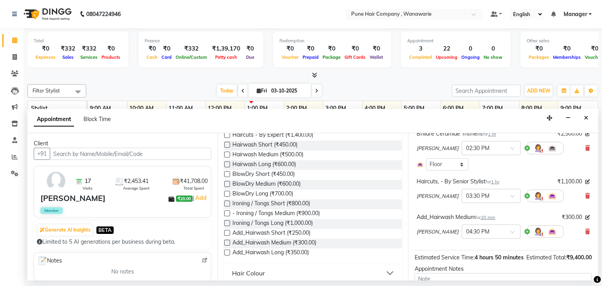
scroll to position [168, 0]
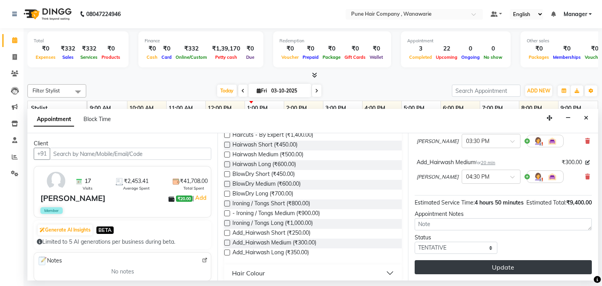
click at [467, 267] on button "Update" at bounding box center [502, 267] width 177 height 14
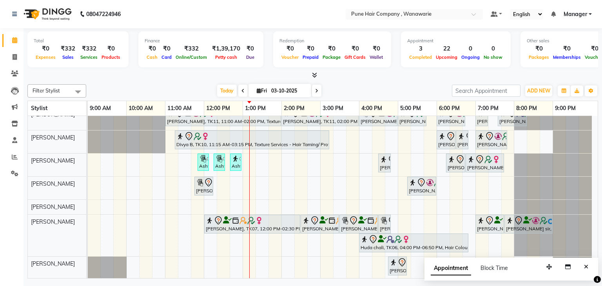
scroll to position [0, 0]
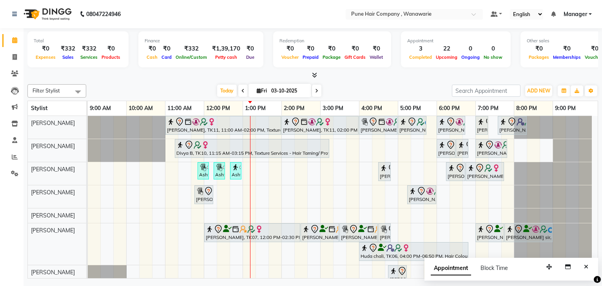
click at [315, 90] on icon at bounding box center [316, 91] width 3 height 5
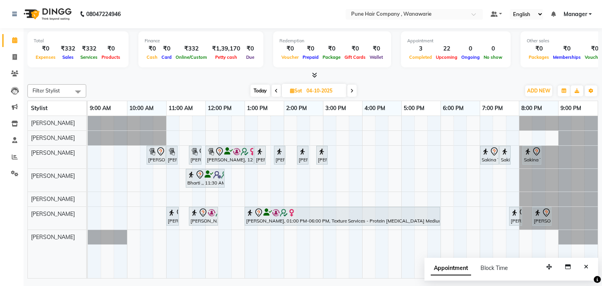
click at [257, 88] on span "Today" at bounding box center [260, 91] width 20 height 12
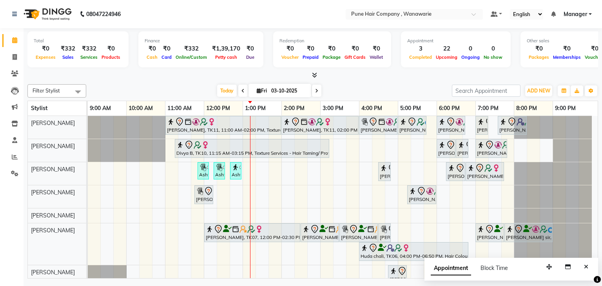
click at [316, 89] on icon at bounding box center [316, 91] width 3 height 5
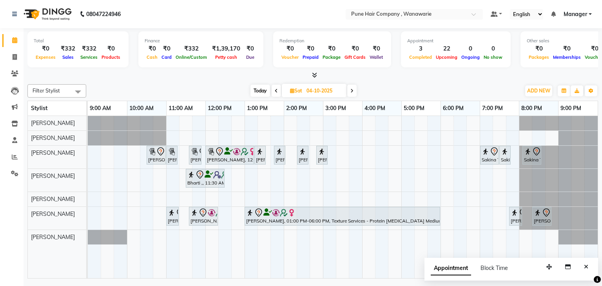
click at [251, 90] on span "Today" at bounding box center [260, 91] width 20 height 12
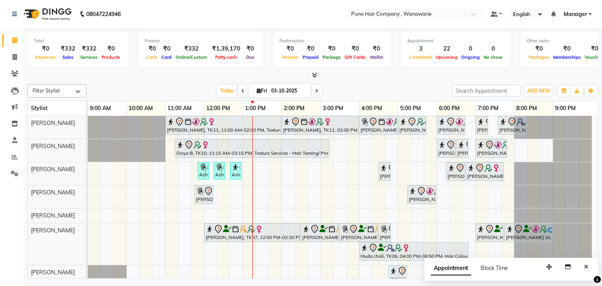
click at [315, 89] on icon at bounding box center [316, 91] width 3 height 5
type input "04-10-2025"
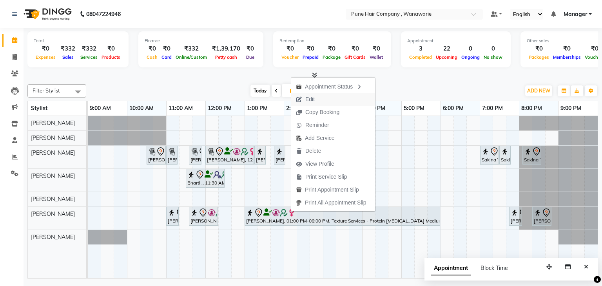
click at [307, 98] on span "Edit" at bounding box center [309, 99] width 9 height 8
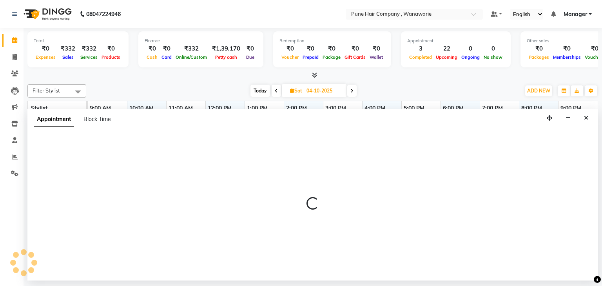
select select "tentative"
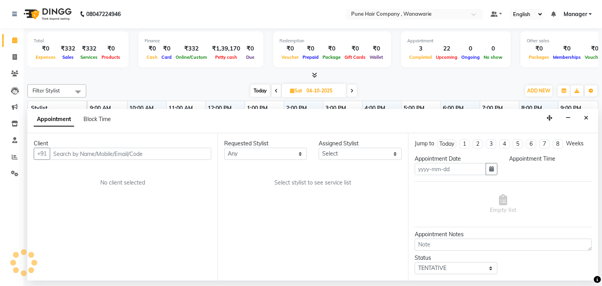
type input "04-10-2025"
select select "74603"
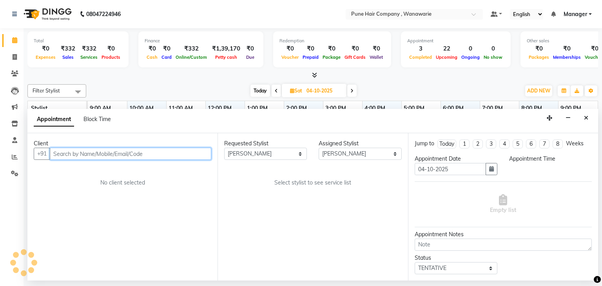
select select "630"
select select "4060"
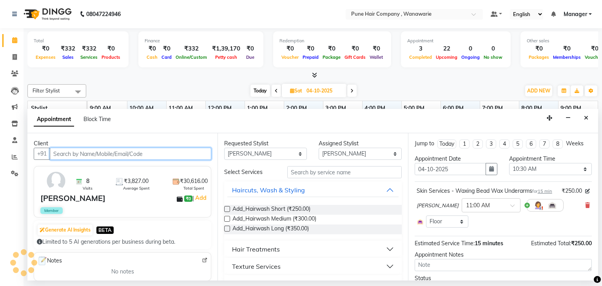
select select "4060"
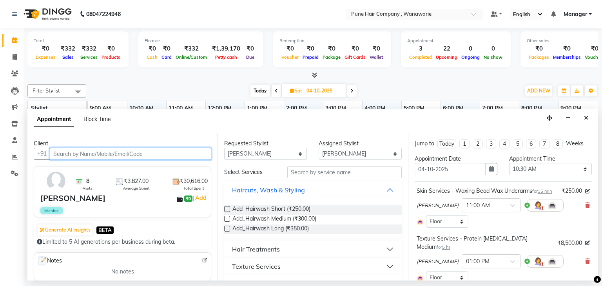
select select "4060"
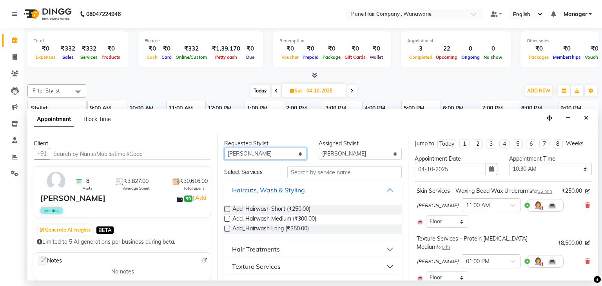
click at [298, 152] on select "Any [PERSON_NAME] [PERSON_NAME] [PERSON_NAME] [PERSON_NAME] [PERSON_NAME] [PERS…" at bounding box center [265, 154] width 83 height 12
select select "74580"
click at [224, 148] on select "Any [PERSON_NAME] [PERSON_NAME] [PERSON_NAME] [PERSON_NAME] [PERSON_NAME] [PERS…" at bounding box center [265, 154] width 83 height 12
select select "74580"
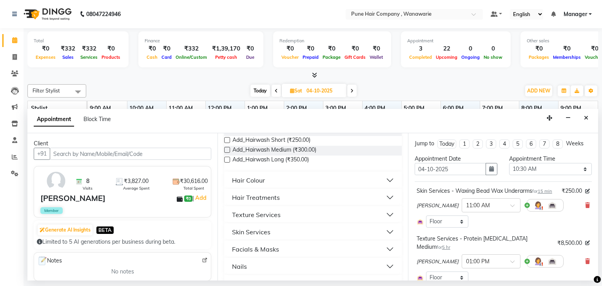
scroll to position [292, 0]
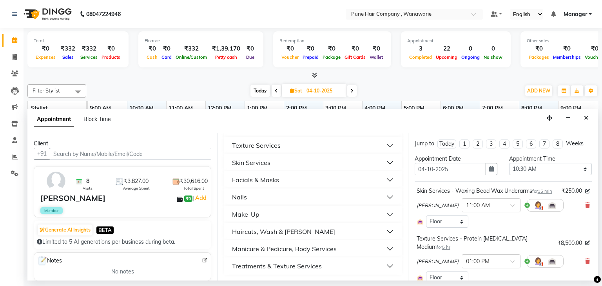
click at [277, 251] on div "Manicure & Pedicure, Body Services" at bounding box center [284, 248] width 105 height 9
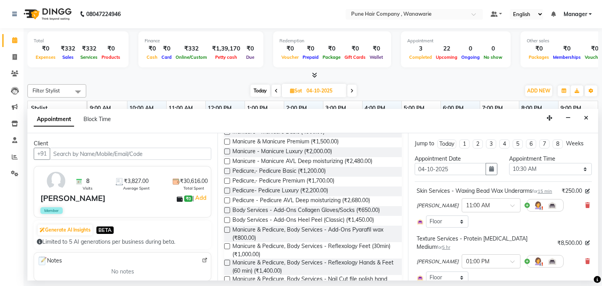
scroll to position [428, 0]
click at [284, 199] on span "Pedicure - Pedicure AVL Deep moisturizing (₹2,680.00)" at bounding box center [300, 201] width 137 height 10
checkbox input "false"
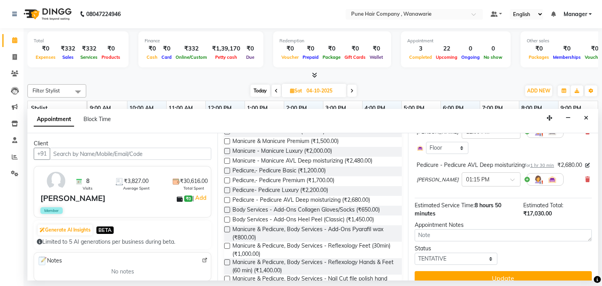
scroll to position [298, 0]
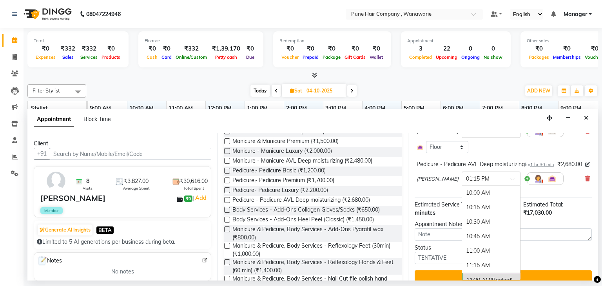
click at [510, 185] on span at bounding box center [515, 181] width 10 height 8
click at [479, 242] on div "02:00 PM" at bounding box center [491, 237] width 58 height 14
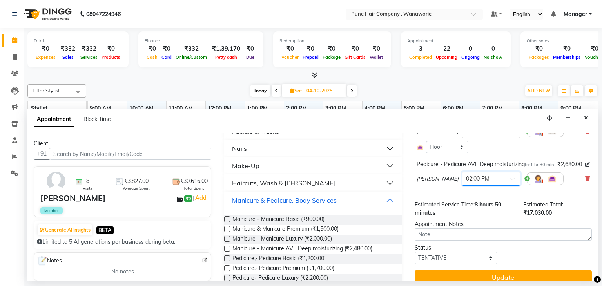
scroll to position [340, 0]
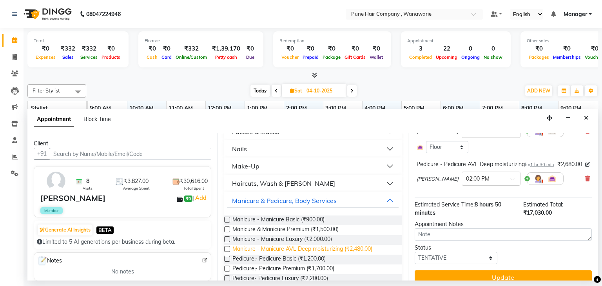
click at [289, 247] on span "Manicure - Manicure AVL Deep moisturizing (₹2,480.00)" at bounding box center [302, 250] width 140 height 10
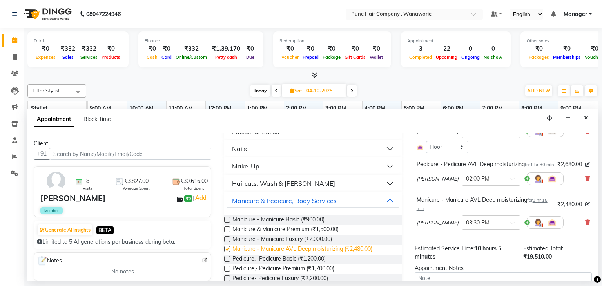
checkbox input "false"
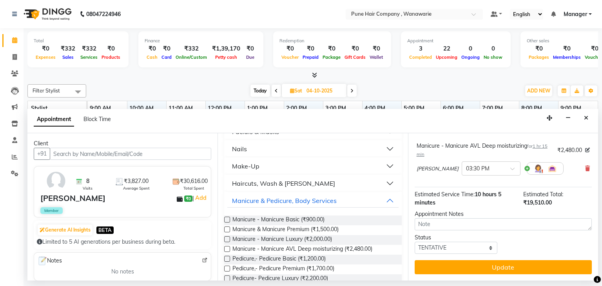
scroll to position [358, 0]
click at [510, 169] on span at bounding box center [515, 171] width 10 height 8
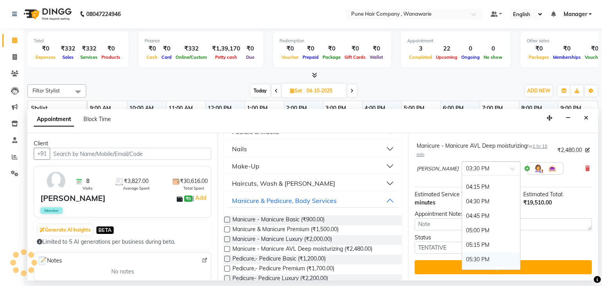
scroll to position [362, 0]
click at [477, 231] on div "05:00 PM" at bounding box center [491, 230] width 58 height 14
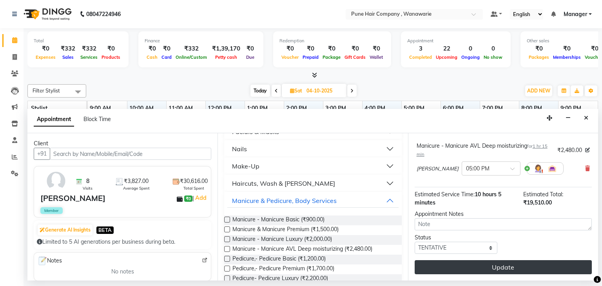
click at [500, 268] on button "Update" at bounding box center [502, 267] width 177 height 14
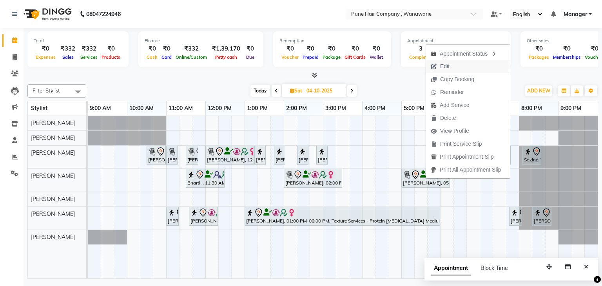
click at [449, 66] on span "Edit" at bounding box center [444, 66] width 9 height 8
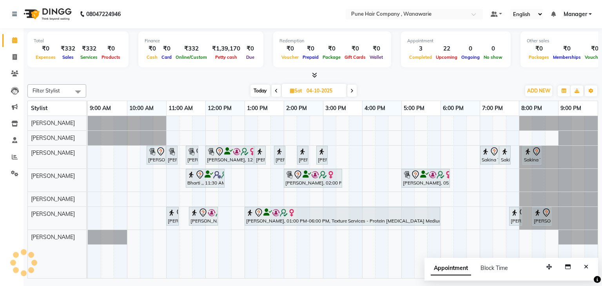
select select "tentative"
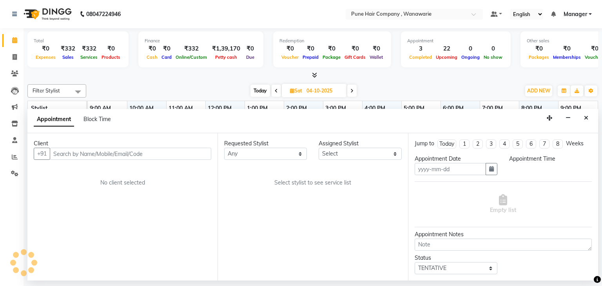
type input "04-10-2025"
select select "630"
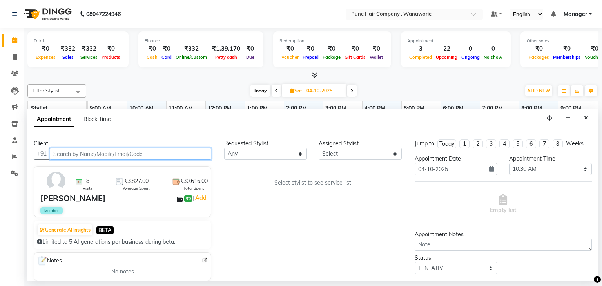
select select "74580"
select select "4060"
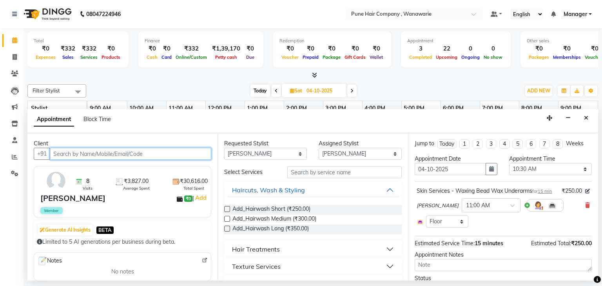
select select "4060"
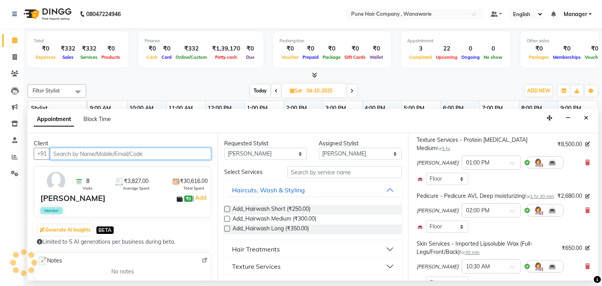
select select "4060"
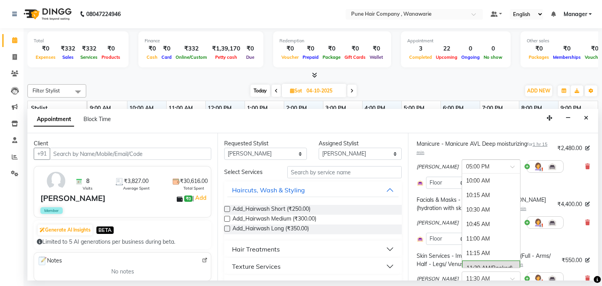
scroll to position [408, 0]
click at [510, 173] on span at bounding box center [515, 169] width 10 height 8
click at [487, 246] on div "06:00 PM" at bounding box center [491, 239] width 58 height 14
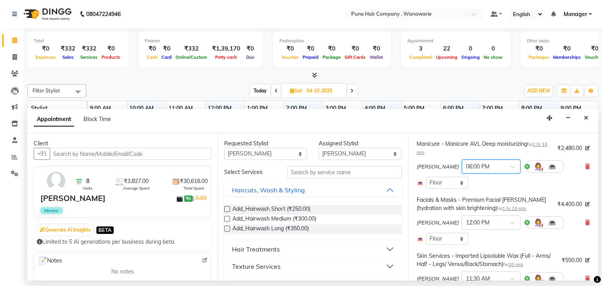
scroll to position [385, 0]
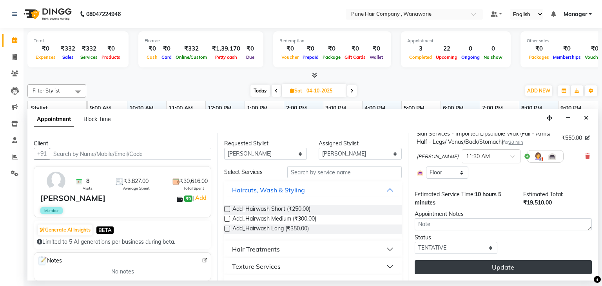
click at [489, 267] on button "Update" at bounding box center [502, 267] width 177 height 14
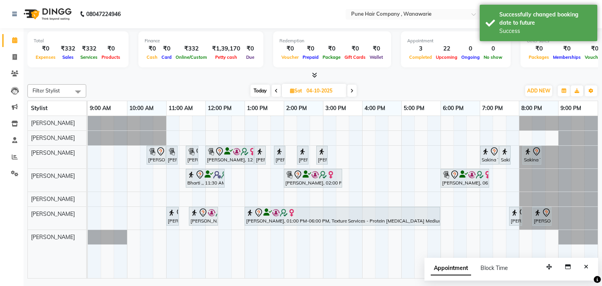
click at [259, 90] on span "Today" at bounding box center [260, 91] width 20 height 12
type input "03-10-2025"
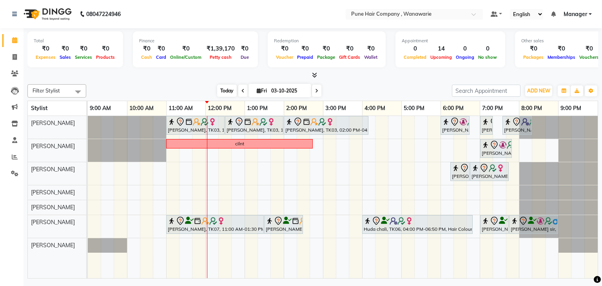
click at [228, 92] on span "Today" at bounding box center [227, 91] width 20 height 12
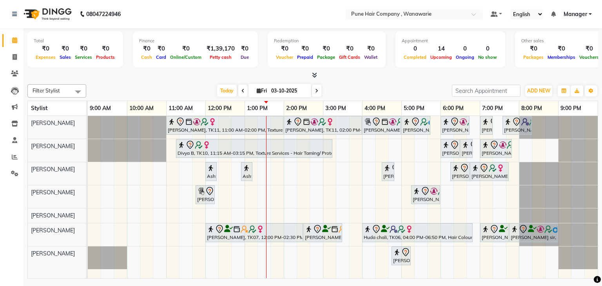
click at [313, 92] on span at bounding box center [316, 91] width 9 height 12
type input "04-10-2025"
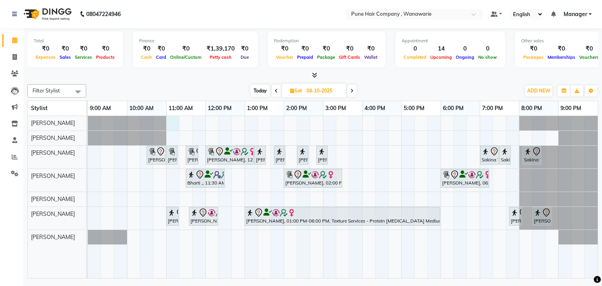
click at [170, 120] on div "Suman Nayar, 10:30 AM-11:00 AM, Skin Services - Imported Lipsoluble Wax (Full-L…" at bounding box center [343, 197] width 510 height 163
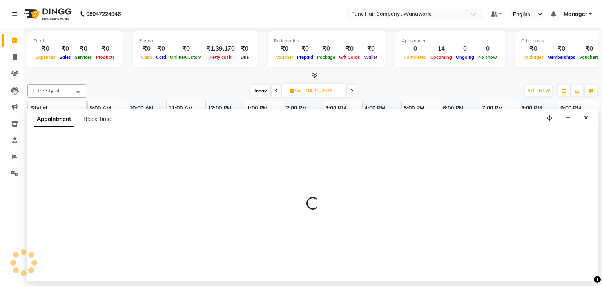
select select "74577"
select select "660"
select select "tentative"
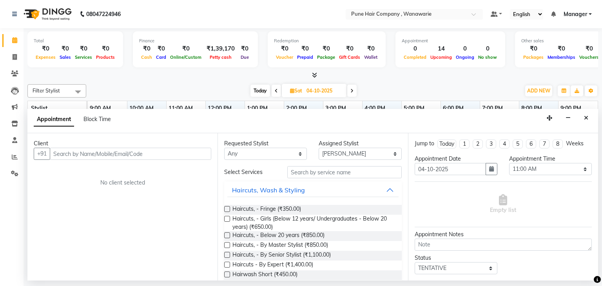
click at [91, 156] on input "text" at bounding box center [130, 154] width 161 height 12
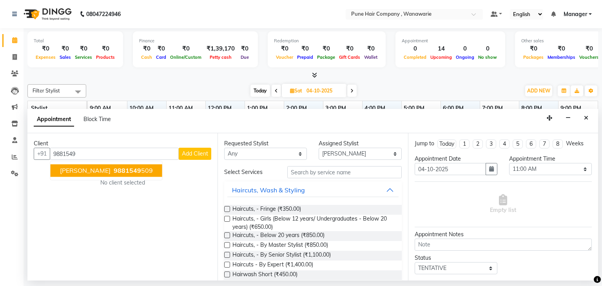
click at [114, 173] on span "9881549" at bounding box center [127, 171] width 27 height 8
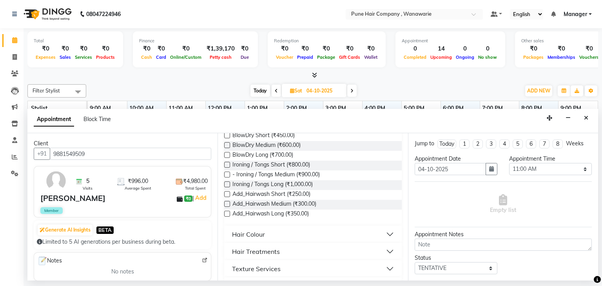
scroll to position [292, 0]
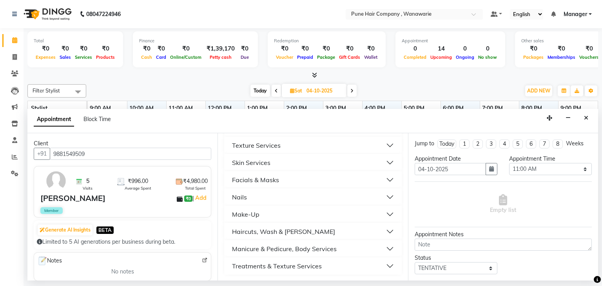
type input "9881549509"
click at [276, 234] on div "Haircuts, Wash & [PERSON_NAME]" at bounding box center [283, 231] width 103 height 9
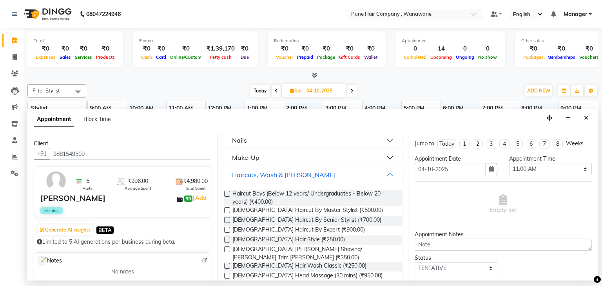
scroll to position [349, 0]
click at [298, 216] on span "[DEMOGRAPHIC_DATA] Haircut By Senior Stylist (₹700.00)" at bounding box center [306, 220] width 149 height 10
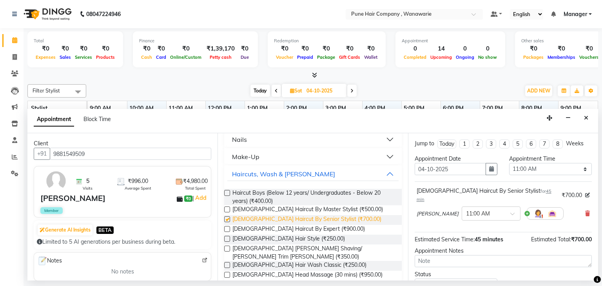
checkbox input "false"
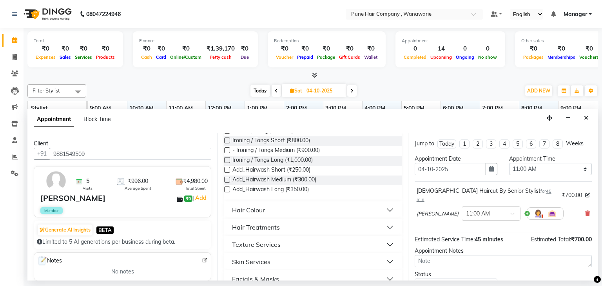
scroll to position [183, 0]
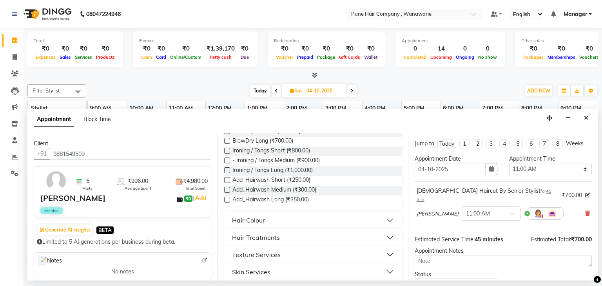
click at [280, 214] on button "Hair Colour" at bounding box center [312, 220] width 171 height 14
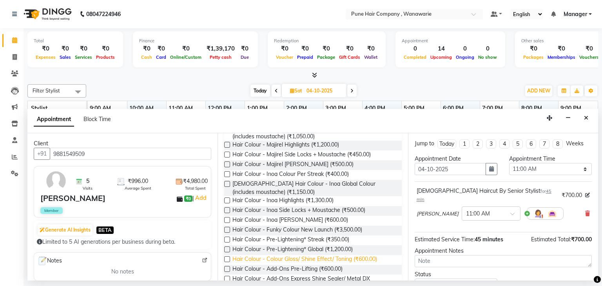
scroll to position [627, 0]
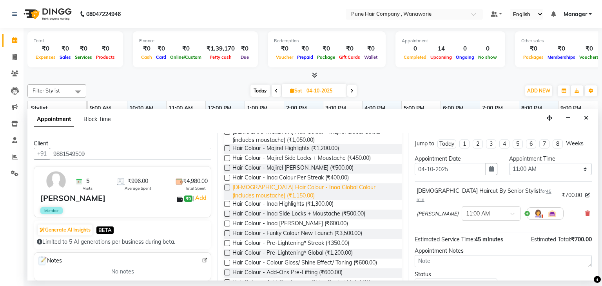
click at [295, 185] on span "[DEMOGRAPHIC_DATA] Hair Colour - Inoa Global Colour (includes moustache) (₹1,15…" at bounding box center [313, 191] width 163 height 16
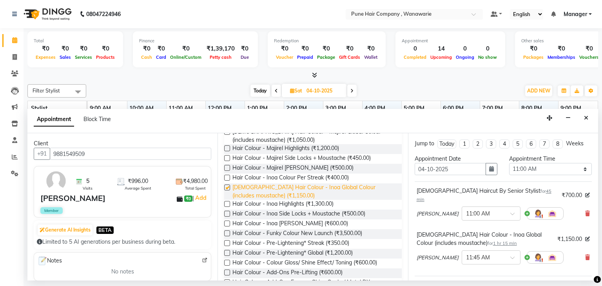
checkbox input "false"
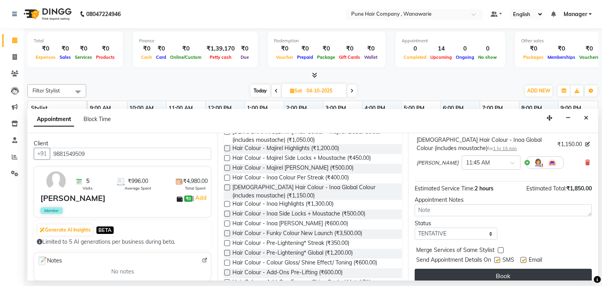
click at [467, 271] on button "Book" at bounding box center [502, 276] width 177 height 14
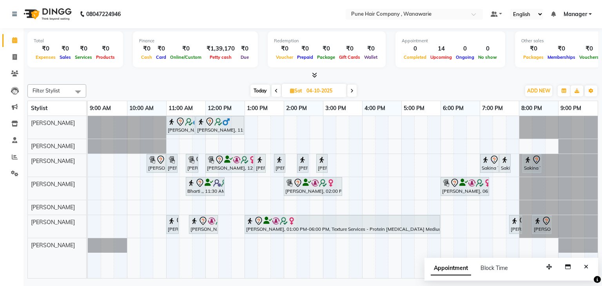
click at [259, 90] on span "Today" at bounding box center [260, 91] width 20 height 12
type input "03-10-2025"
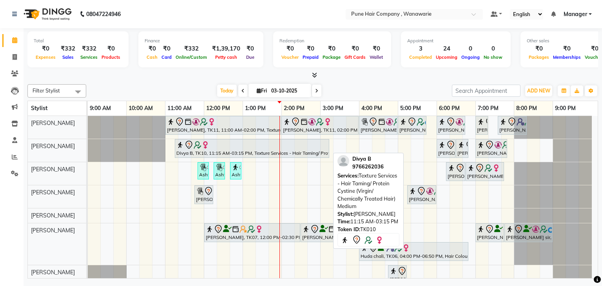
click at [249, 143] on div at bounding box center [251, 144] width 151 height 9
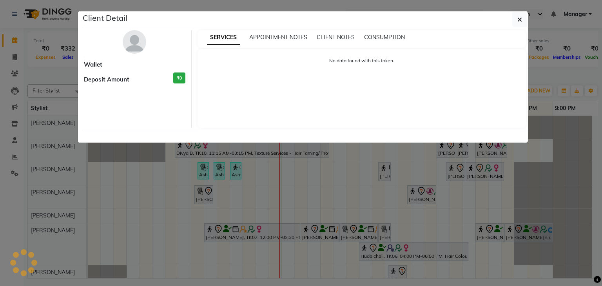
select select "7"
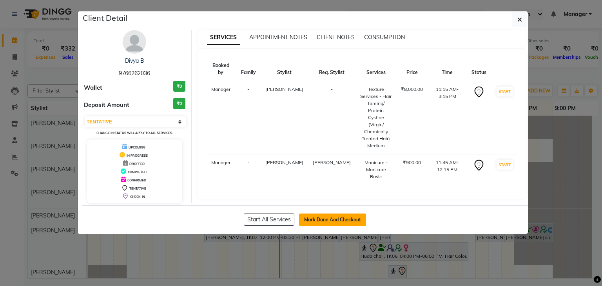
click at [339, 218] on button "Mark Done And Checkout" at bounding box center [332, 219] width 67 height 13
select select "service"
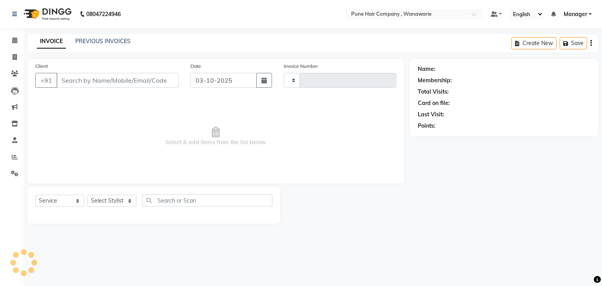
type input "2146"
select select "8072"
type input "9766262036"
select select "74580"
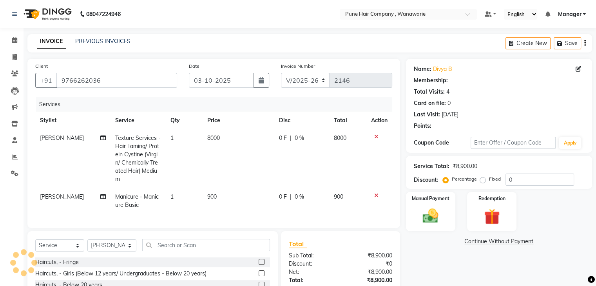
select select "1: Object"
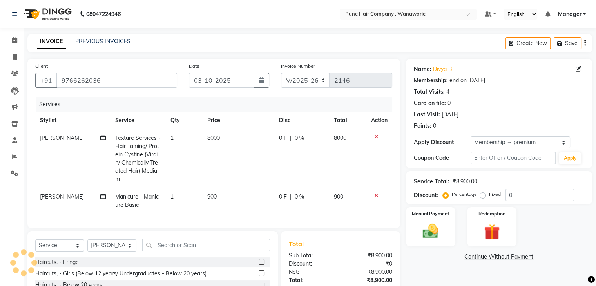
type input "20"
click at [340, 228] on div "Client [PHONE_NUMBER] Date [DATE] Invoice Number V/2025 V/[PHONE_NUMBER] Servic…" at bounding box center [213, 143] width 373 height 169
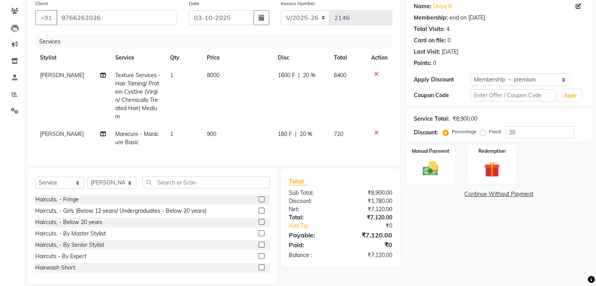
scroll to position [78, 0]
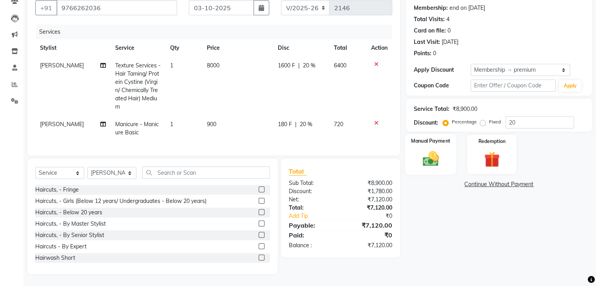
click at [432, 154] on img at bounding box center [430, 159] width 26 height 19
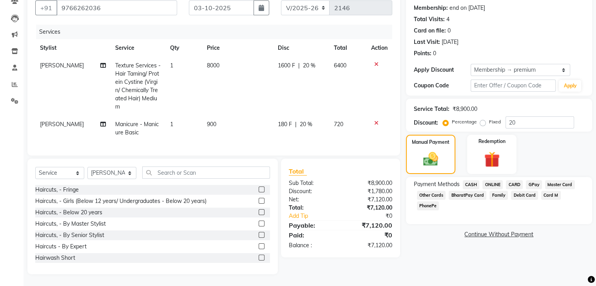
click at [531, 180] on span "GPay" at bounding box center [534, 184] width 16 height 9
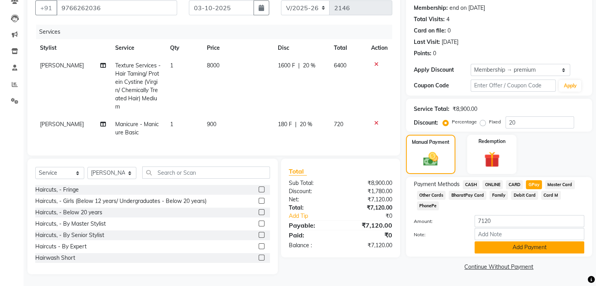
click at [525, 241] on button "Add Payment" at bounding box center [529, 247] width 110 height 12
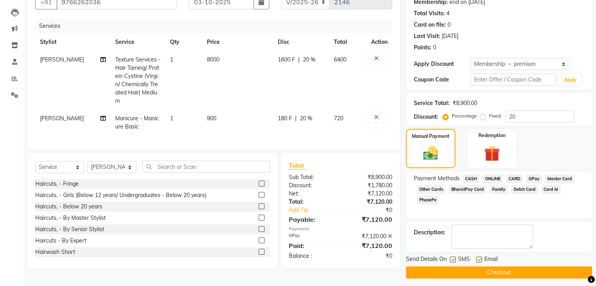
click at [525, 272] on button "Checkout" at bounding box center [499, 272] width 186 height 12
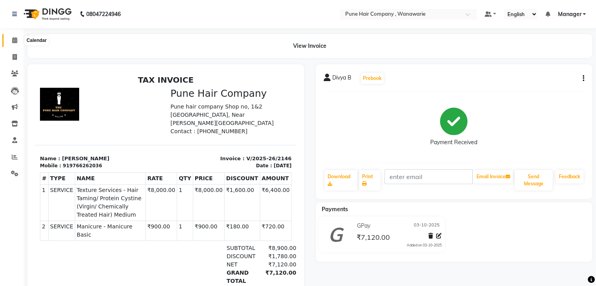
click at [13, 38] on icon at bounding box center [14, 40] width 5 height 6
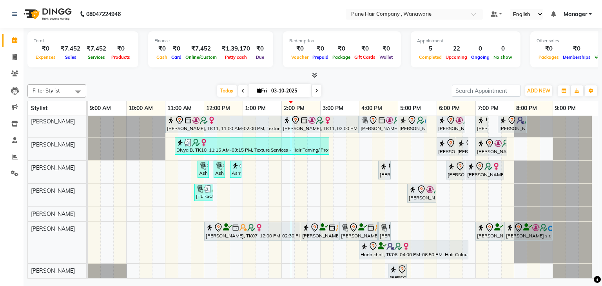
scroll to position [1, 0]
click at [362, 145] on div "[PERSON_NAME], TK11, 11:00 AM-02:00 PM, Texture Services - Hair Taming/ Protein…" at bounding box center [343, 201] width 510 height 172
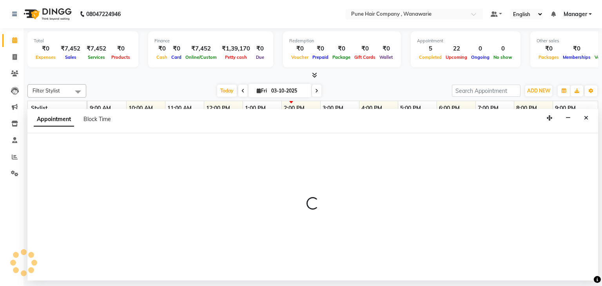
select select "74578"
select select "960"
select select "tentative"
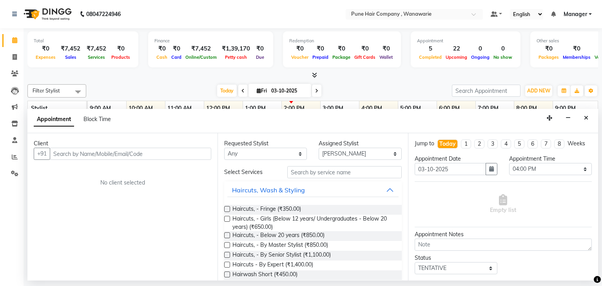
click at [134, 150] on input "text" at bounding box center [130, 154] width 161 height 12
click at [96, 157] on input "text" at bounding box center [130, 154] width 161 height 12
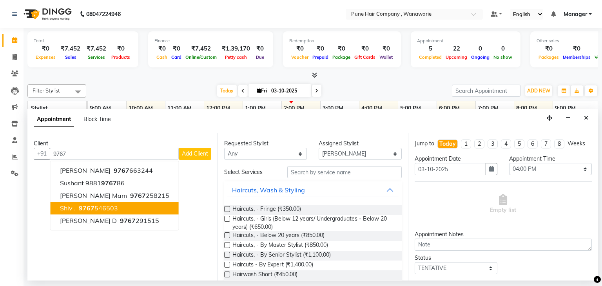
click at [101, 207] on ngb-highlight "9767 546503" at bounding box center [97, 208] width 41 height 8
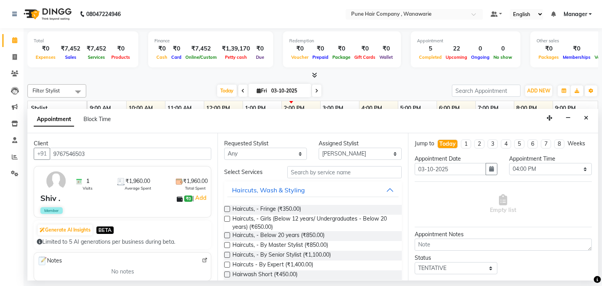
type input "9767546503"
click at [297, 154] on select "Any [PERSON_NAME] [PERSON_NAME] [PERSON_NAME] [PERSON_NAME] [PERSON_NAME] [PERS…" at bounding box center [265, 154] width 83 height 12
select select "74578"
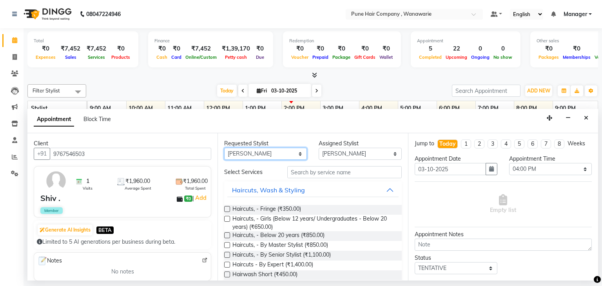
click at [224, 148] on select "Any [PERSON_NAME] [PERSON_NAME] [PERSON_NAME] [PERSON_NAME] [PERSON_NAME] [PERS…" at bounding box center [265, 154] width 83 height 12
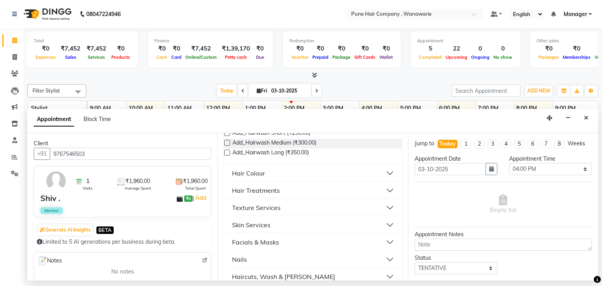
scroll to position [275, 0]
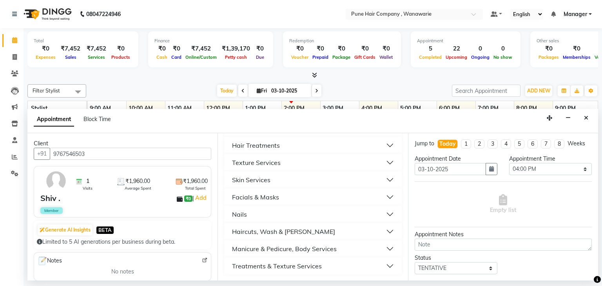
click at [275, 230] on div "Haircuts, Wash & [PERSON_NAME]" at bounding box center [283, 231] width 103 height 9
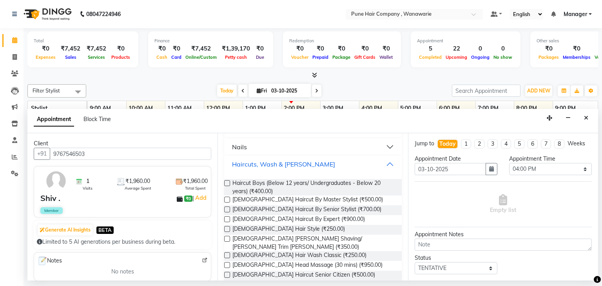
scroll to position [356, 0]
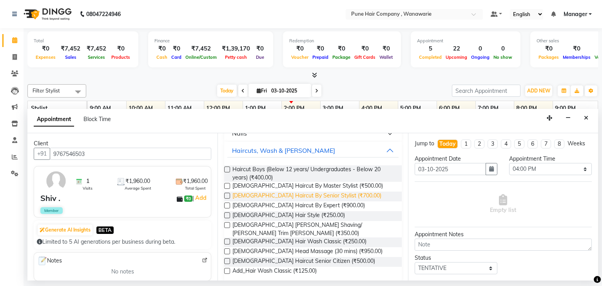
click at [277, 195] on span "[DEMOGRAPHIC_DATA] Haircut By Senior Stylist (₹700.00)" at bounding box center [306, 197] width 149 height 10
checkbox input "false"
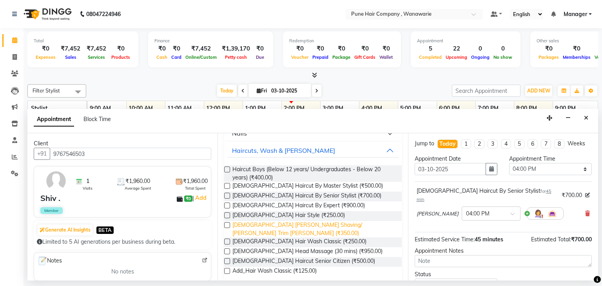
click at [281, 224] on span "[DEMOGRAPHIC_DATA] [PERSON_NAME] Shaving/ [PERSON_NAME] Trim [PERSON_NAME] (₹35…" at bounding box center [313, 229] width 163 height 16
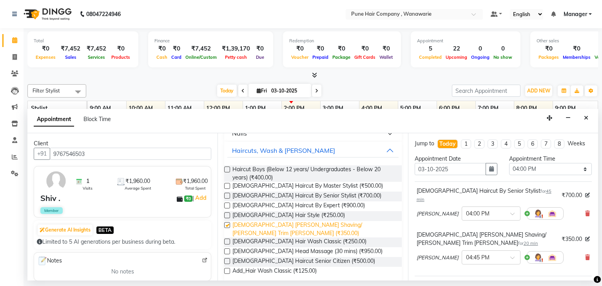
checkbox input "false"
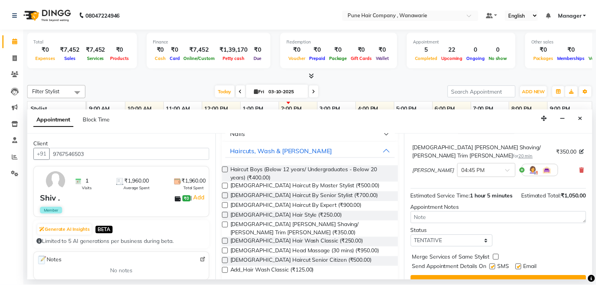
scroll to position [95, 0]
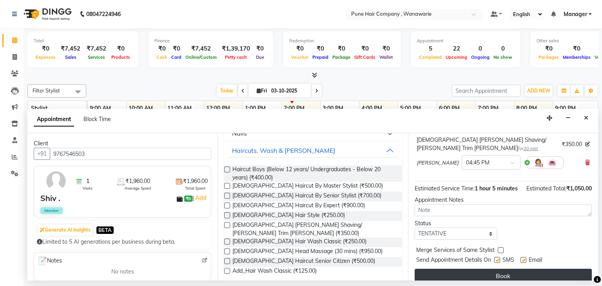
click at [504, 269] on button "Book" at bounding box center [502, 276] width 177 height 14
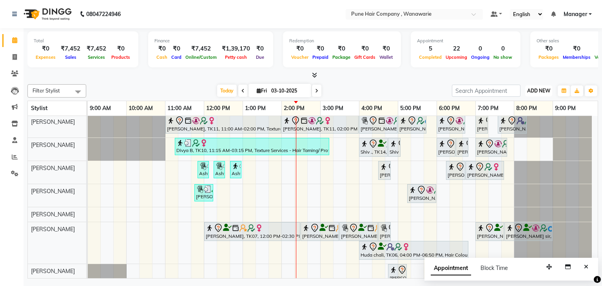
click at [541, 90] on span "ADD NEW" at bounding box center [538, 91] width 23 height 6
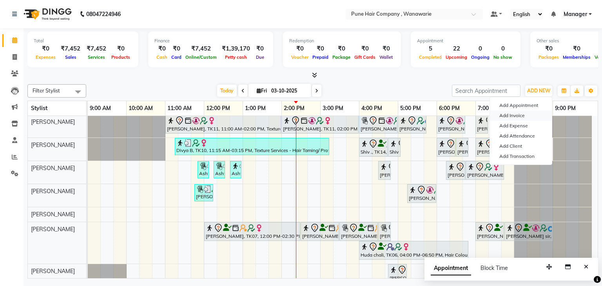
click at [519, 116] on link "Add Invoice" at bounding box center [521, 115] width 62 height 10
select select "service"
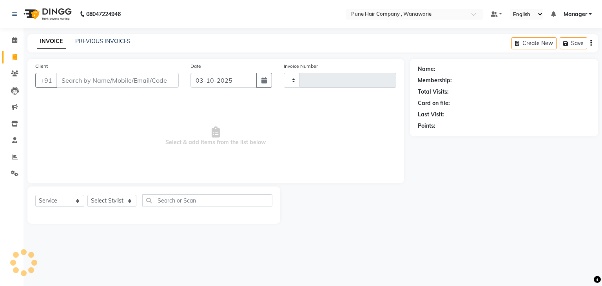
type input "2147"
select select "8072"
click at [78, 80] on input "Client" at bounding box center [117, 80] width 122 height 15
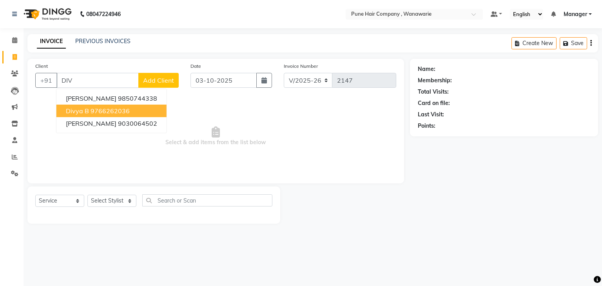
click at [94, 110] on ngb-highlight "9766262036" at bounding box center [109, 111] width 39 height 8
type input "9766262036"
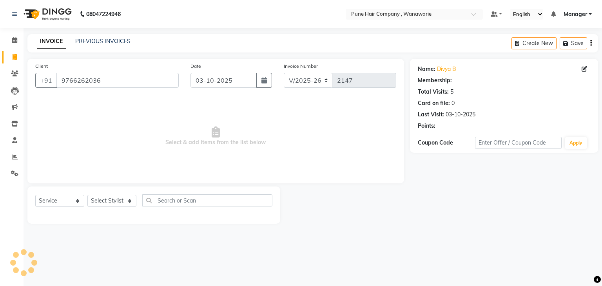
select select "1: Object"
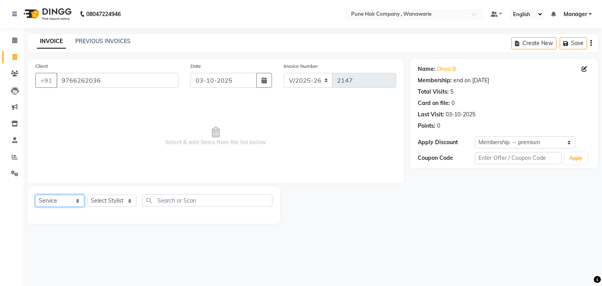
click at [68, 200] on select "Select Service Product Membership Package Voucher Prepaid Gift Card" at bounding box center [59, 201] width 49 height 12
select select "product"
click at [35, 195] on select "Select Service Product Membership Package Voucher Prepaid Gift Card" at bounding box center [59, 201] width 49 height 12
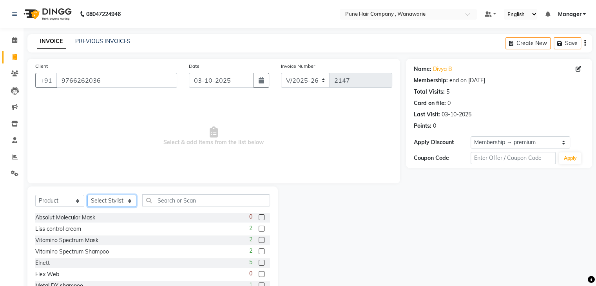
click at [120, 202] on select "Select Stylist [PERSON_NAME] [PERSON_NAME] Manager [PERSON_NAME] [PERSON_NAME] …" at bounding box center [111, 201] width 49 height 12
select select "74578"
click at [87, 195] on select "Select Stylist [PERSON_NAME] [PERSON_NAME] Manager [PERSON_NAME] [PERSON_NAME] …" at bounding box center [111, 201] width 49 height 12
click at [189, 201] on input "text" at bounding box center [206, 200] width 128 height 12
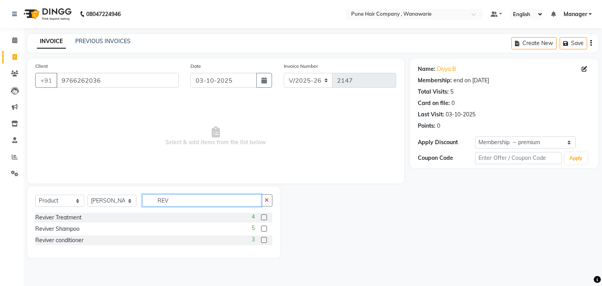
type input "REV"
click at [263, 217] on label at bounding box center [264, 217] width 6 height 6
click at [263, 217] on input "checkbox" at bounding box center [263, 217] width 5 height 5
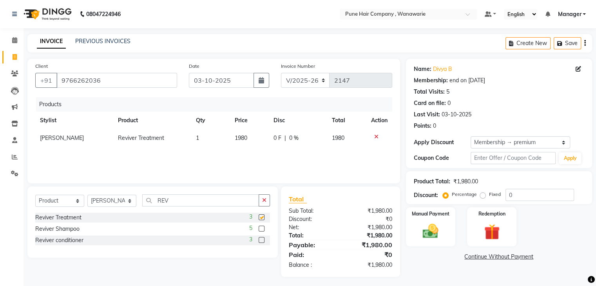
checkbox input "false"
click at [528, 194] on input "0" at bounding box center [539, 195] width 69 height 12
type input "10"
click at [432, 269] on div "Name: [PERSON_NAME] B Membership: end on [DATE] Total Visits: 5 Card on file: 0…" at bounding box center [502, 168] width 192 height 218
click at [433, 237] on img at bounding box center [430, 231] width 26 height 19
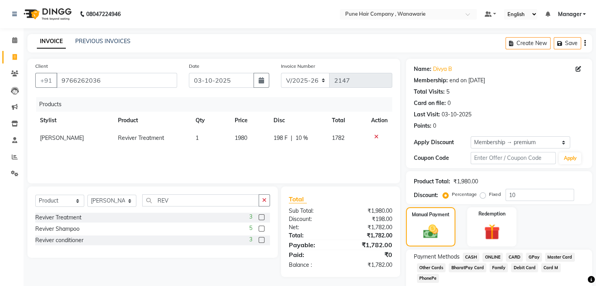
click at [536, 257] on span "GPay" at bounding box center [534, 257] width 16 height 9
click at [544, 232] on div "Manual Payment Redemption" at bounding box center [499, 226] width 198 height 39
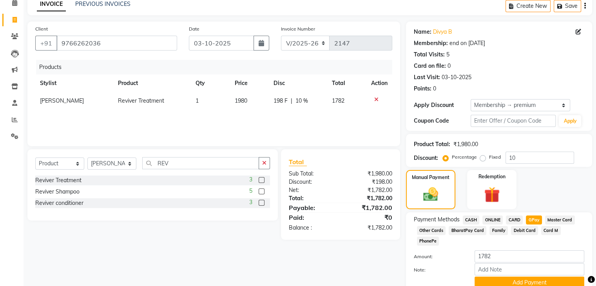
scroll to position [61, 0]
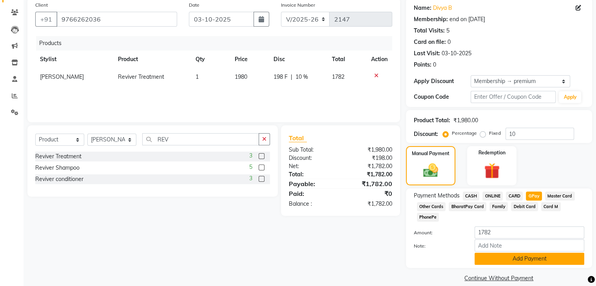
click at [539, 253] on button "Add Payment" at bounding box center [529, 259] width 110 height 12
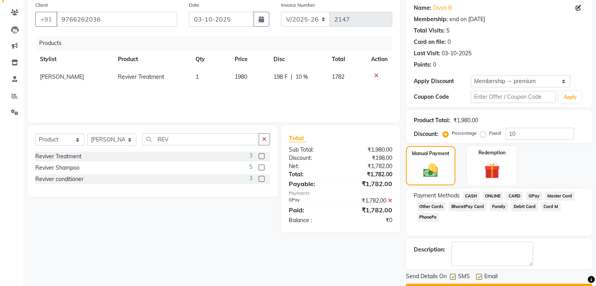
click at [547, 259] on div "Description:" at bounding box center [499, 254] width 170 height 24
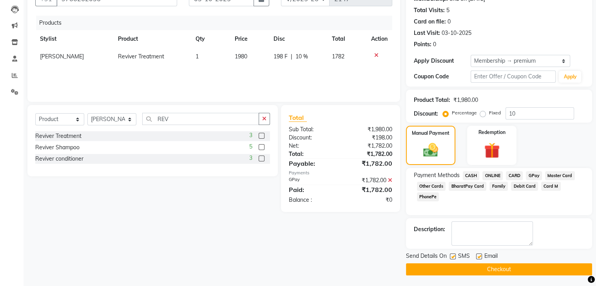
scroll to position [82, 0]
click at [530, 267] on button "Checkout" at bounding box center [499, 269] width 186 height 12
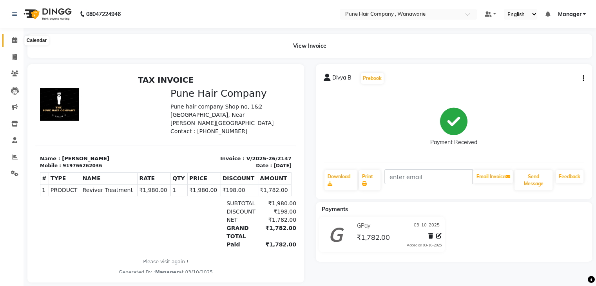
click at [14, 39] on icon at bounding box center [14, 40] width 5 height 6
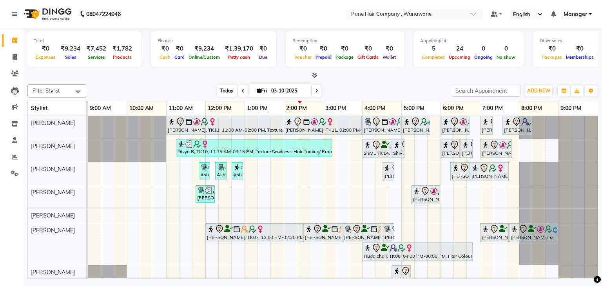
click at [224, 89] on span "Today" at bounding box center [227, 91] width 20 height 12
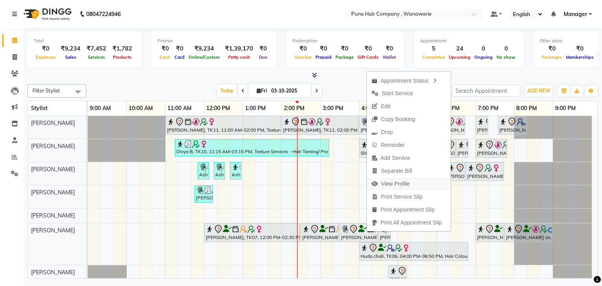
click at [398, 179] on span "View Profile" at bounding box center [391, 183] width 48 height 13
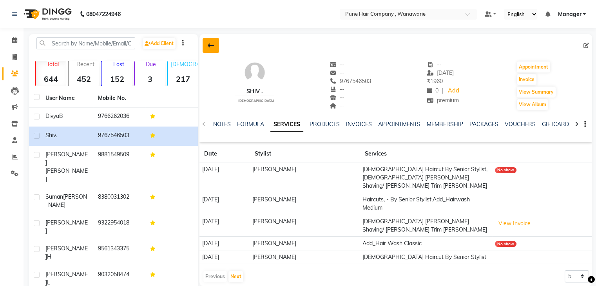
click at [211, 44] on icon at bounding box center [211, 45] width 6 height 6
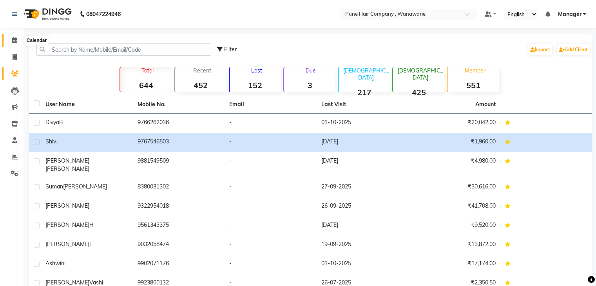
click at [15, 39] on icon at bounding box center [14, 40] width 5 height 6
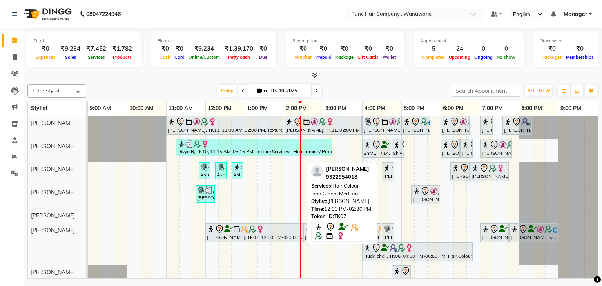
click at [274, 232] on div "[PERSON_NAME], TK07, 12:00 PM-02:30 PM, Hair Colour - Inoa Global Medium" at bounding box center [254, 232] width 96 height 16
select select "7"
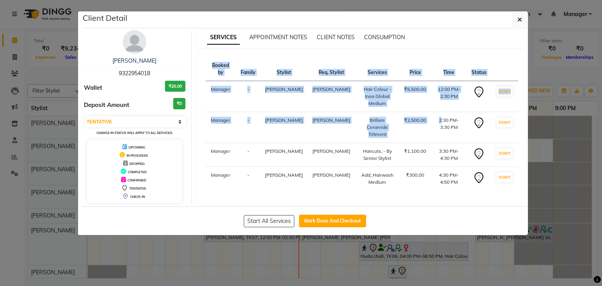
drag, startPoint x: 422, startPoint y: 118, endPoint x: 399, endPoint y: 229, distance: 114.0
click at [399, 229] on div "Client Detail [PERSON_NAME] 9322954018 Wallet ₹20.00 Deposit Amount ₹0 Select I…" at bounding box center [305, 123] width 446 height 224
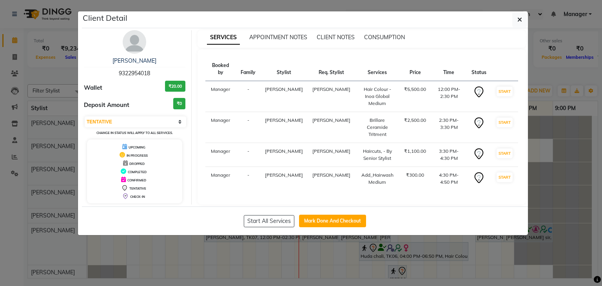
click at [430, 217] on div "Start All Services Mark Done And Checkout" at bounding box center [305, 220] width 446 height 29
click at [519, 25] on button "button" at bounding box center [519, 19] width 15 height 15
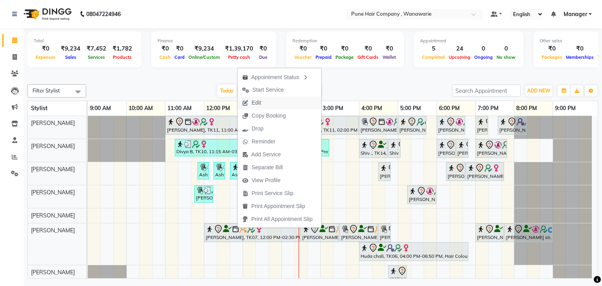
click at [260, 109] on span "Edit" at bounding box center [251, 102] width 28 height 13
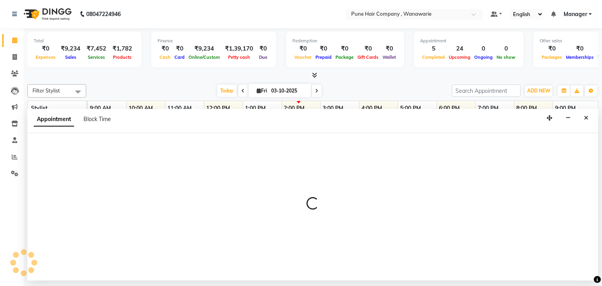
select select "720"
select select "tentative"
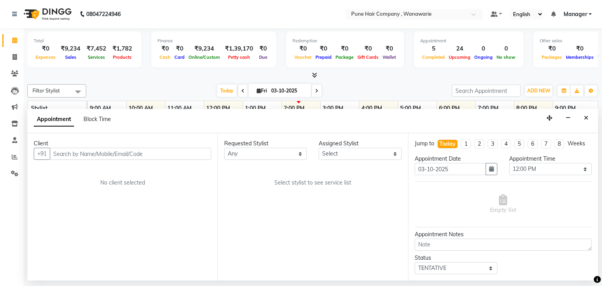
select select "74603"
select select "4060"
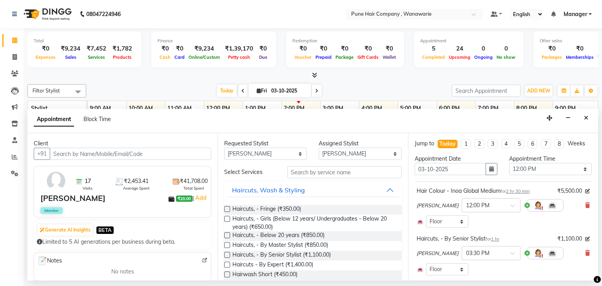
select select "4060"
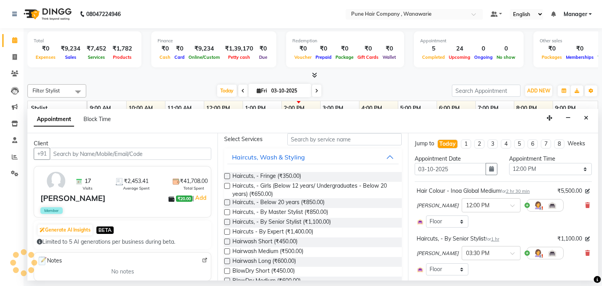
scroll to position [34, 0]
click at [269, 157] on div "Haircuts, Wash & Styling" at bounding box center [268, 155] width 73 height 9
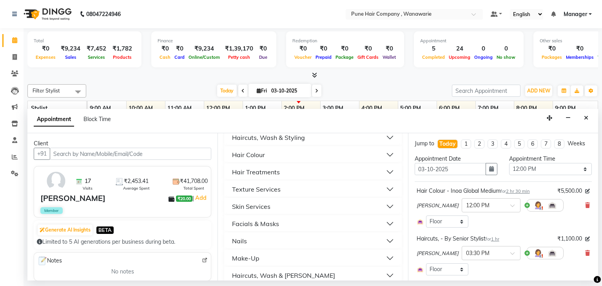
scroll to position [52, 0]
click at [270, 153] on button "Hair Colour" at bounding box center [312, 155] width 171 height 14
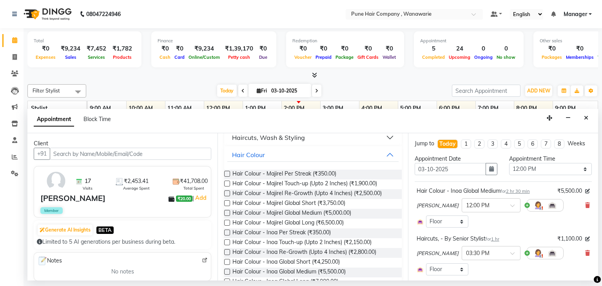
click at [353, 73] on div at bounding box center [312, 75] width 570 height 8
click at [587, 121] on button "Close" at bounding box center [585, 118] width 11 height 12
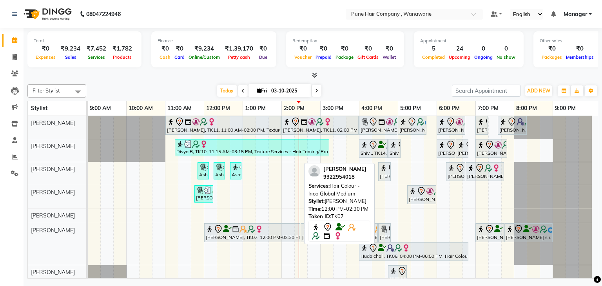
click at [285, 226] on div at bounding box center [252, 228] width 93 height 9
select select "7"
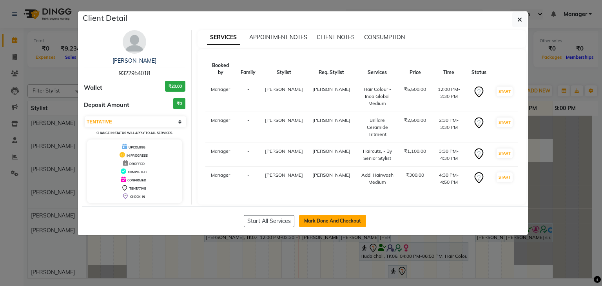
click at [312, 226] on button "Mark Done And Checkout" at bounding box center [332, 221] width 67 height 13
select select "8072"
select select "service"
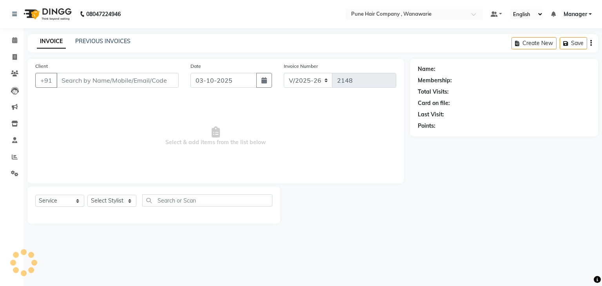
click at [312, 226] on main "INVOICE PREVIOUS INVOICES Create New Save Client +91 Date [DATE] Invoice Number…" at bounding box center [313, 134] width 578 height 201
type input "9322954018"
select select "74603"
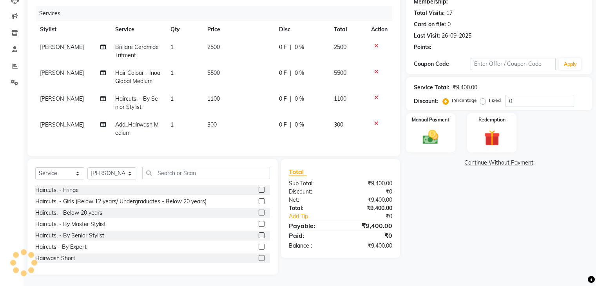
scroll to position [98, 0]
type input "20"
select select "1: Object"
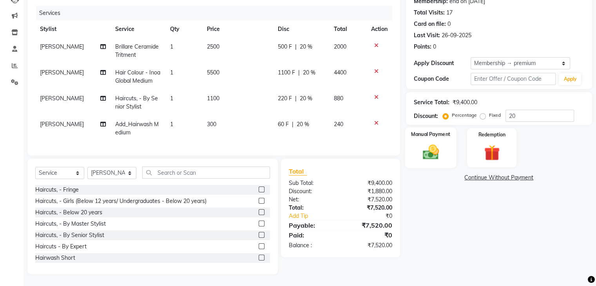
click at [432, 150] on img at bounding box center [430, 152] width 26 height 19
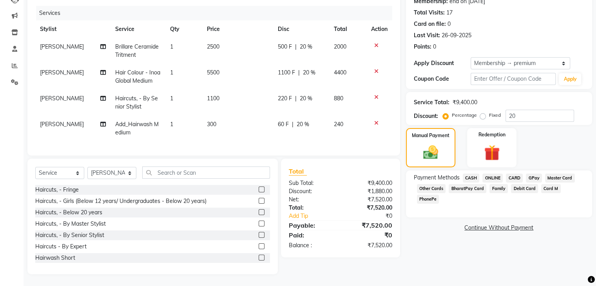
click at [513, 174] on span "CARD" at bounding box center [514, 178] width 17 height 9
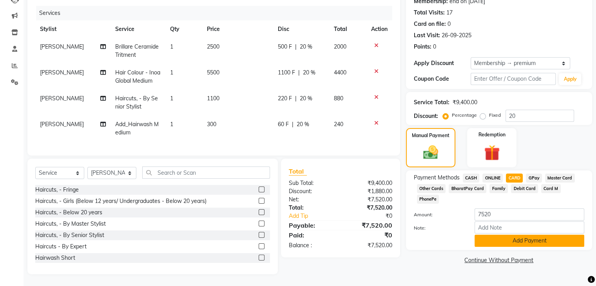
click at [515, 235] on button "Add Payment" at bounding box center [529, 241] width 110 height 12
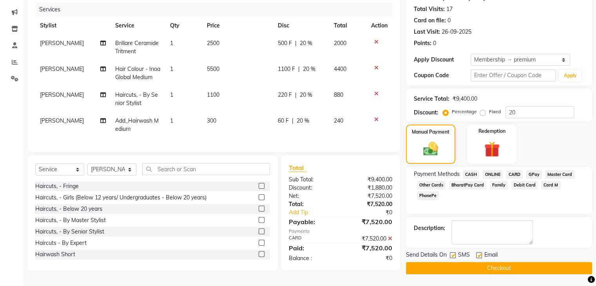
click at [493, 262] on button "Checkout" at bounding box center [499, 268] width 186 height 12
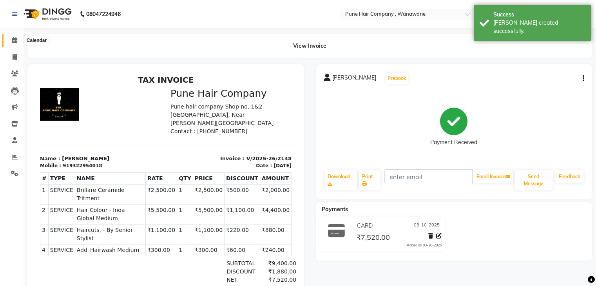
click at [13, 44] on span at bounding box center [15, 40] width 14 height 9
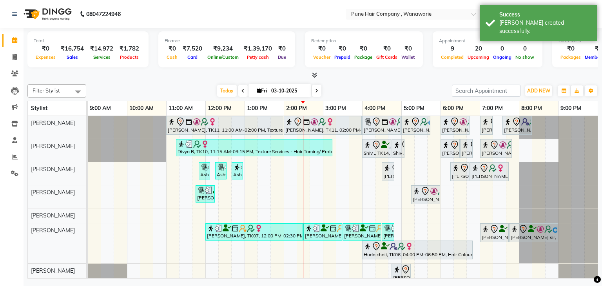
scroll to position [7, 0]
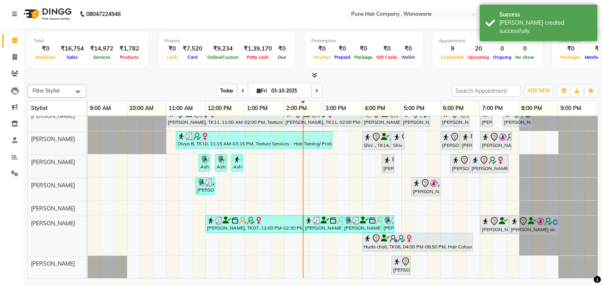
click at [226, 87] on span "Today" at bounding box center [227, 91] width 20 height 12
